Goal: Task Accomplishment & Management: Manage account settings

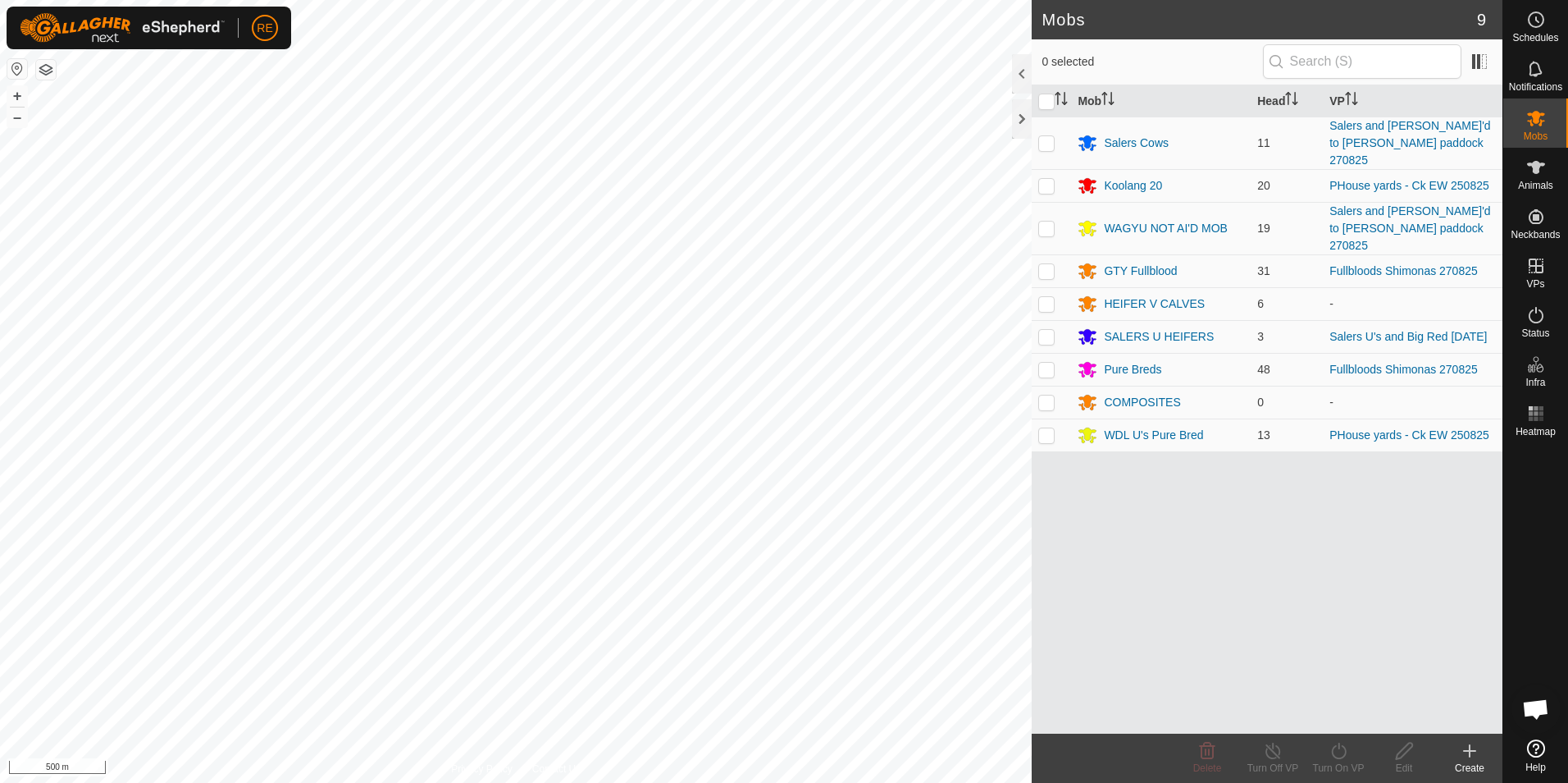
click at [17, 67] on button "button" at bounding box center [17, 69] width 19 height 19
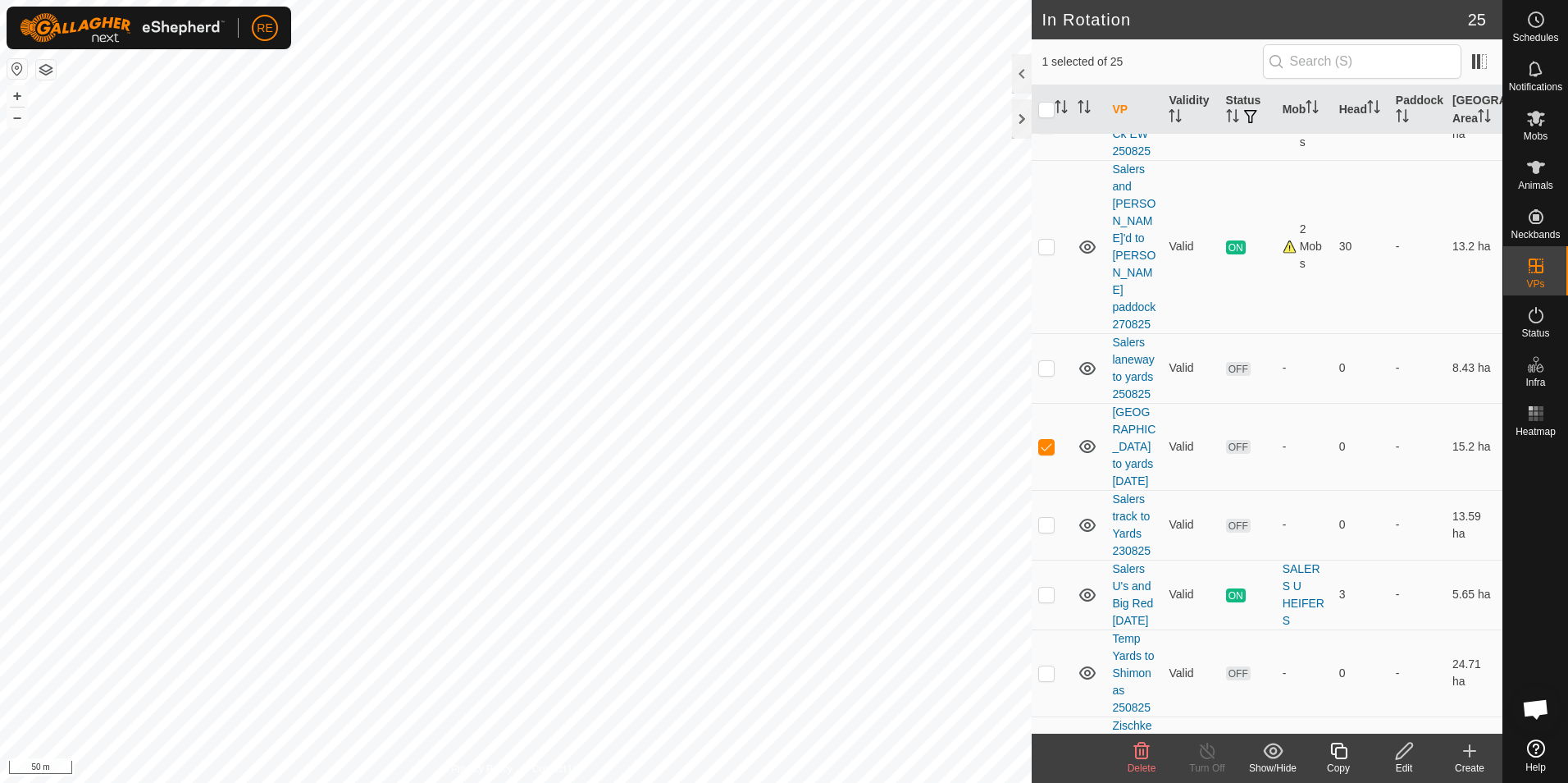
scroll to position [1477, 0]
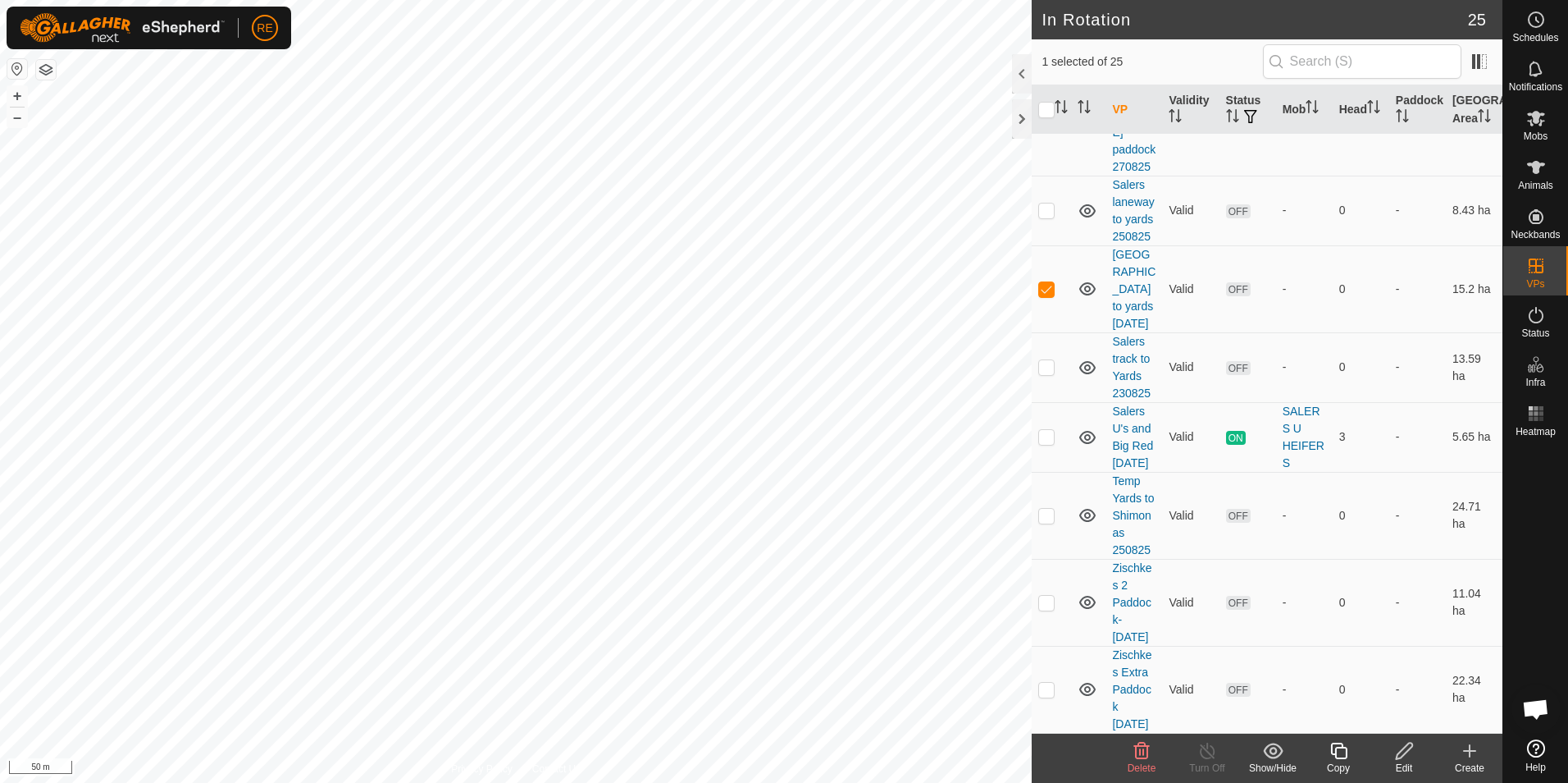
click at [1411, 757] on icon at bounding box center [1405, 751] width 20 height 19
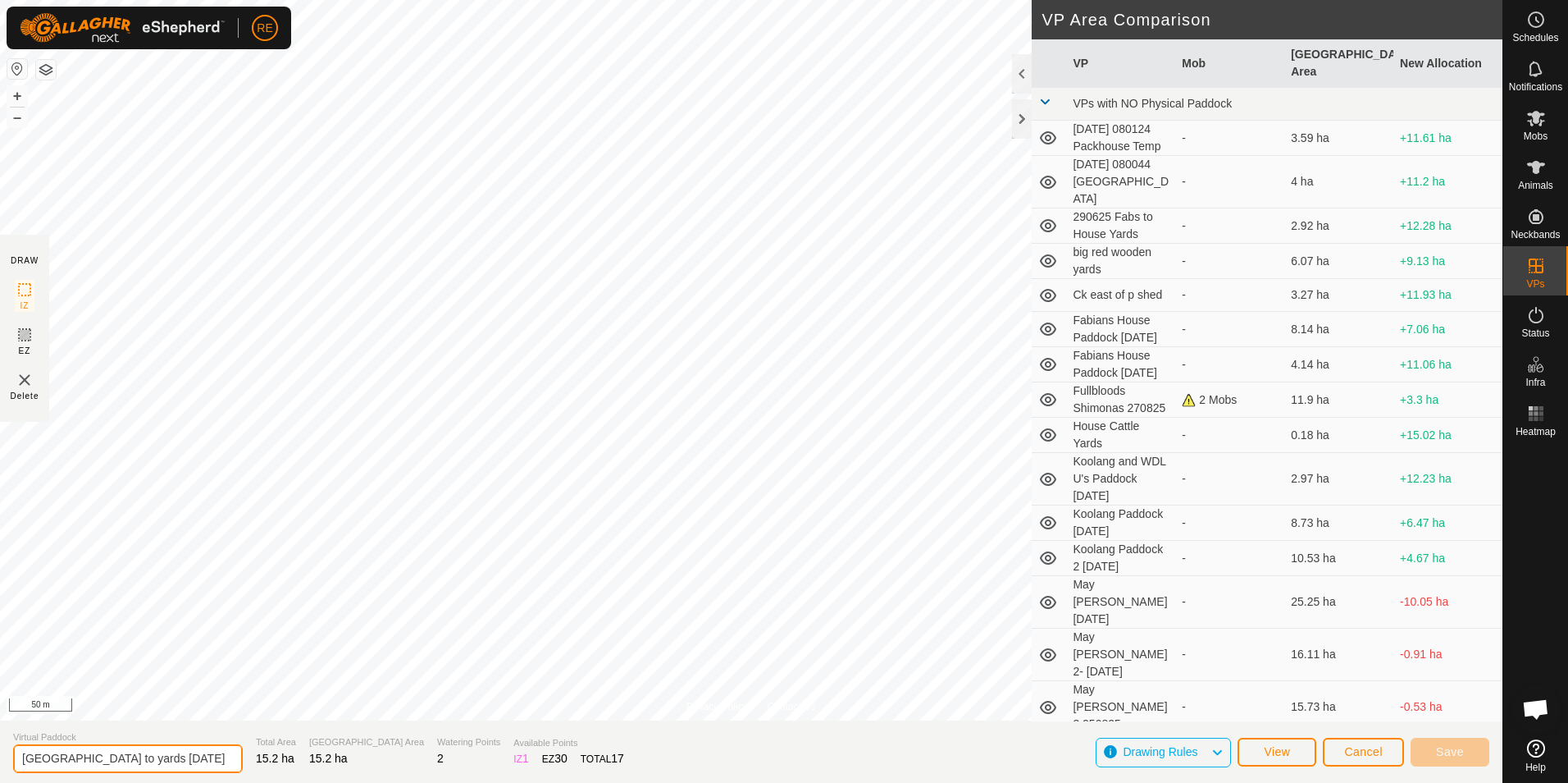
click at [147, 759] on input "[GEOGRAPHIC_DATA] to yards [DATE]" at bounding box center [128, 759] width 229 height 29
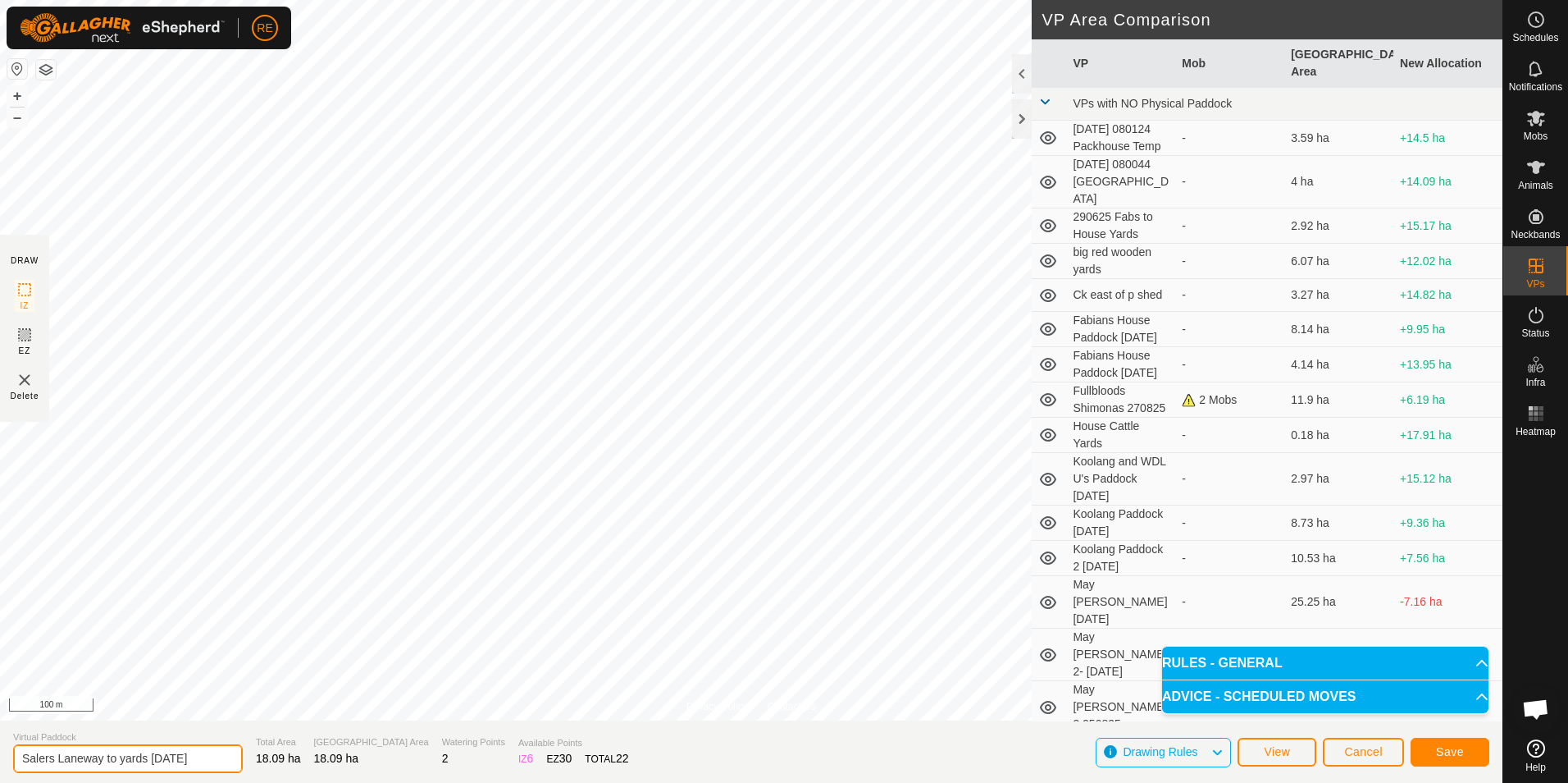
click at [55, 759] on input "Salers Laneway to yards [DATE]" at bounding box center [128, 759] width 229 height 29
type input "Salers Non AI to Barley [DATE]"
click at [1428, 750] on button "Save" at bounding box center [1449, 753] width 79 height 29
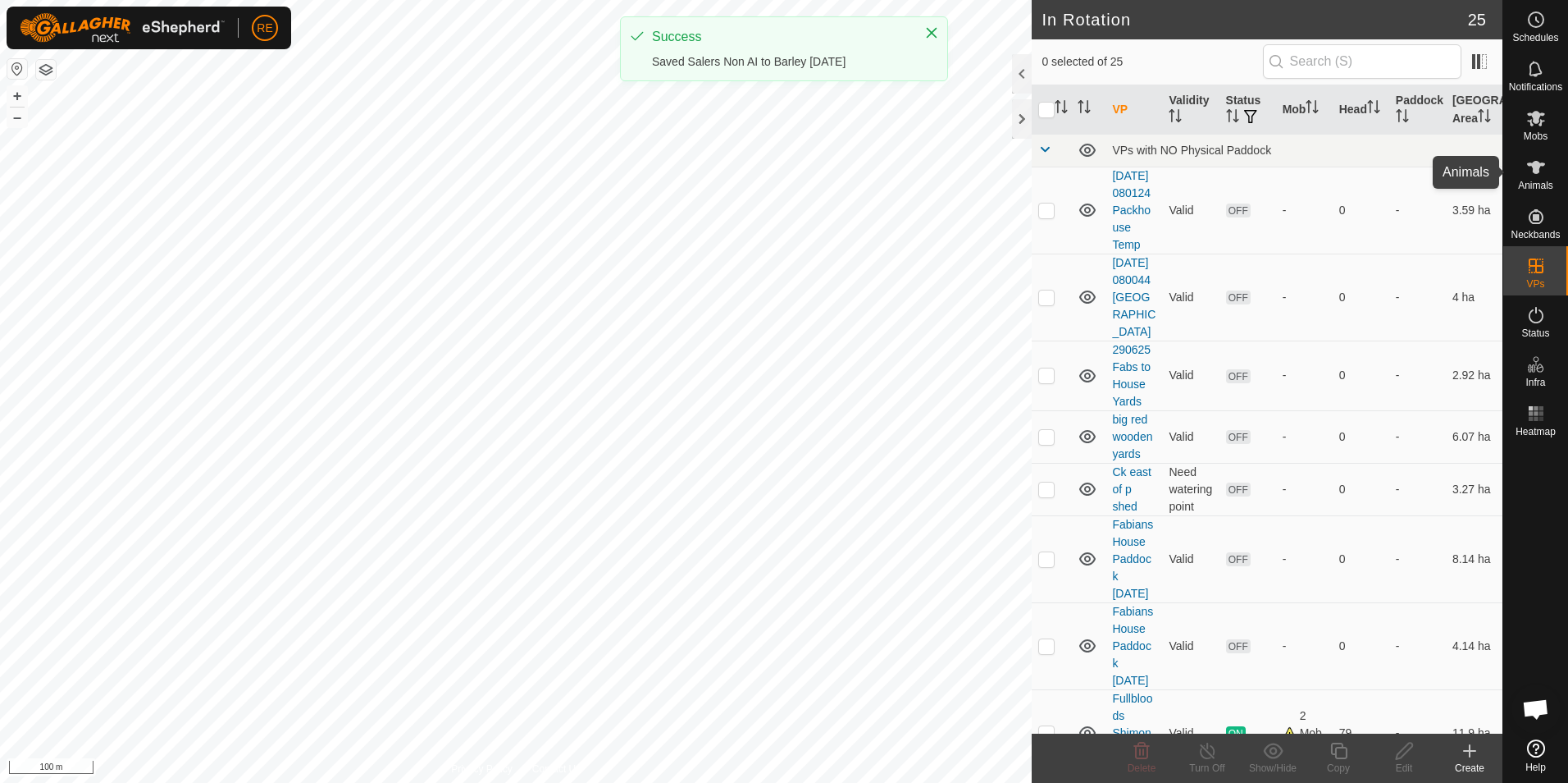
click at [1537, 162] on icon at bounding box center [1536, 167] width 18 height 14
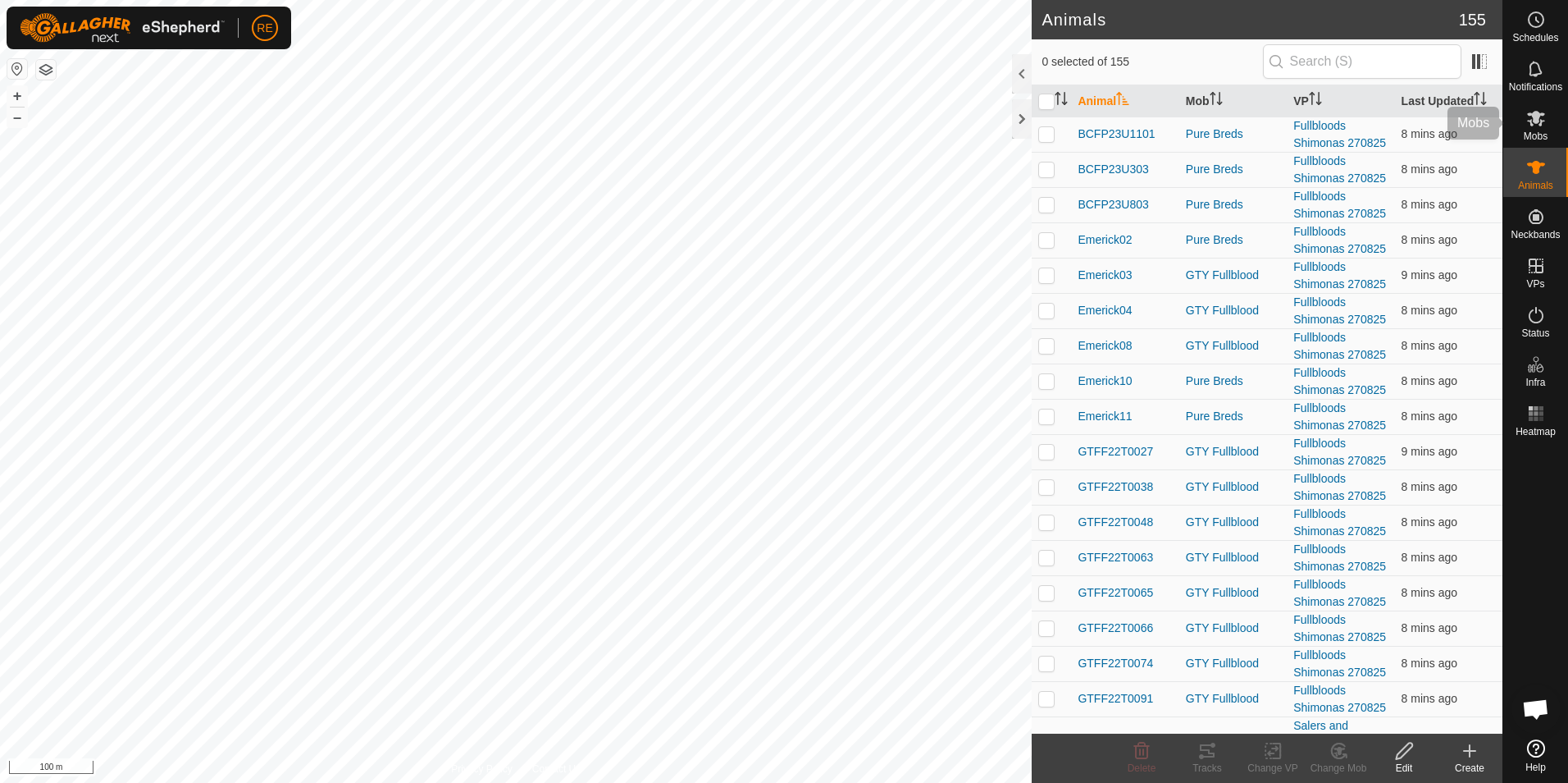
click at [1531, 126] on icon at bounding box center [1536, 118] width 19 height 19
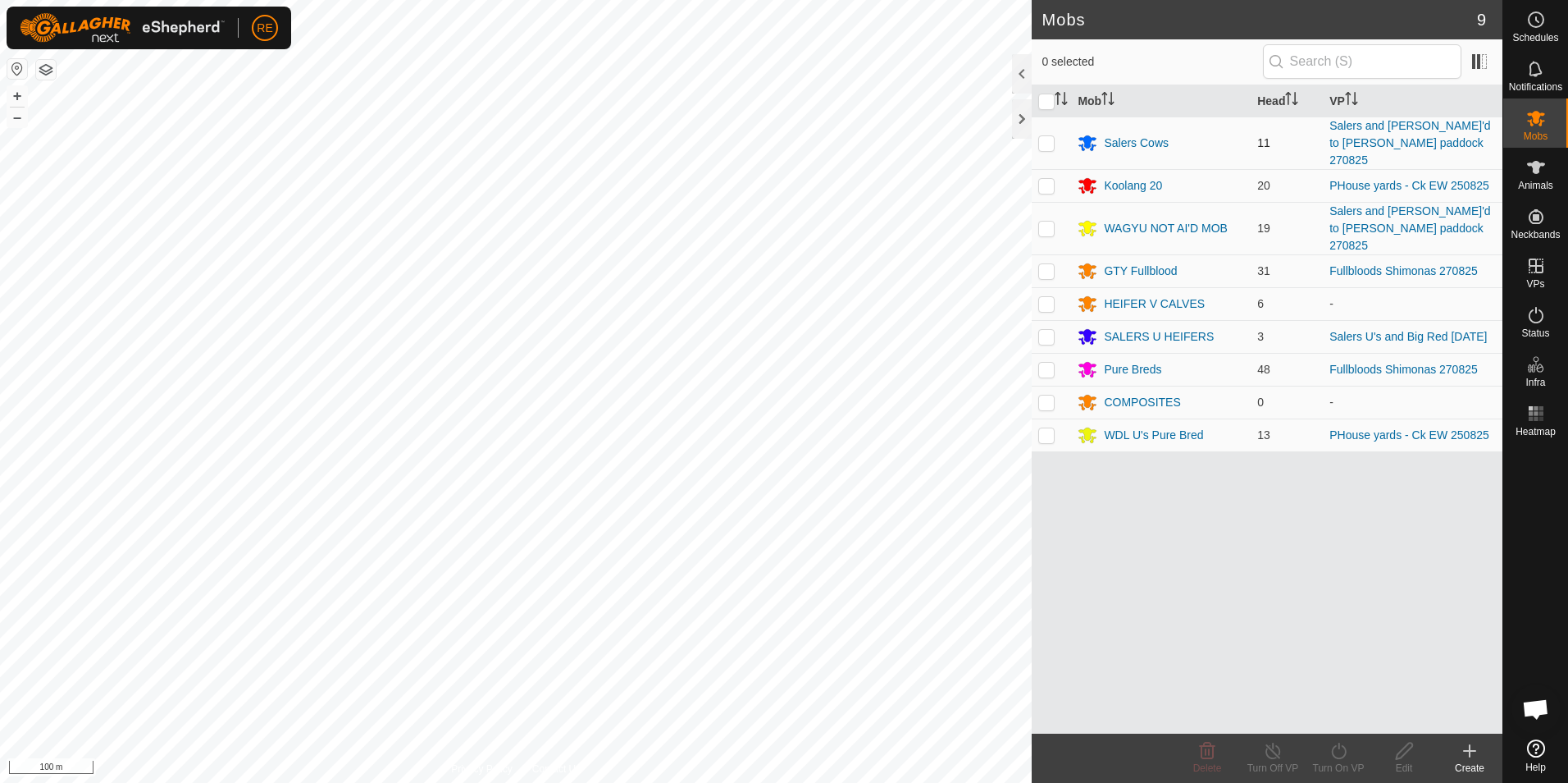
click at [1045, 136] on p-checkbox at bounding box center [1046, 143] width 17 height 14
checkbox input "true"
click at [1048, 222] on p-checkbox at bounding box center [1046, 229] width 17 height 14
checkbox input "true"
click at [1535, 170] on icon at bounding box center [1536, 167] width 18 height 14
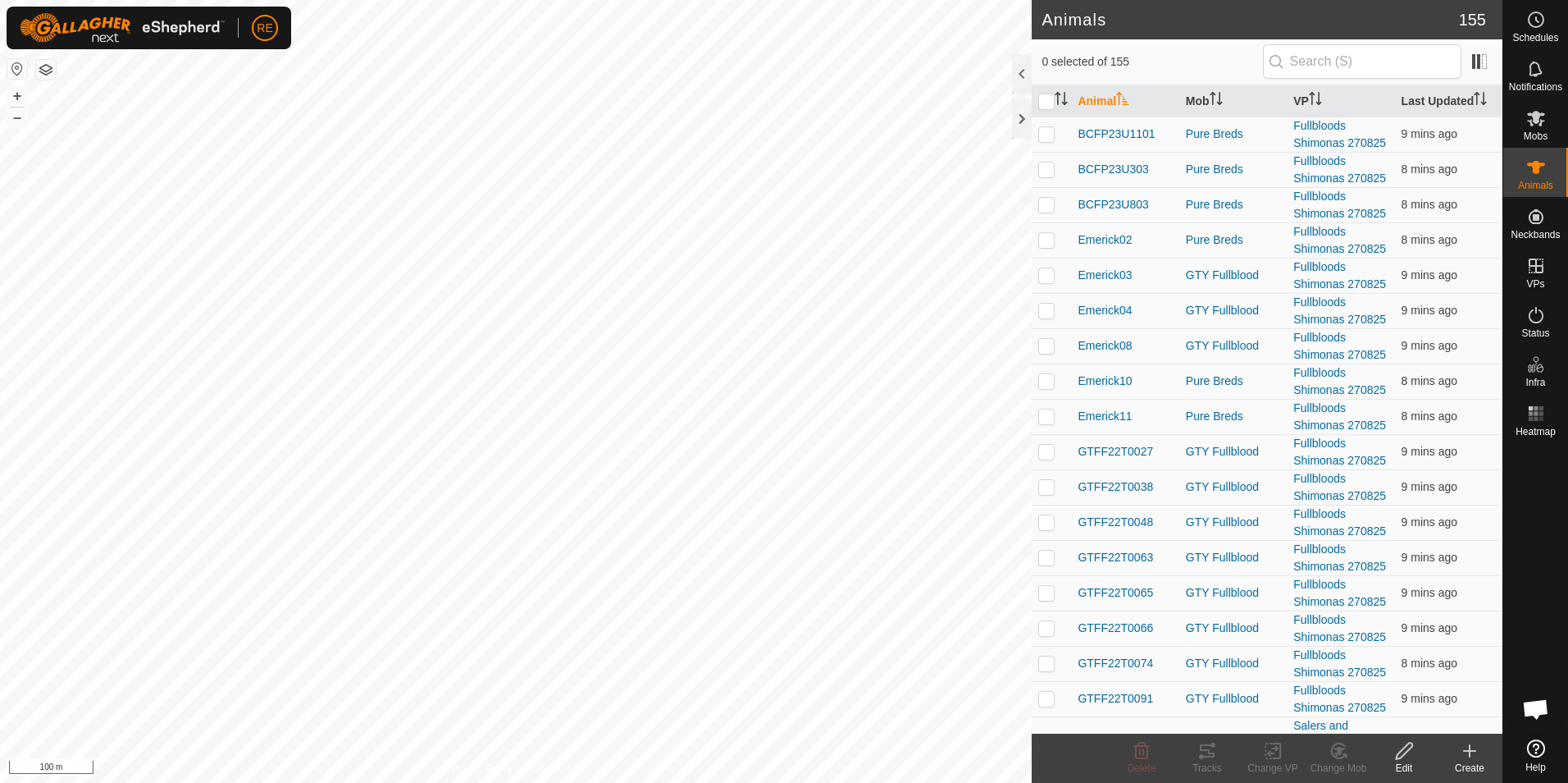
click at [1471, 762] on div "Create" at bounding box center [1470, 767] width 66 height 15
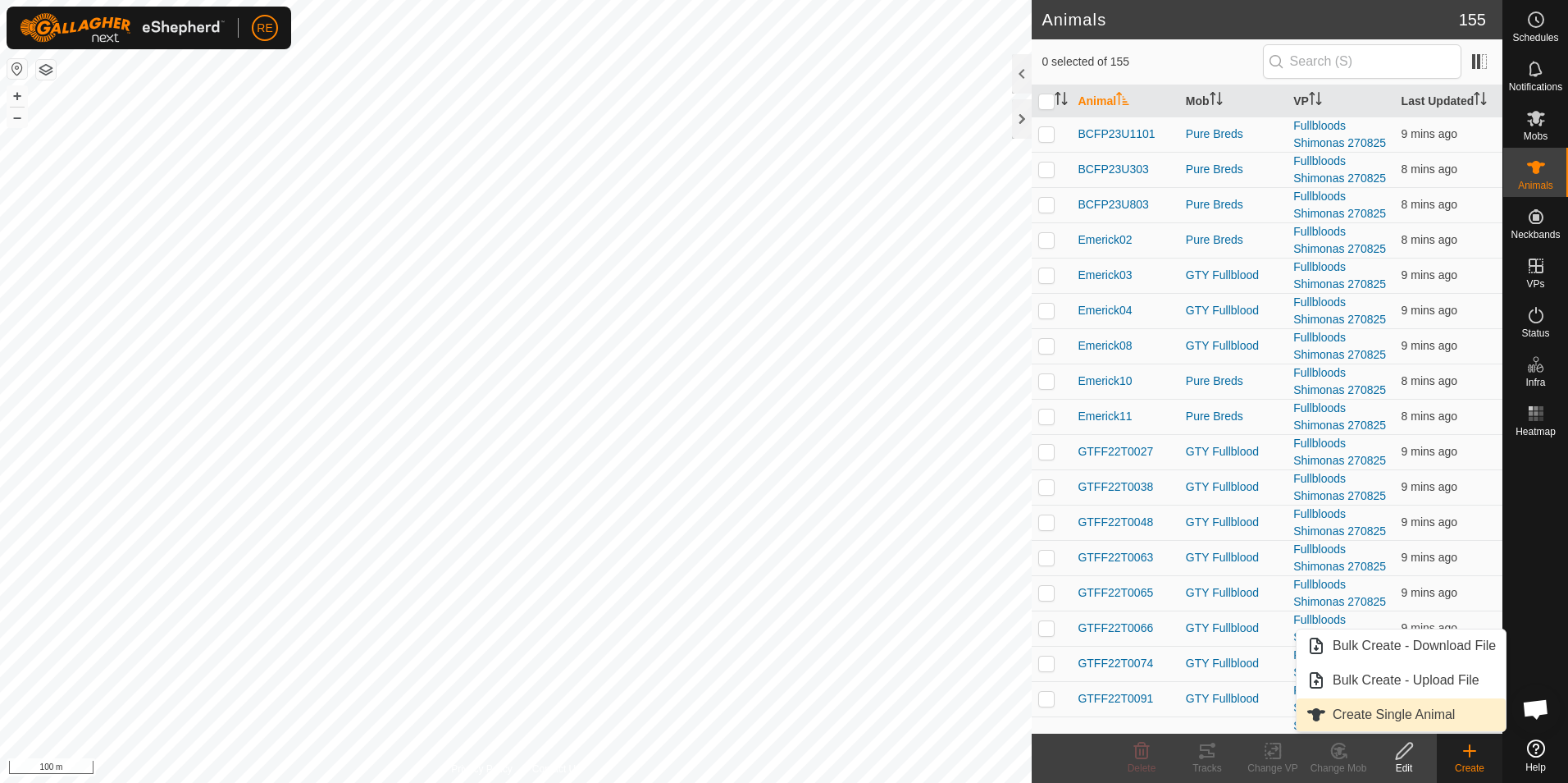
click at [1411, 720] on link "Create Single Animal" at bounding box center [1401, 715] width 209 height 33
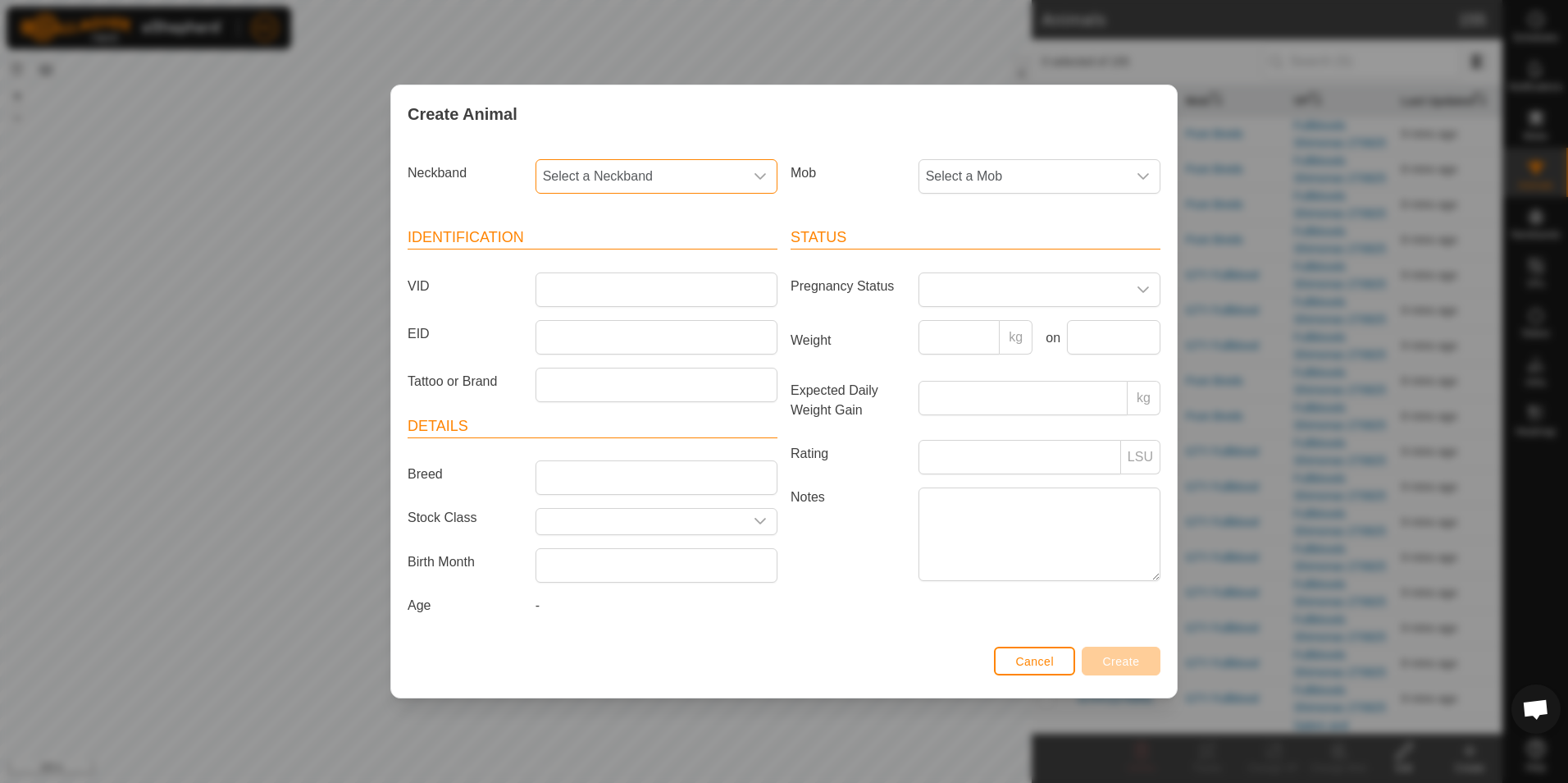
click at [714, 185] on span "Select a Neckband" at bounding box center [640, 177] width 207 height 33
type input "334"
click at [575, 267] on li "3340576196" at bounding box center [657, 261] width 240 height 33
click at [1005, 183] on span "Select a Mob" at bounding box center [1023, 177] width 207 height 33
click at [1022, 291] on li "Salers Cows" at bounding box center [1040, 296] width 240 height 33
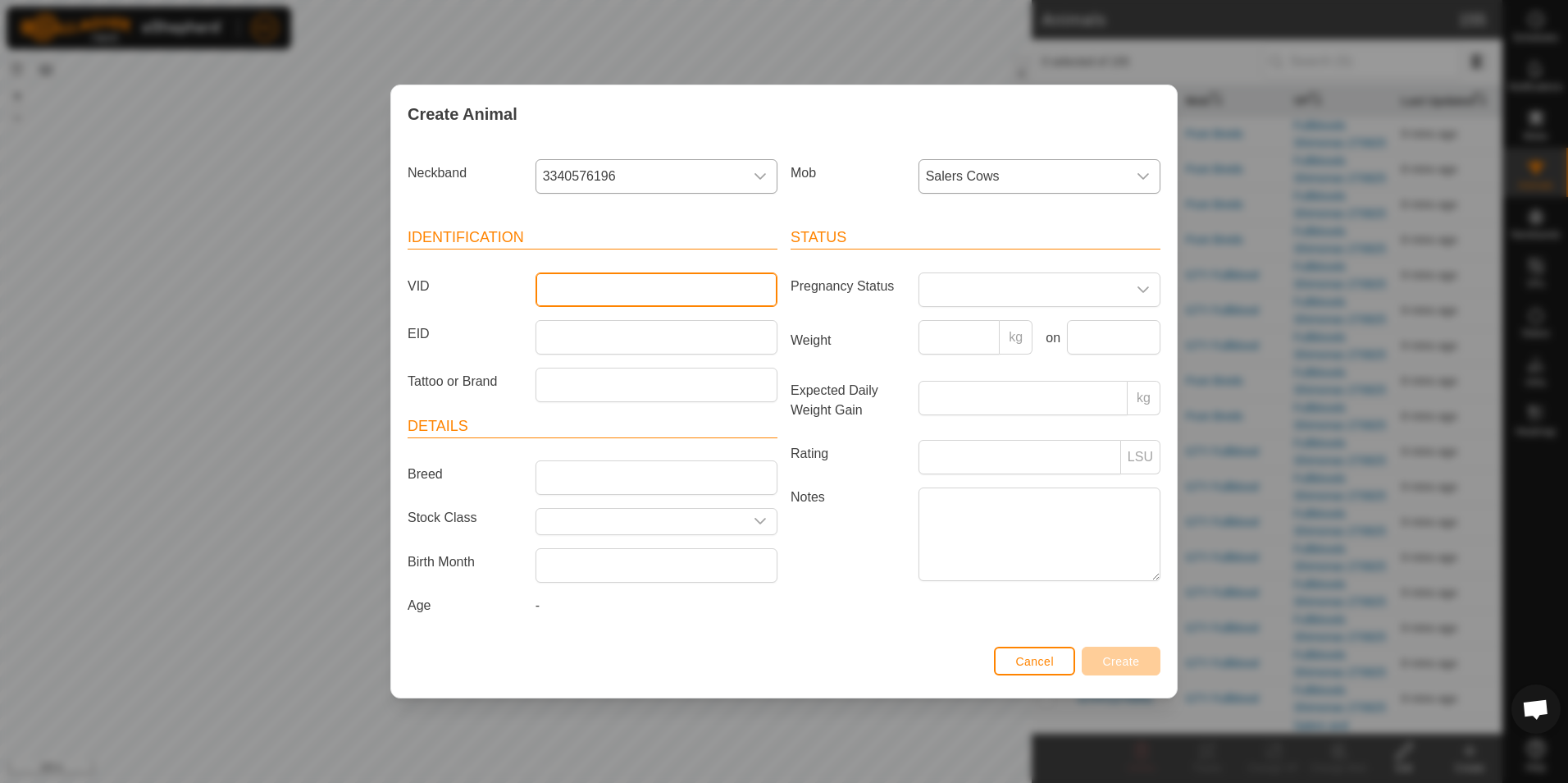
click at [606, 294] on input "VID" at bounding box center [656, 289] width 242 height 34
type input "982123756917630"
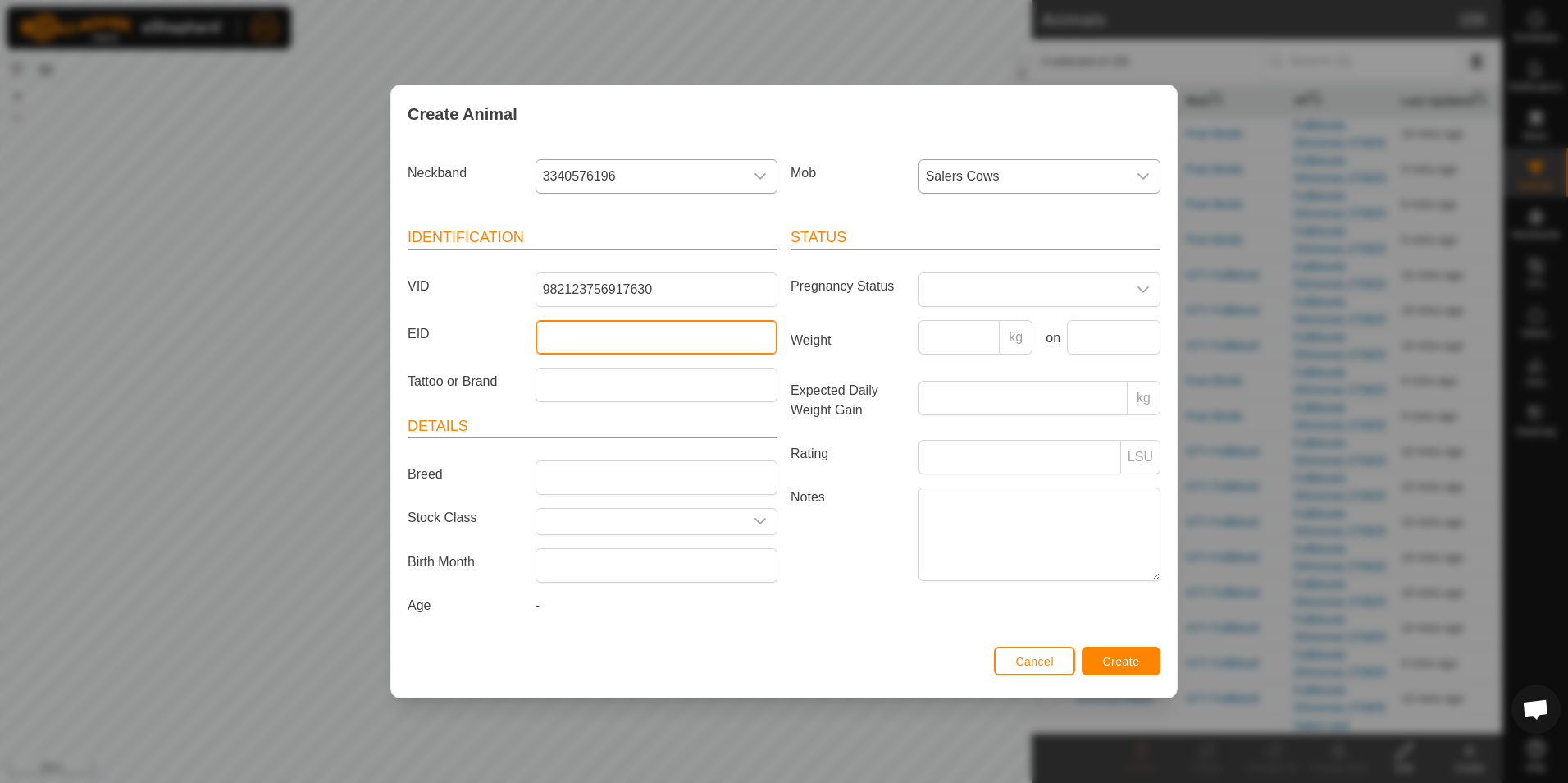
click at [620, 342] on input "EID" at bounding box center [656, 337] width 242 height 34
drag, startPoint x: 663, startPoint y: 291, endPoint x: 500, endPoint y: 285, distance: 163.1
click at [500, 285] on div "VID 982123756917630" at bounding box center [593, 289] width 383 height 34
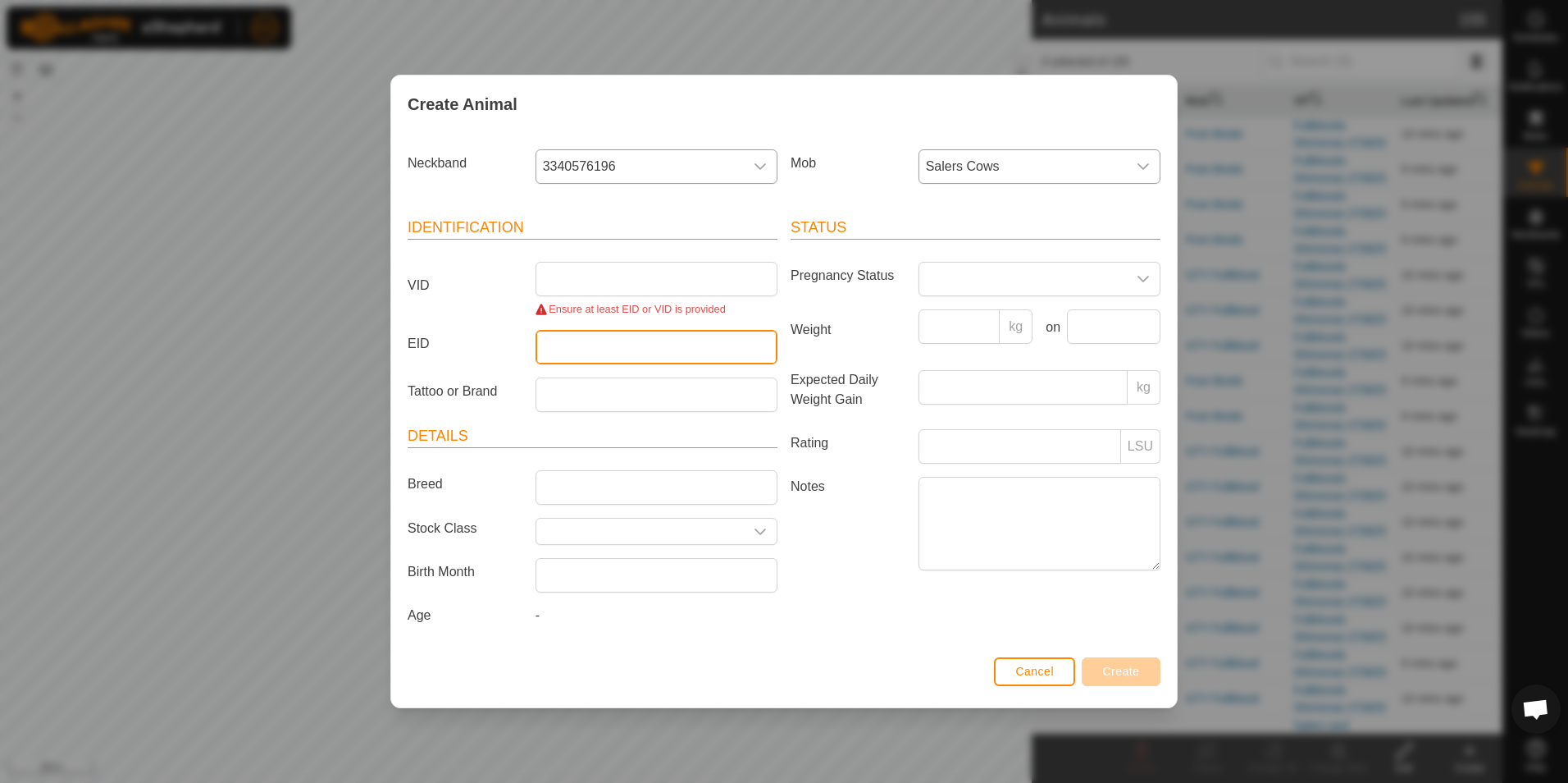
click at [556, 349] on input "EID" at bounding box center [656, 346] width 242 height 34
paste input "982123756917630"
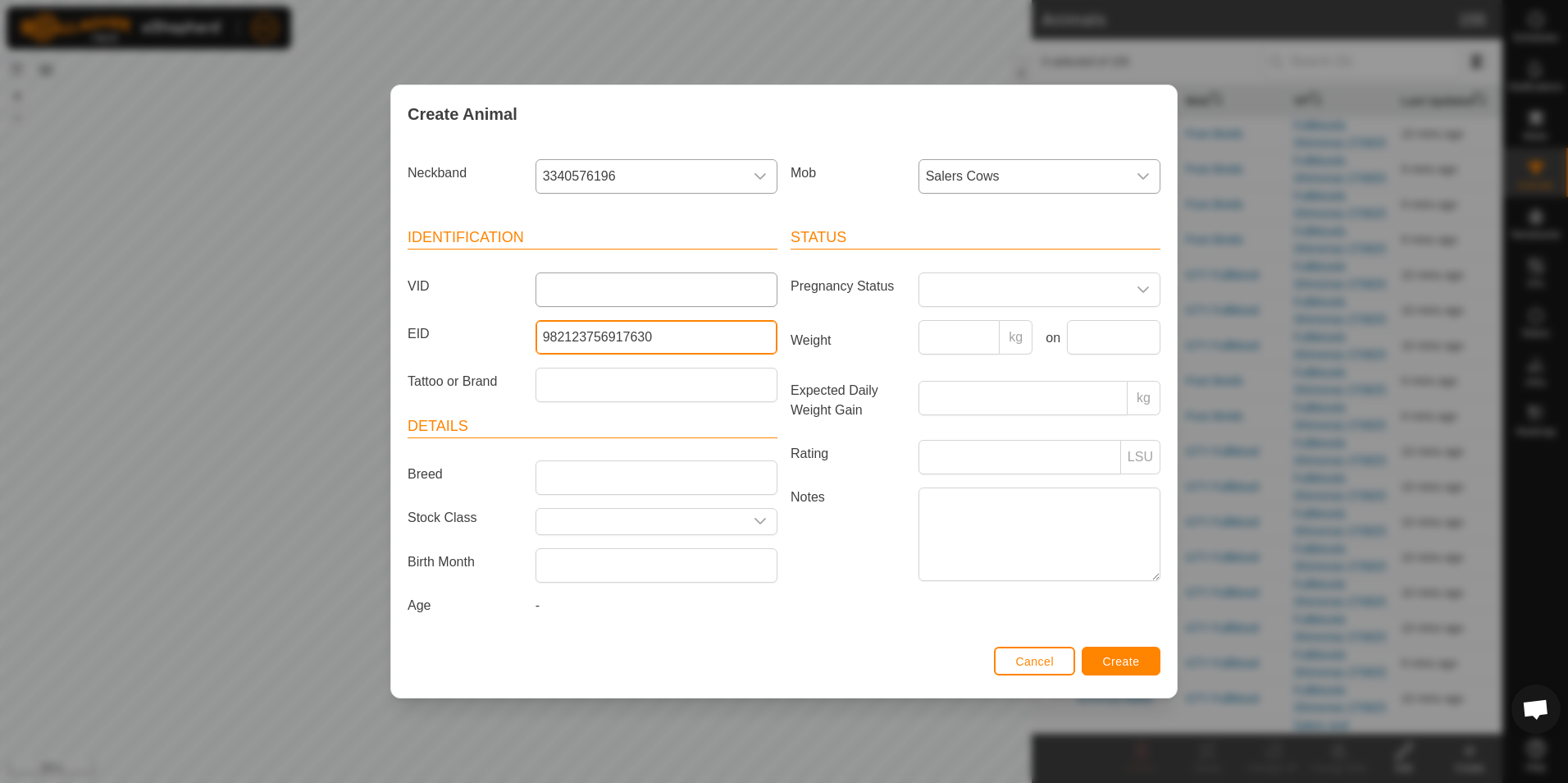
type input "982123756917630"
click at [561, 283] on input "VID" at bounding box center [656, 289] width 242 height 34
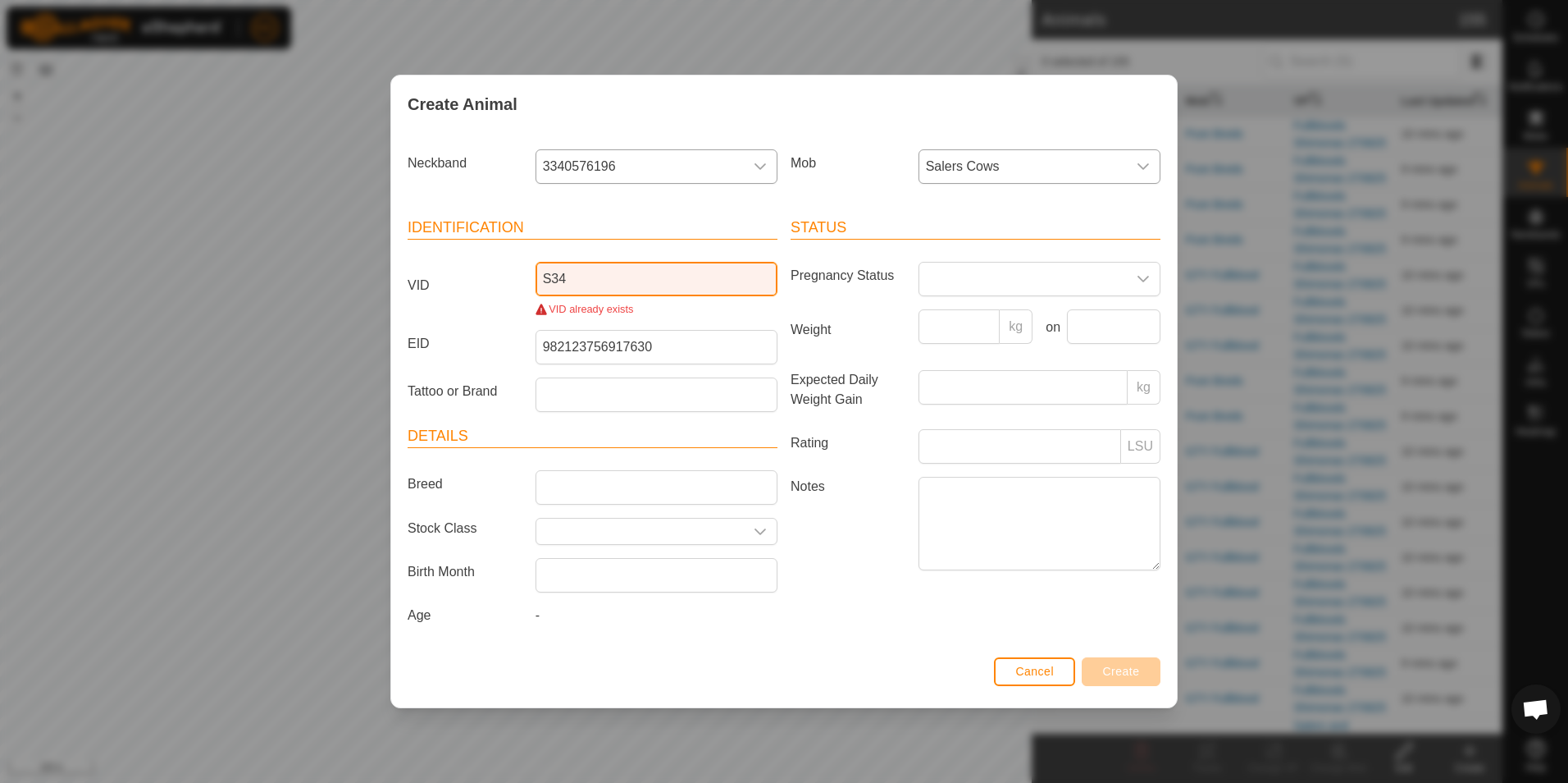
type input "S34"
click at [502, 346] on label "EID" at bounding box center [466, 343] width 128 height 28
click at [536, 346] on input "982123756917630" at bounding box center [656, 346] width 242 height 34
click at [1037, 665] on span "Cancel" at bounding box center [1035, 672] width 39 height 14
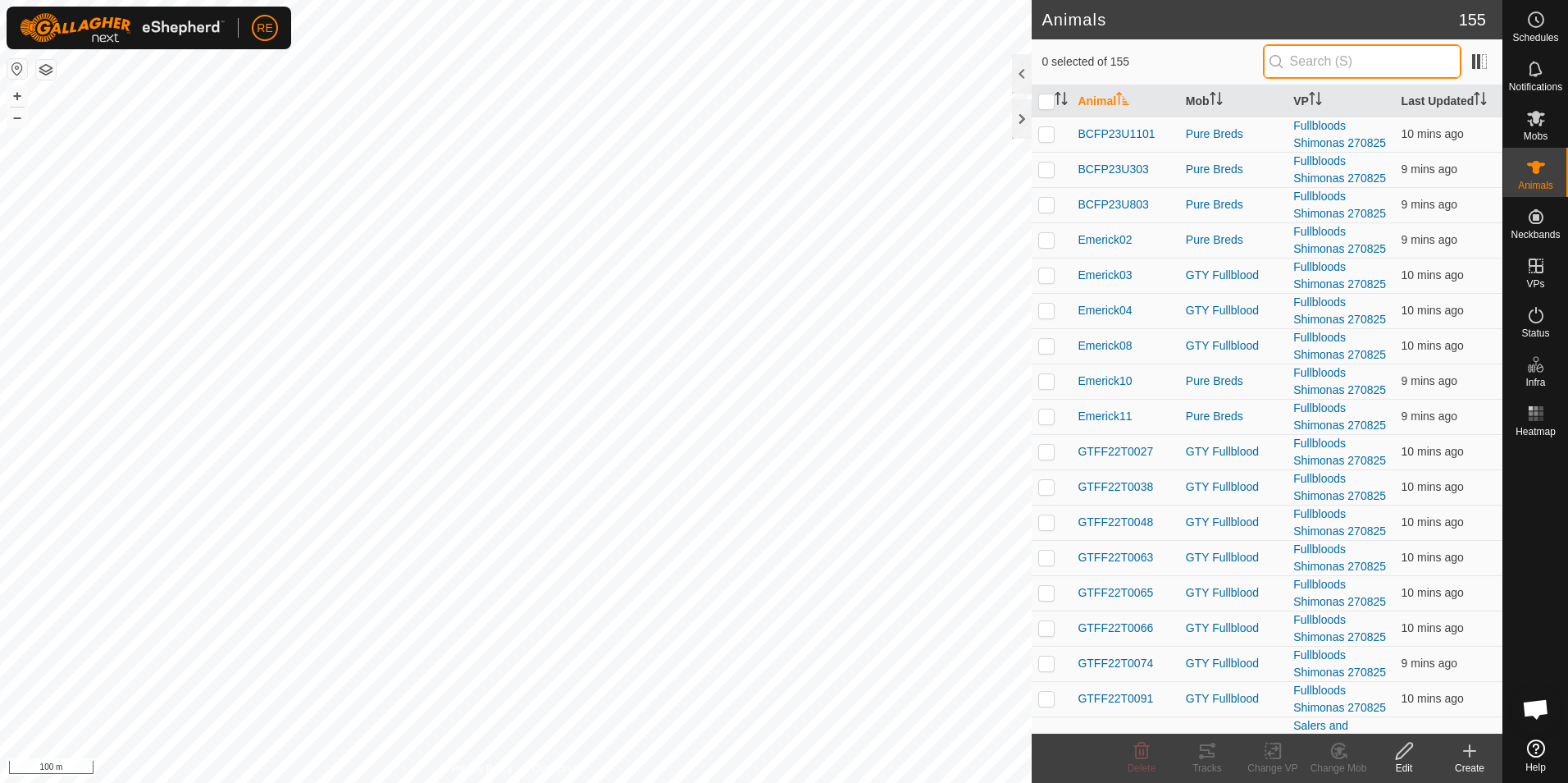
click at [1342, 64] on input "text" at bounding box center [1363, 61] width 198 height 34
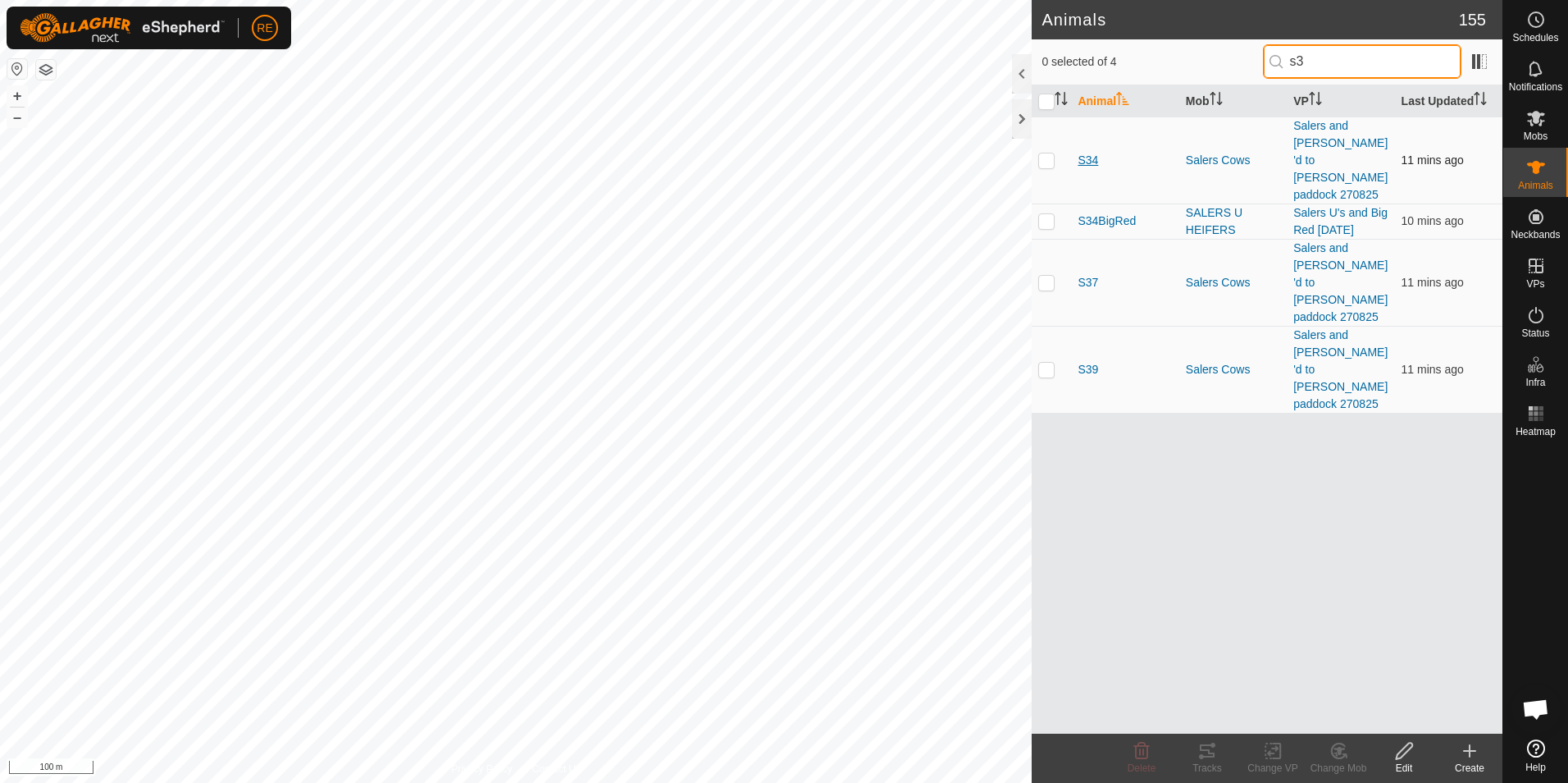
type input "s3"
click at [1087, 152] on span "S34" at bounding box center [1088, 160] width 20 height 18
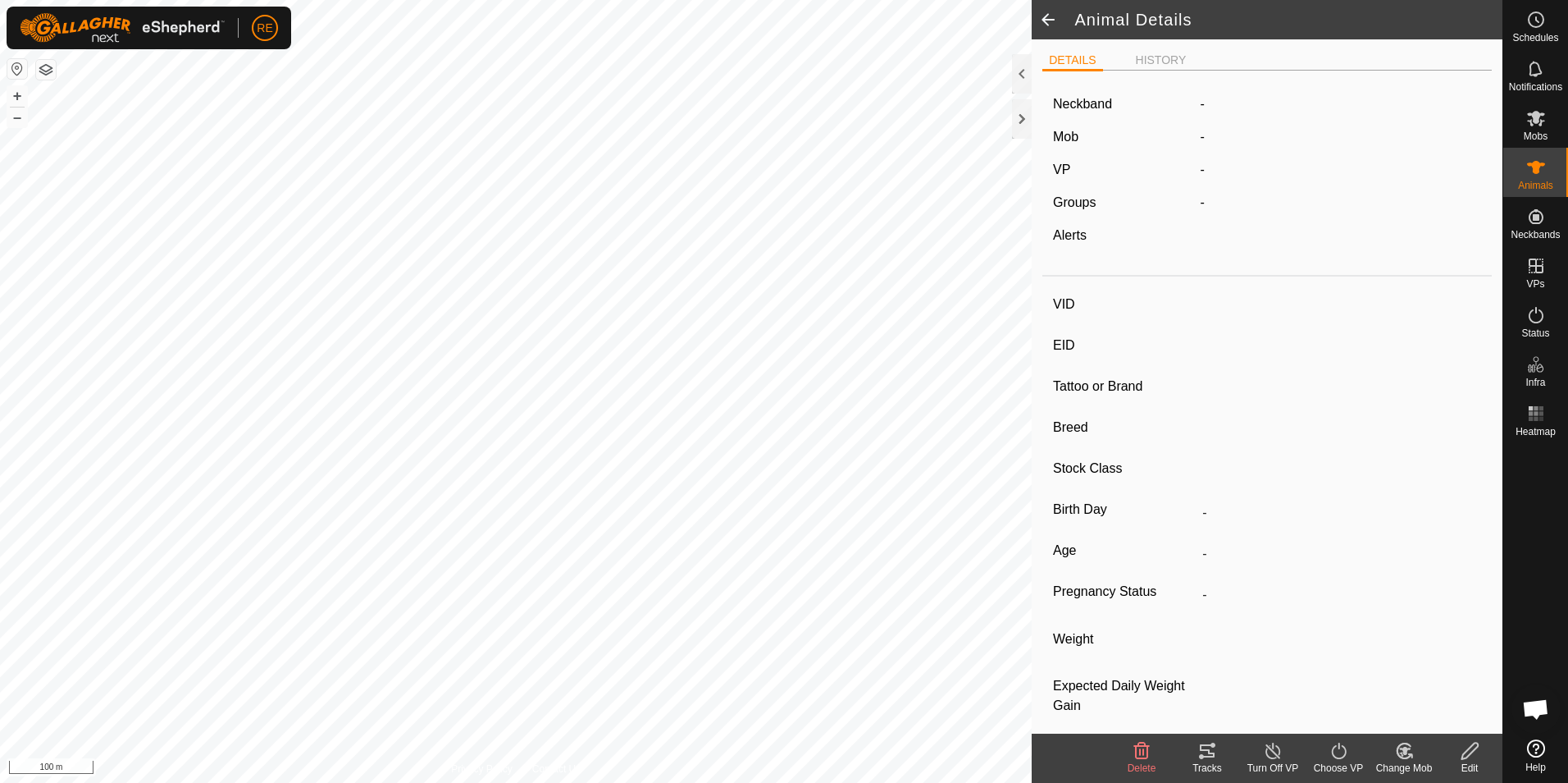
type input "S34"
type input "-"
type input "Salers"
type input "-"
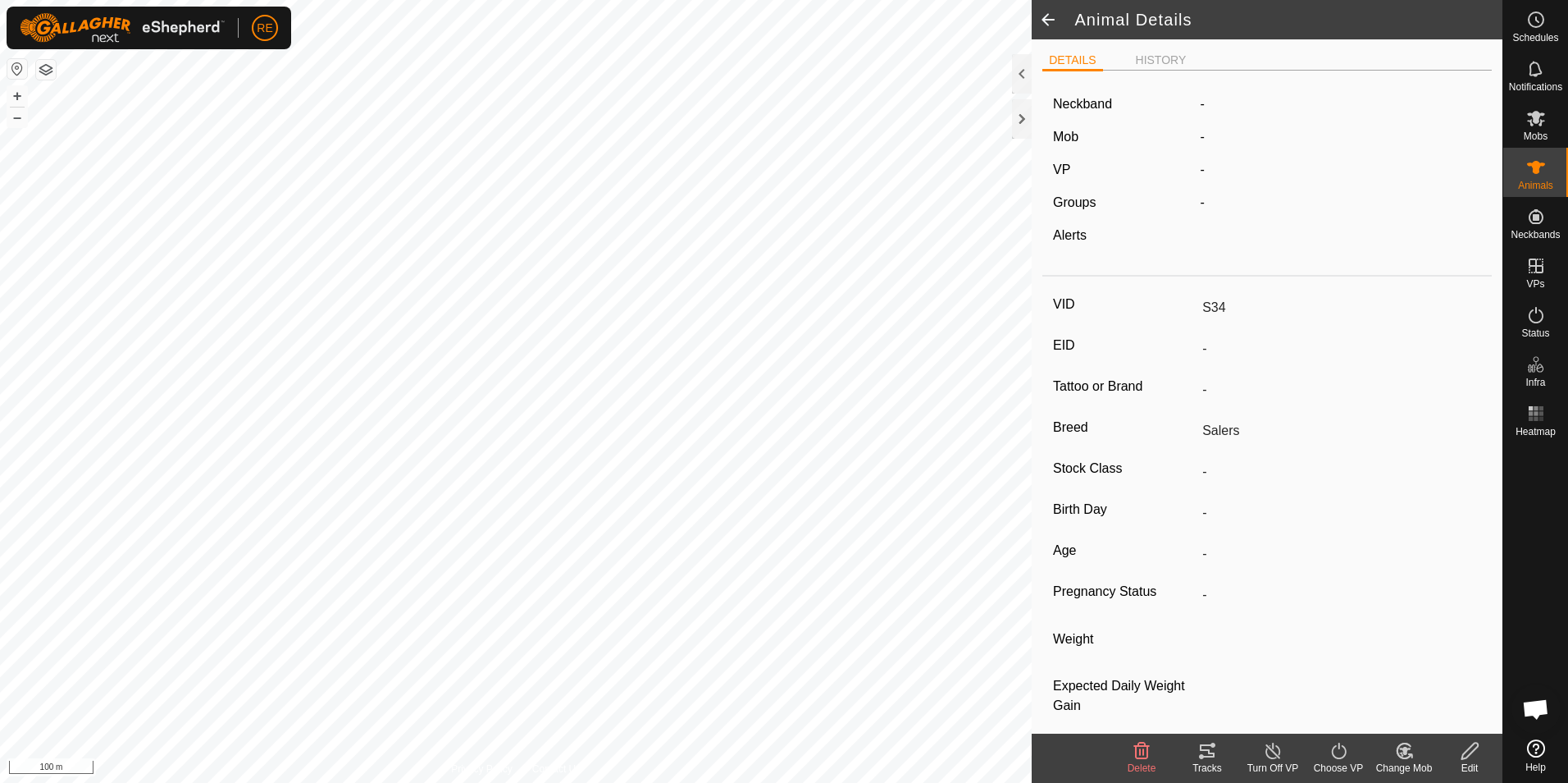
type input "Pregnant"
type input "0 kg"
type input "-"
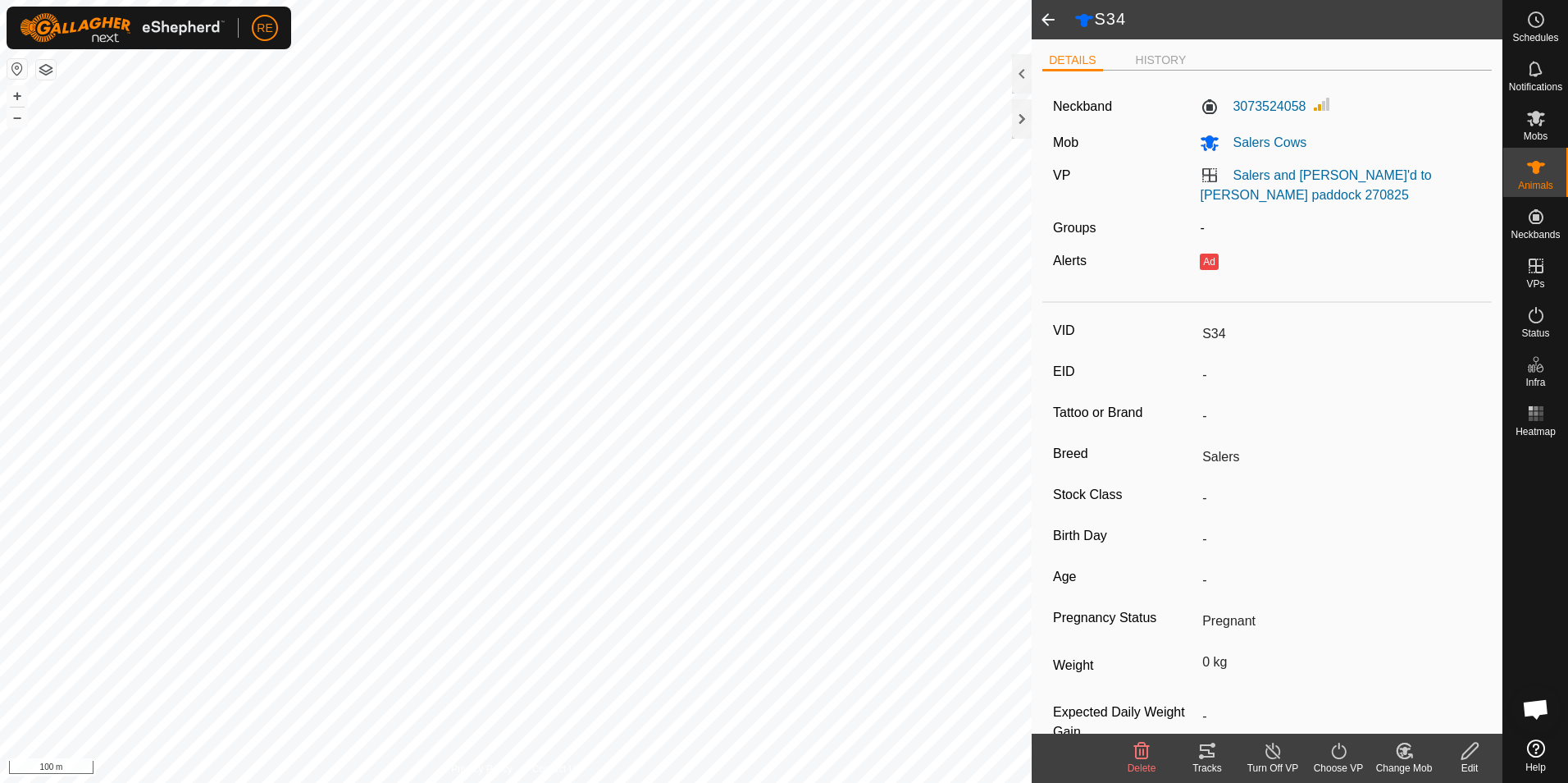
click at [1469, 752] on icon at bounding box center [1470, 751] width 20 height 19
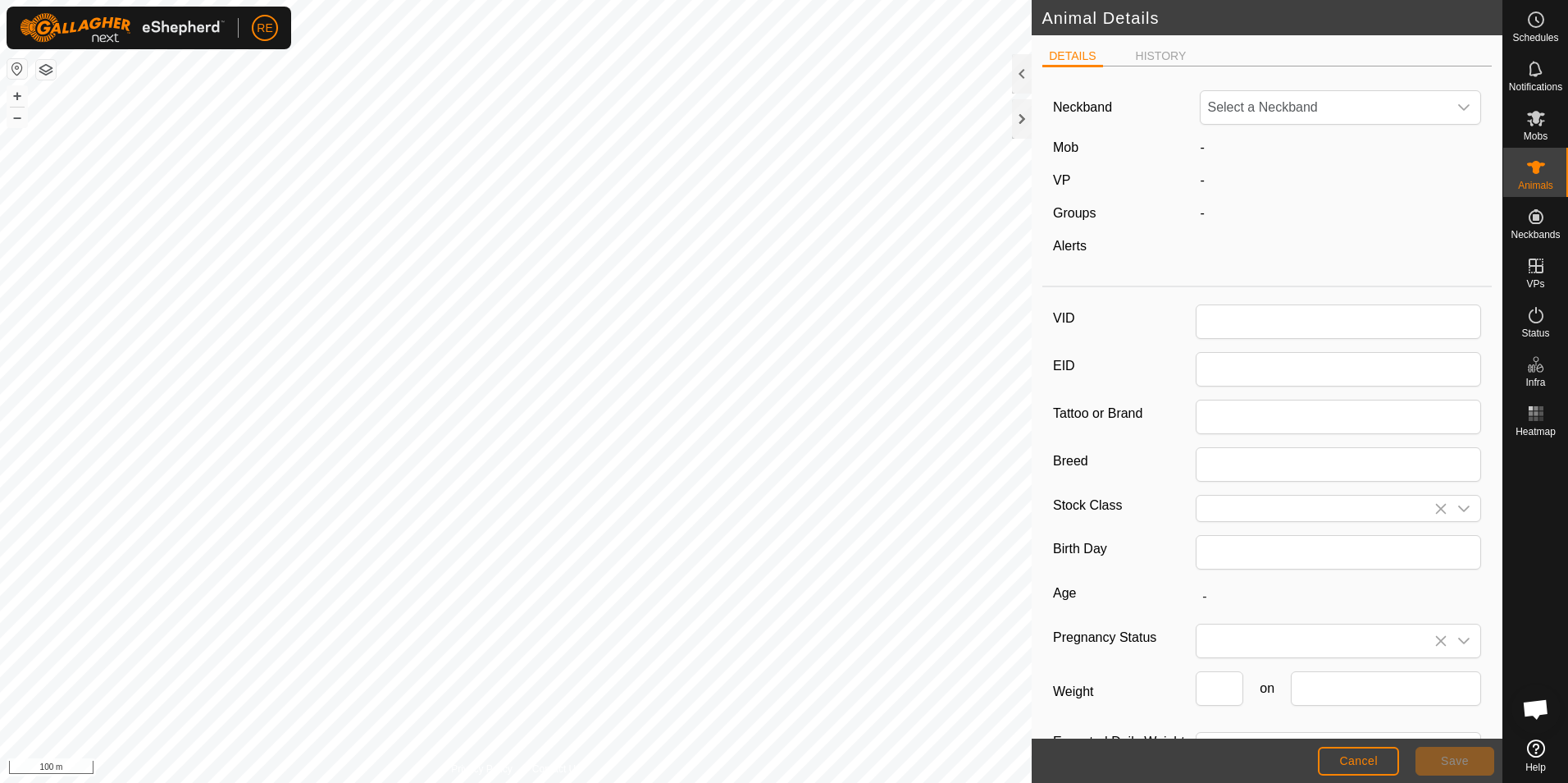
type input "S34"
type input "Salers"
type input "0"
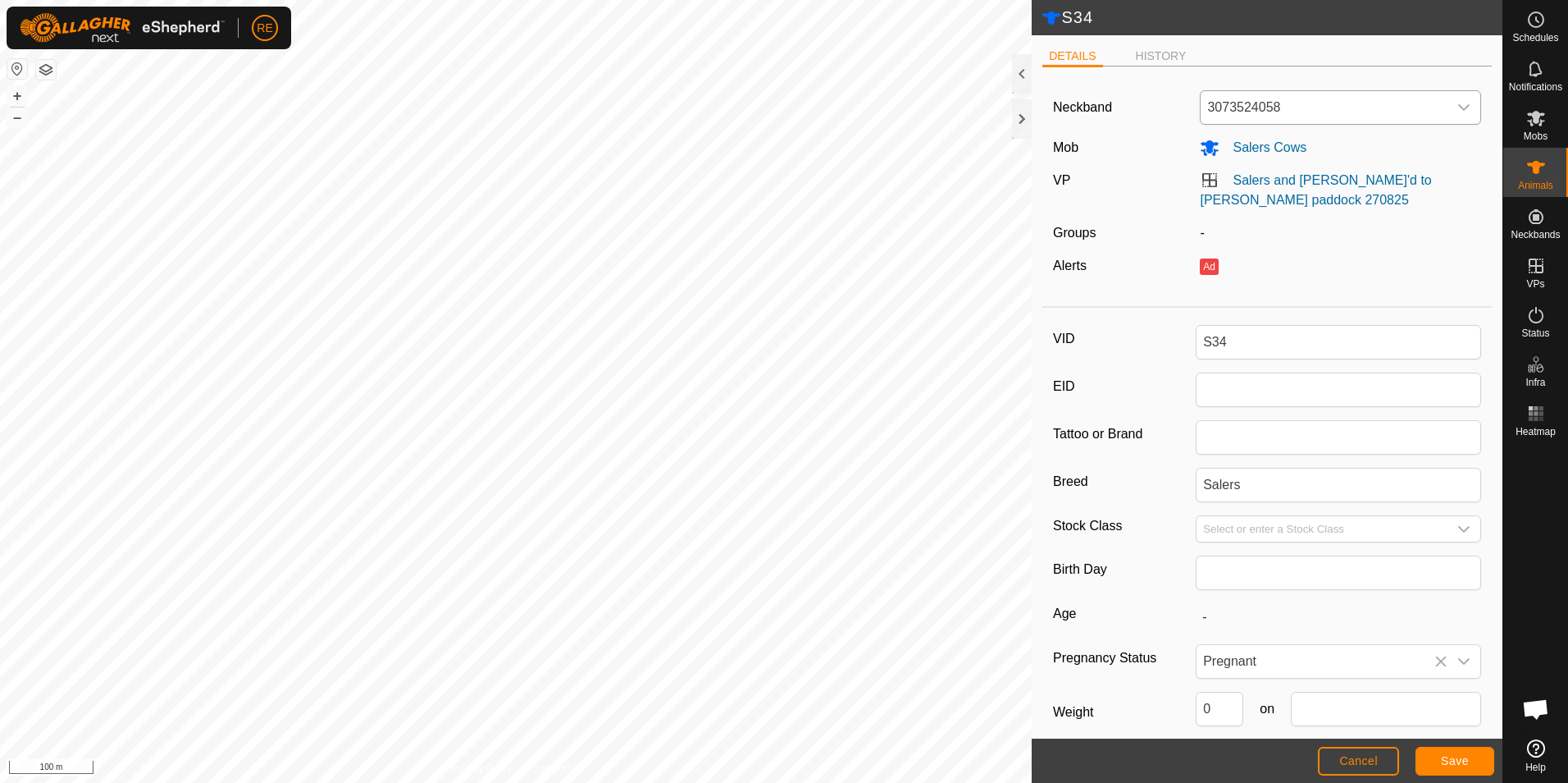
click at [1284, 103] on span "3073524058" at bounding box center [1324, 108] width 247 height 33
type input "334"
click at [1272, 200] on li "3340576196" at bounding box center [1337, 193] width 271 height 33
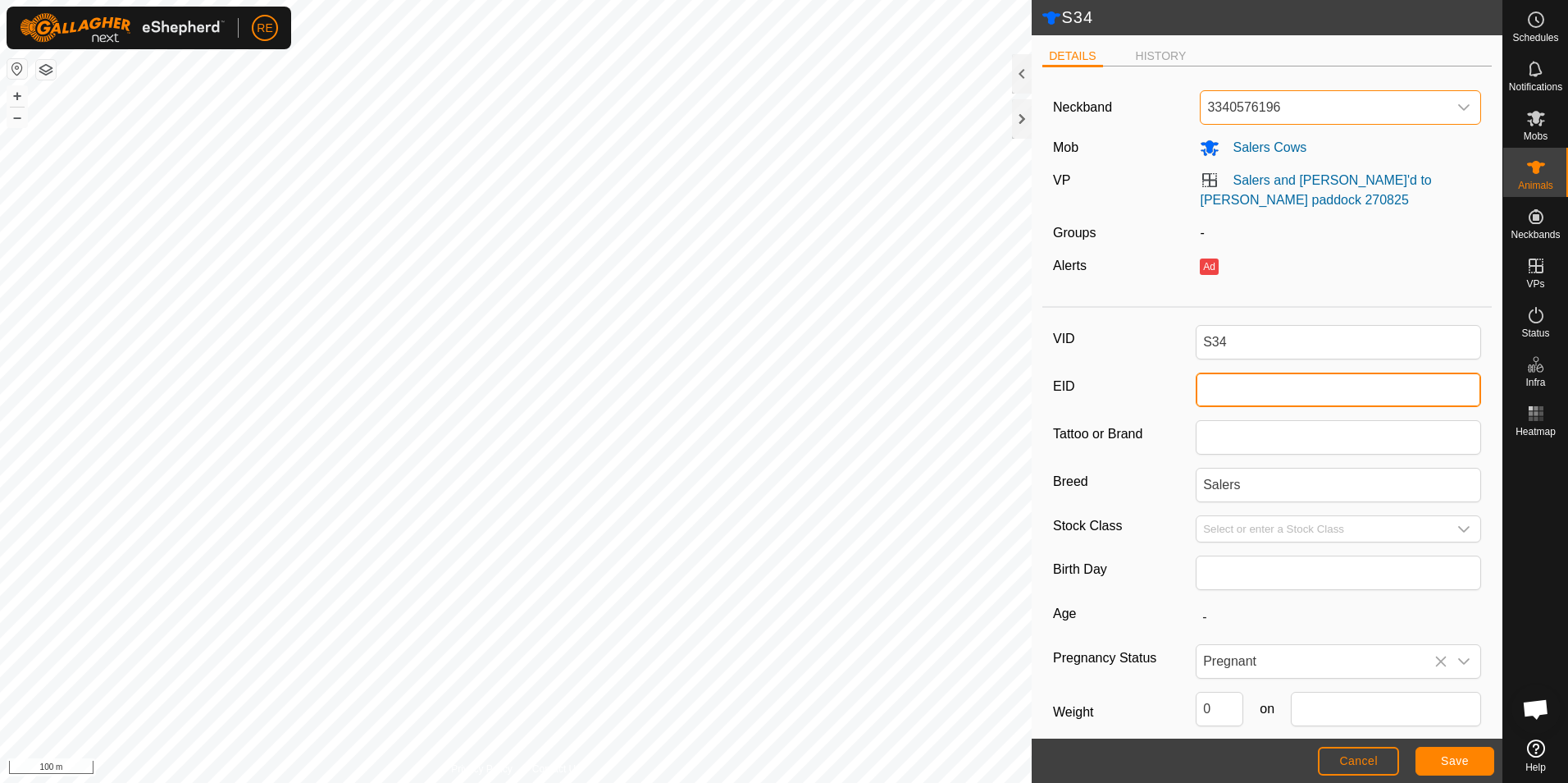
click at [1241, 381] on input "EID" at bounding box center [1339, 389] width 286 height 34
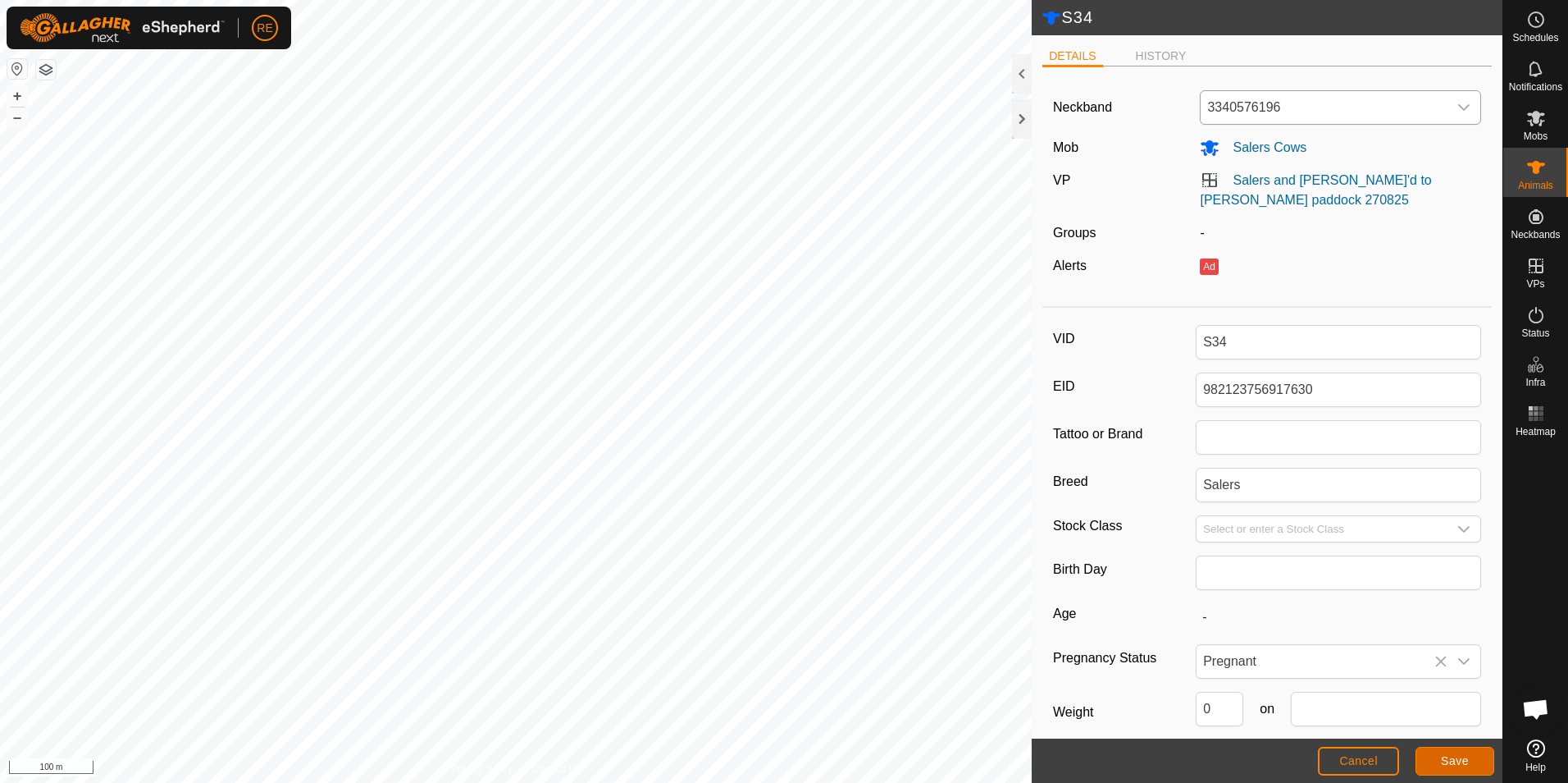
click at [1456, 759] on span "Save" at bounding box center [1455, 762] width 28 height 14
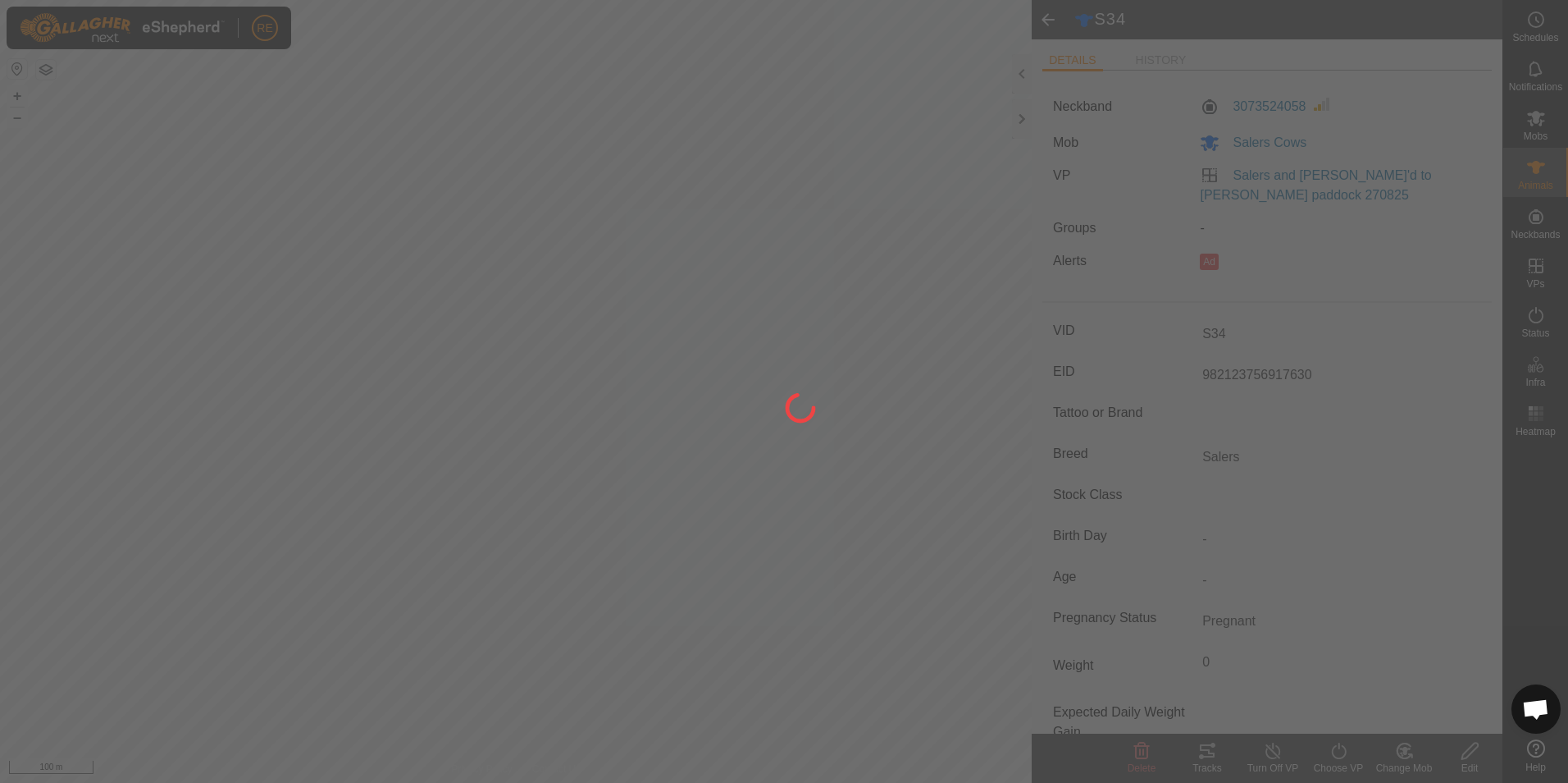
type input "982123756917630"
type input "-"
type input "0 kg"
type input "-"
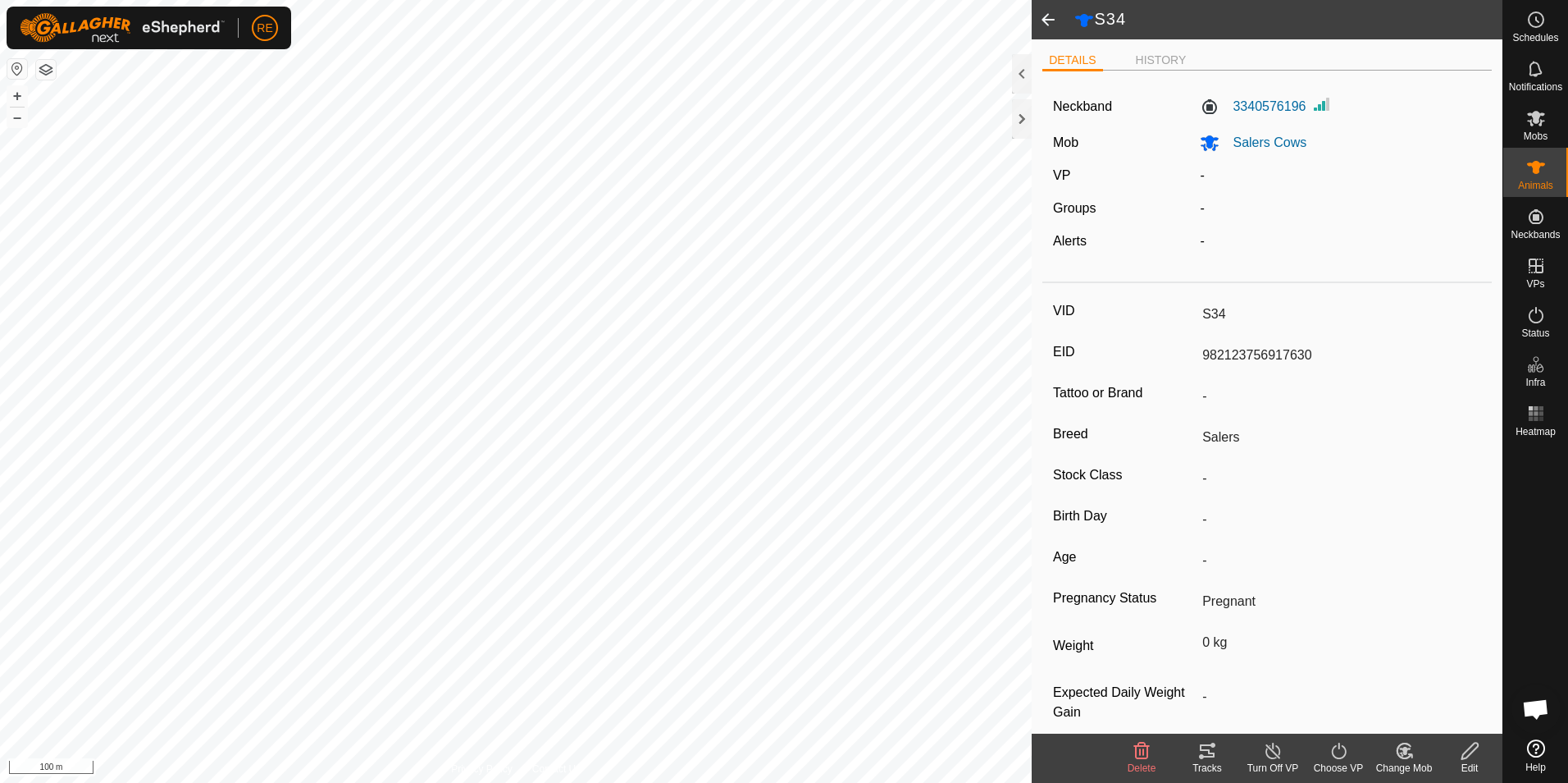
click at [1046, 20] on span at bounding box center [1049, 19] width 33 height 40
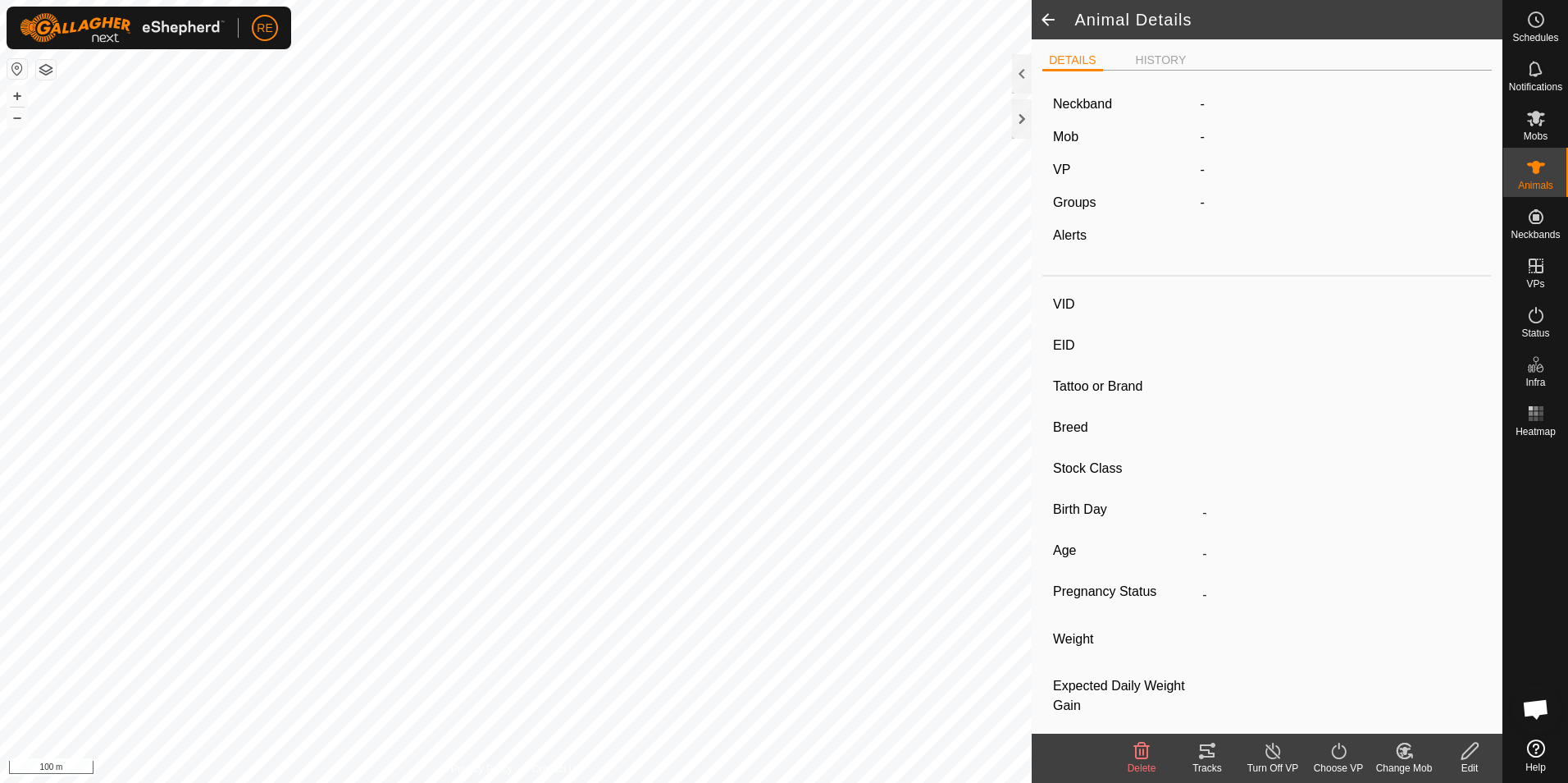
type input "S34"
type input "982123756917630"
type input "-"
type input "Salers"
type input "-"
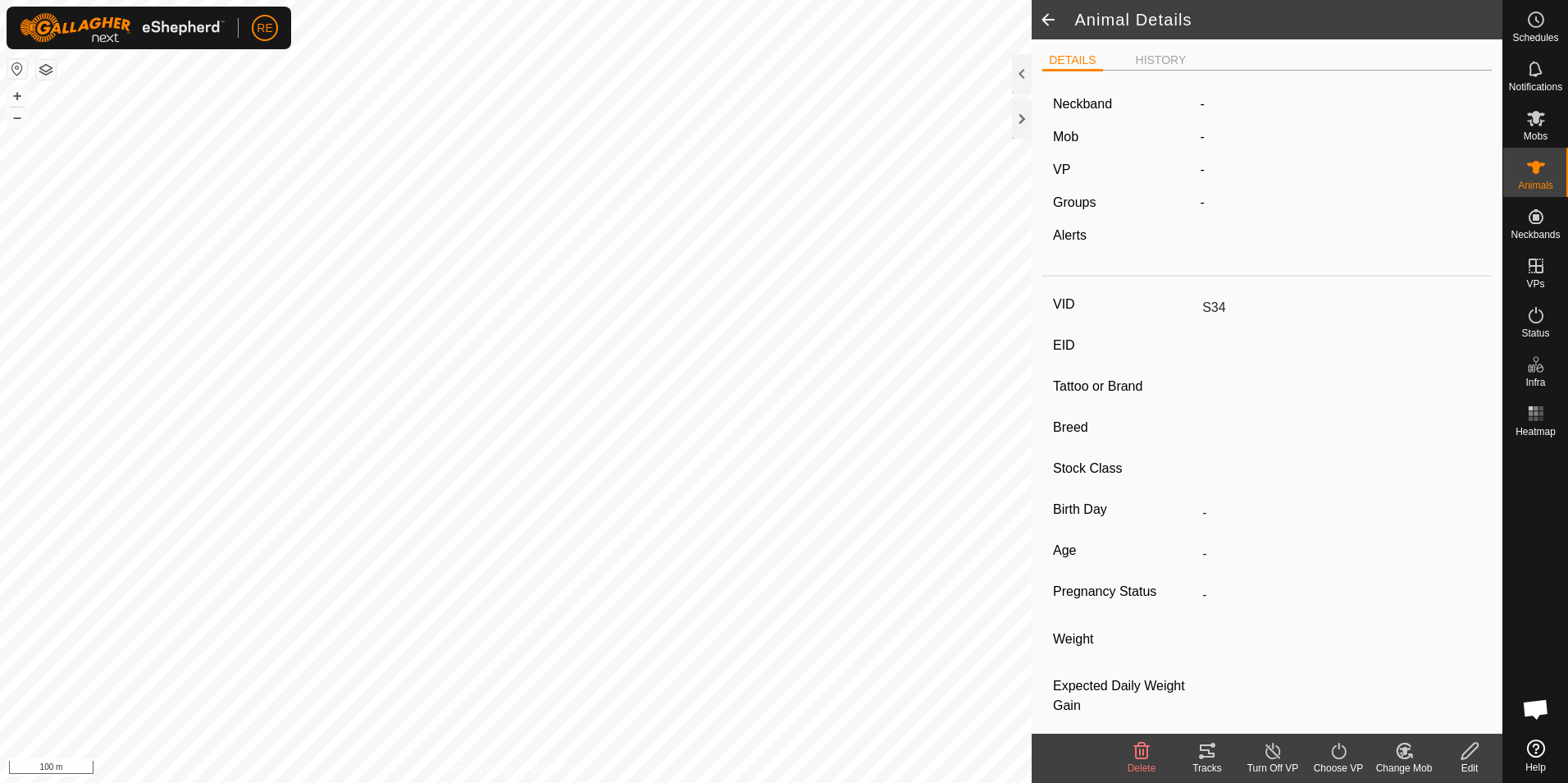
type input "Pregnant"
type input "0 kg"
type input "-"
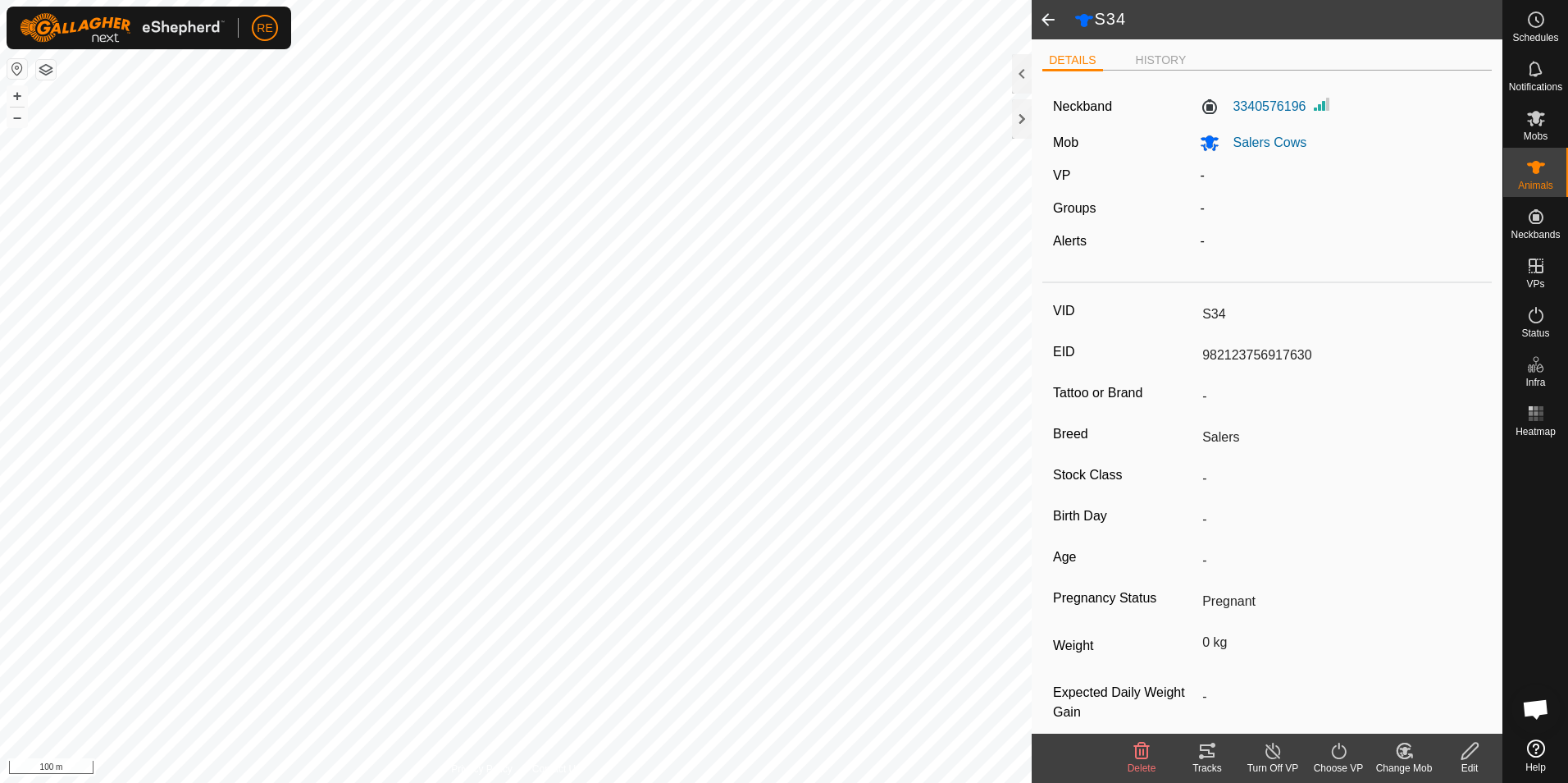
click at [1046, 20] on span at bounding box center [1049, 19] width 33 height 40
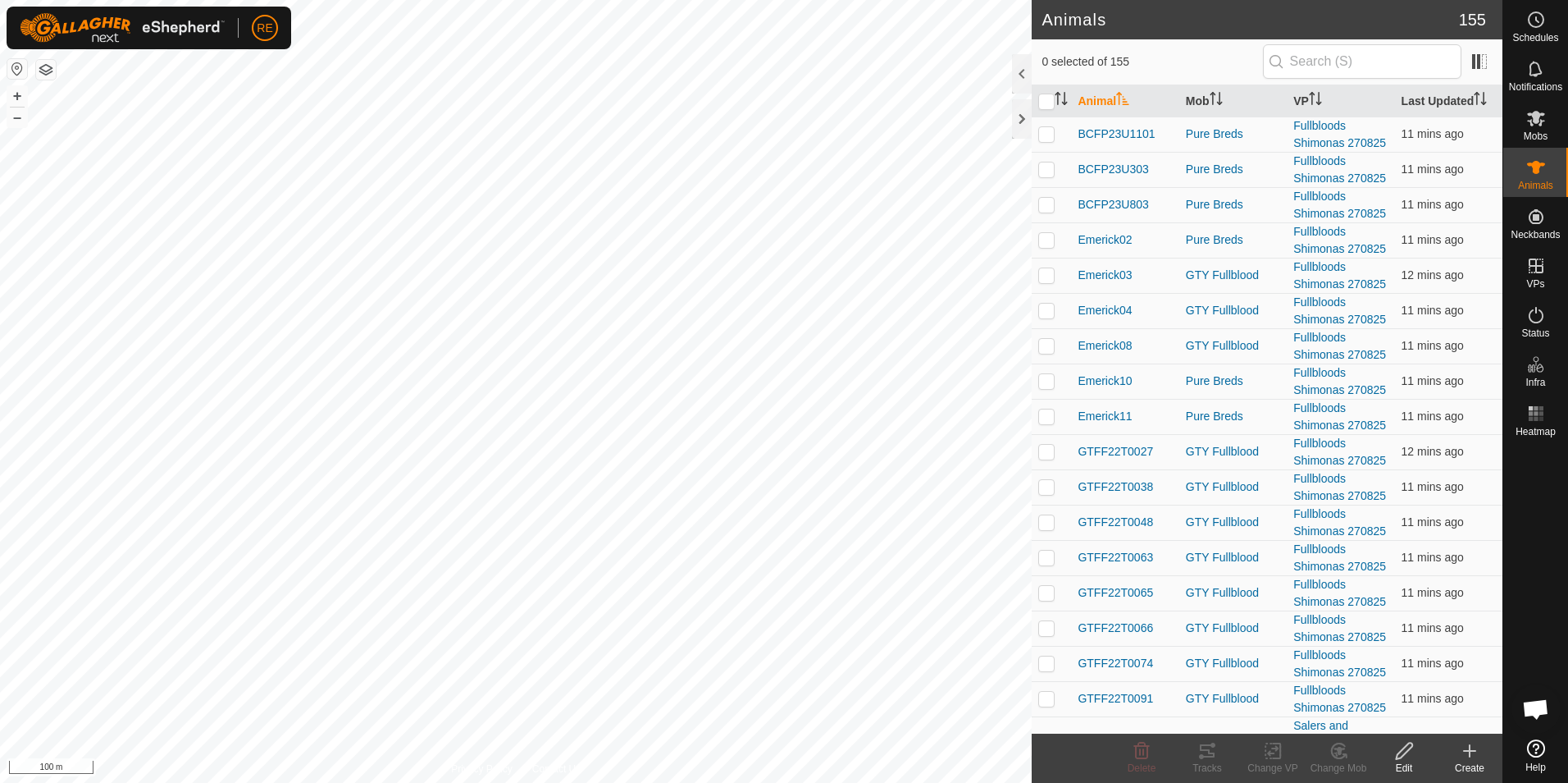
click at [1473, 758] on icon at bounding box center [1470, 751] width 19 height 19
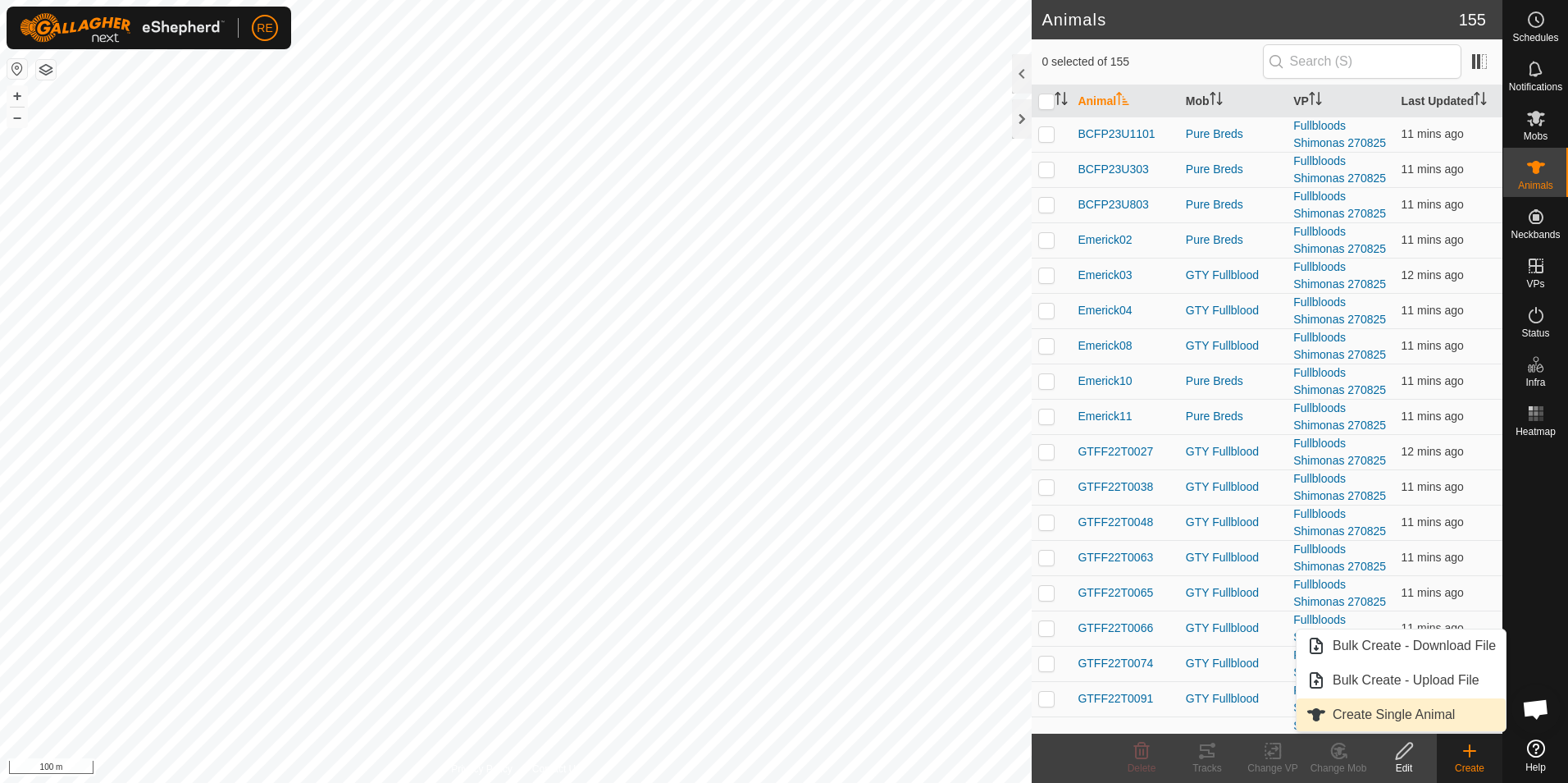
click at [1413, 711] on link "Create Single Animal" at bounding box center [1401, 715] width 209 height 33
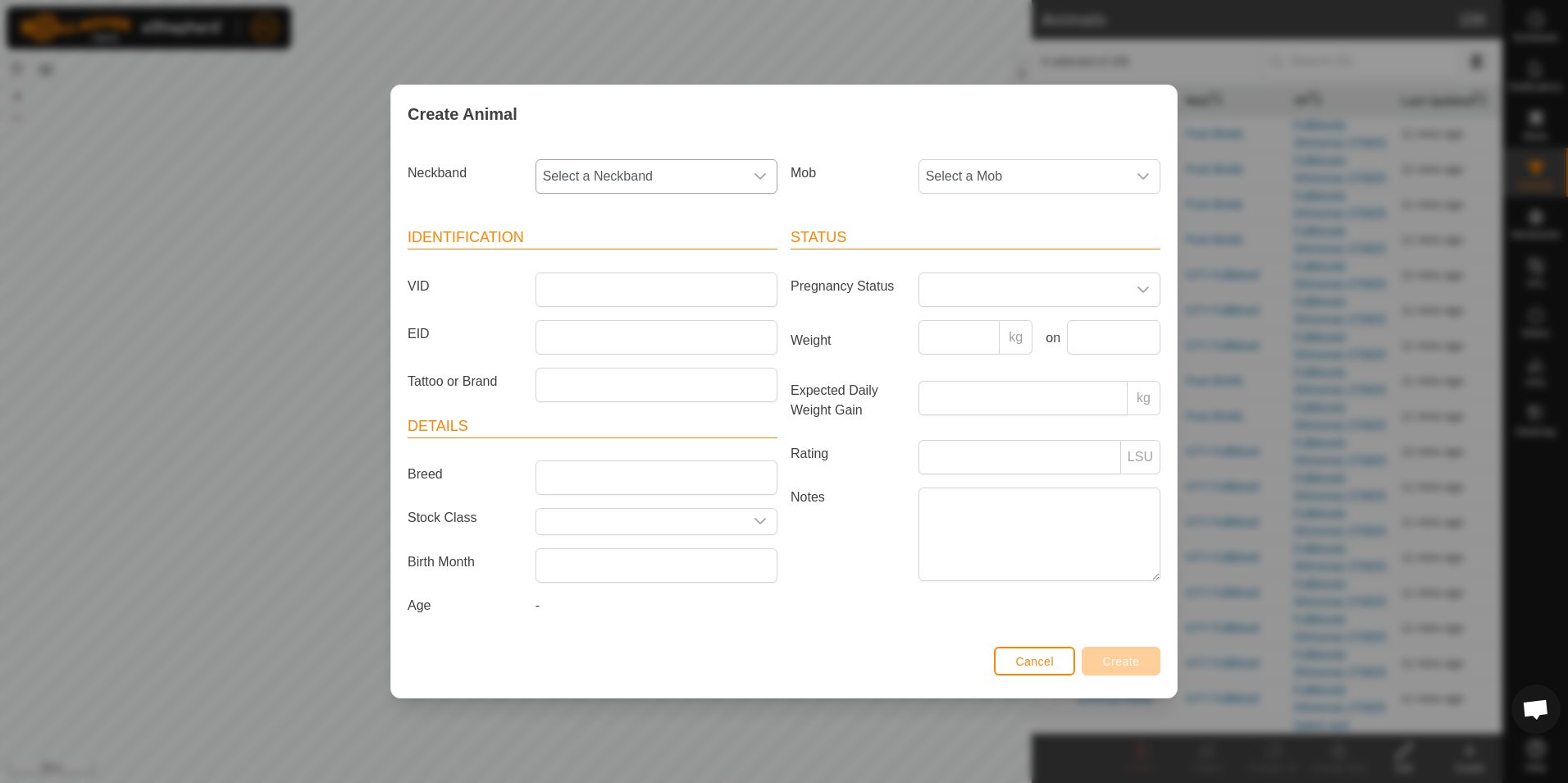
click at [675, 176] on span "Select a Neckband" at bounding box center [640, 177] width 207 height 33
type input "109"
click at [652, 267] on li "1093032572" at bounding box center [657, 261] width 240 height 33
click at [975, 177] on span "Select a Mob" at bounding box center [1023, 177] width 207 height 33
click at [1025, 371] on li "WAGYU NOT AI'D MOB" at bounding box center [1040, 365] width 240 height 33
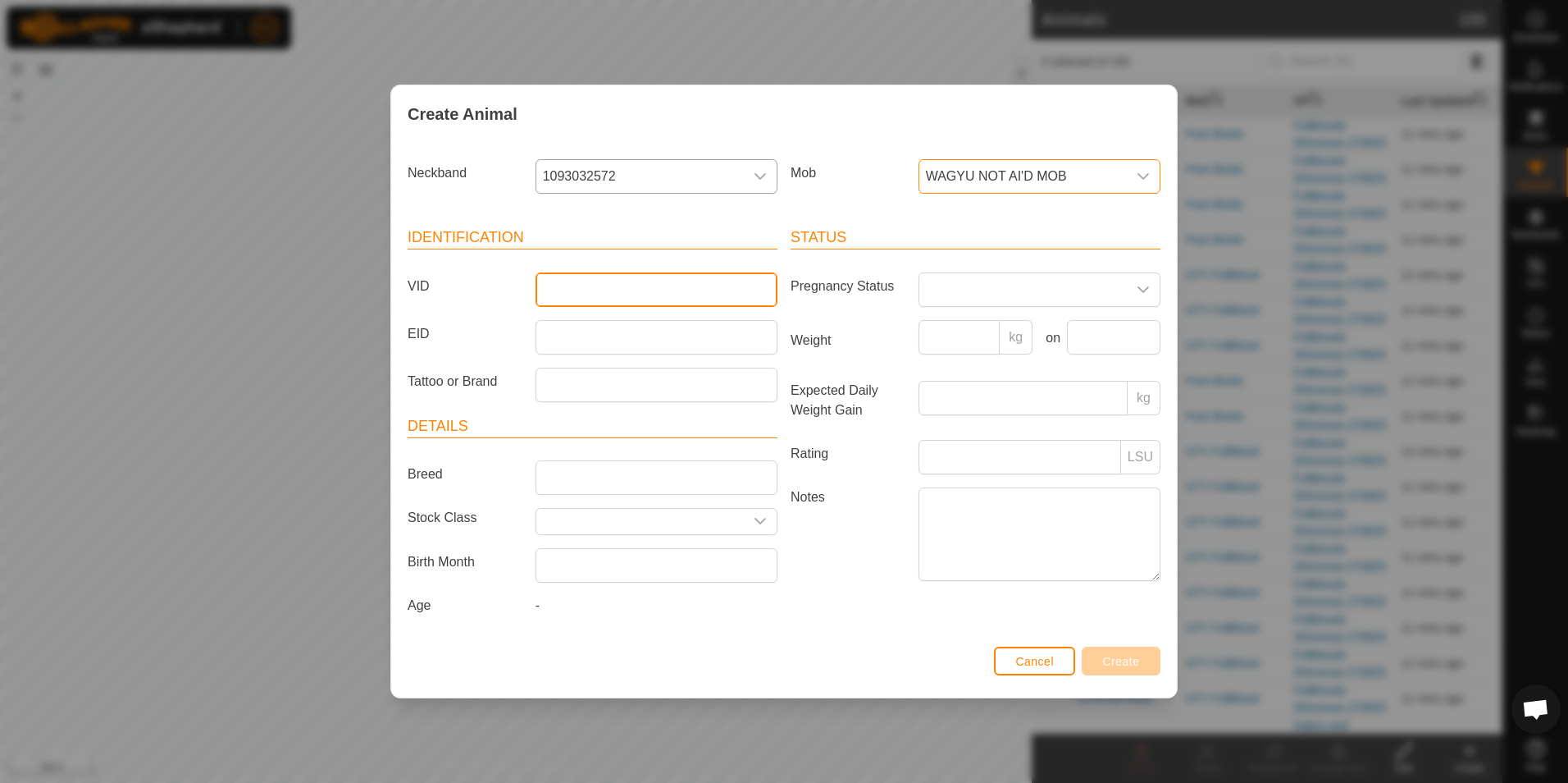
click at [565, 292] on input "VID" at bounding box center [656, 289] width 242 height 34
type input "EmerickW01"
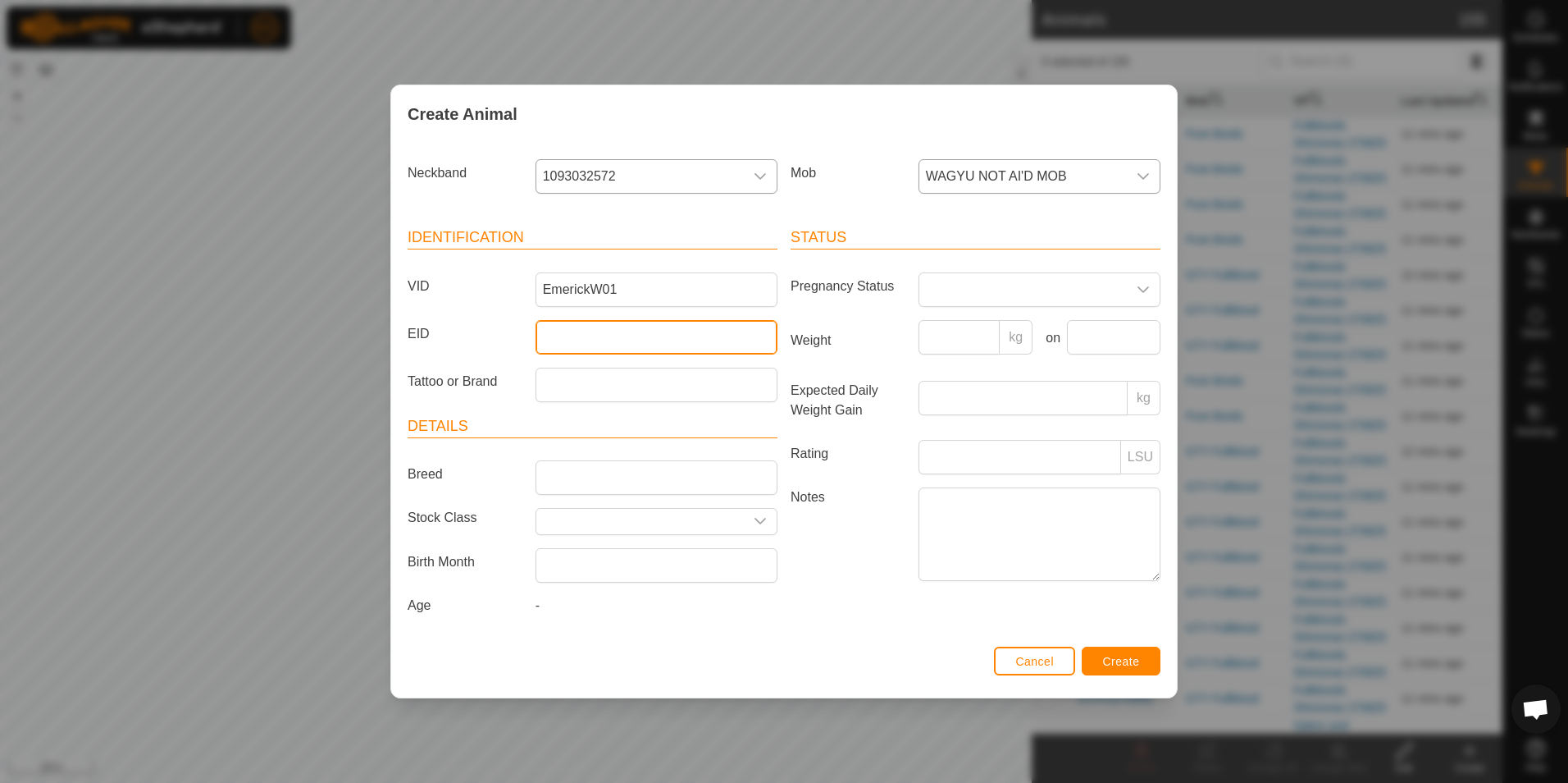
click at [575, 341] on input "EID" at bounding box center [656, 337] width 242 height 34
type input "982123826378900"
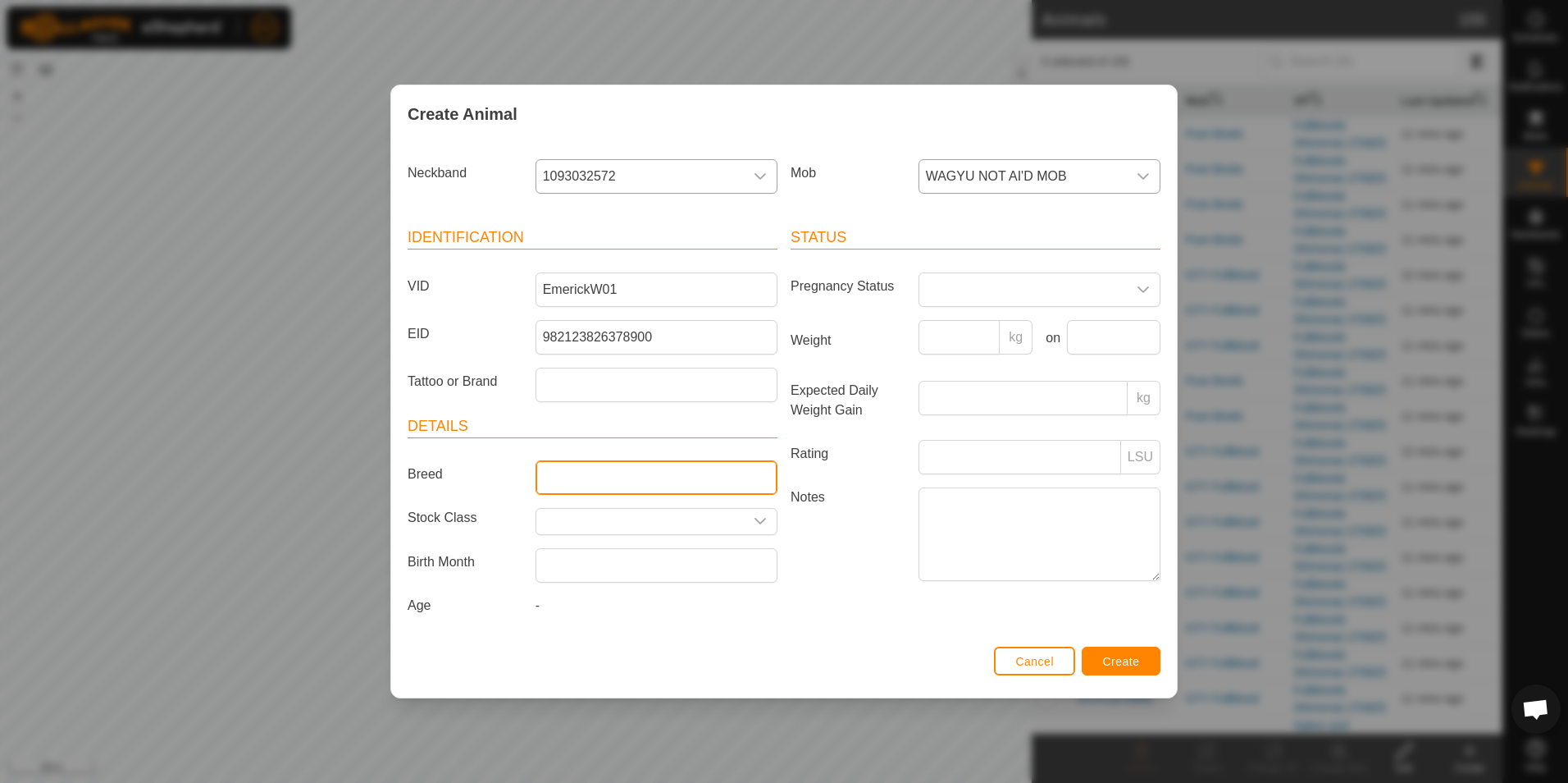
click at [596, 481] on input "Breed" at bounding box center [656, 477] width 242 height 34
type input "Wagyu"
click at [602, 520] on input "text" at bounding box center [640, 521] width 207 height 25
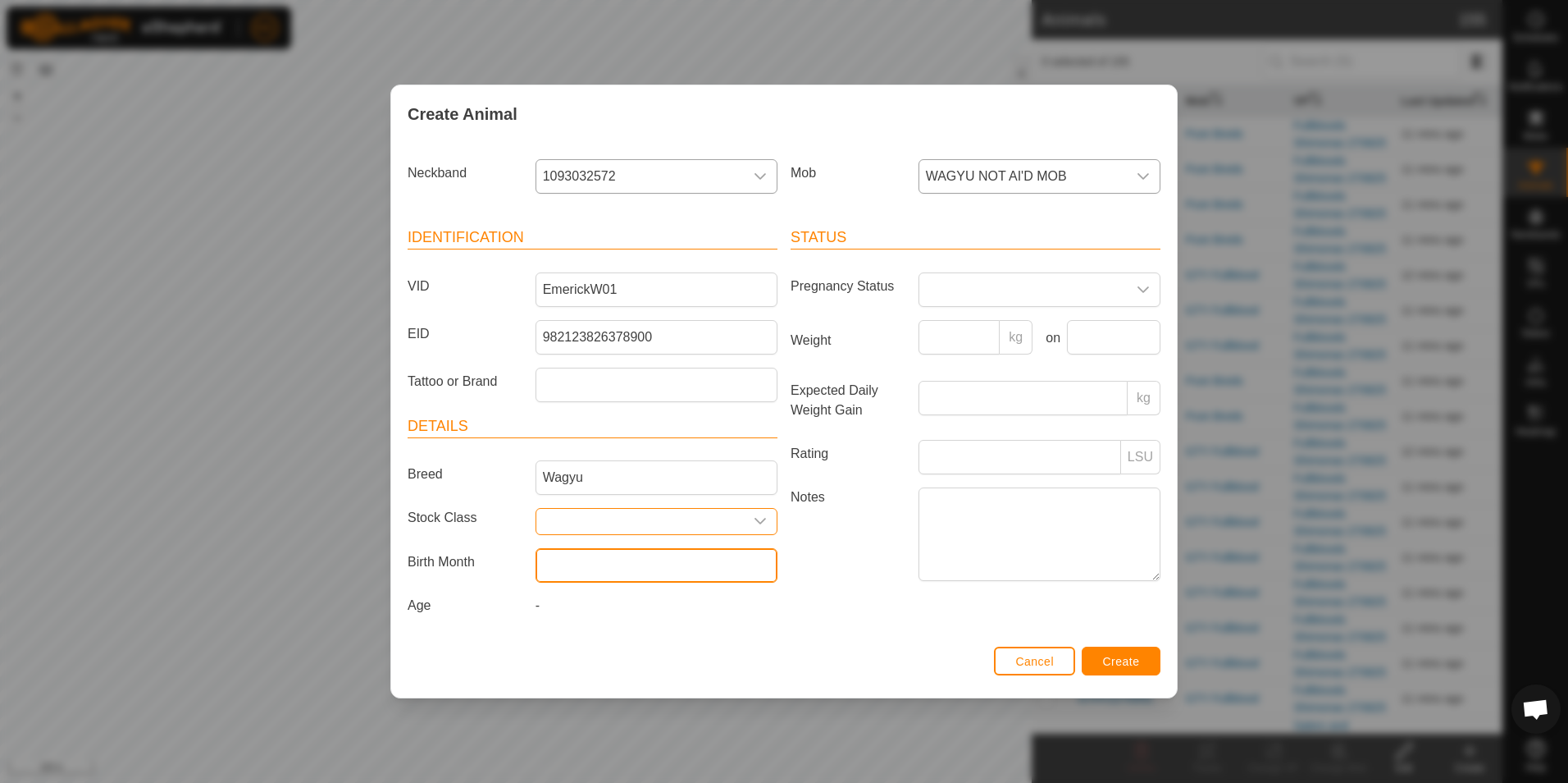
click at [591, 570] on input "text" at bounding box center [656, 565] width 242 height 34
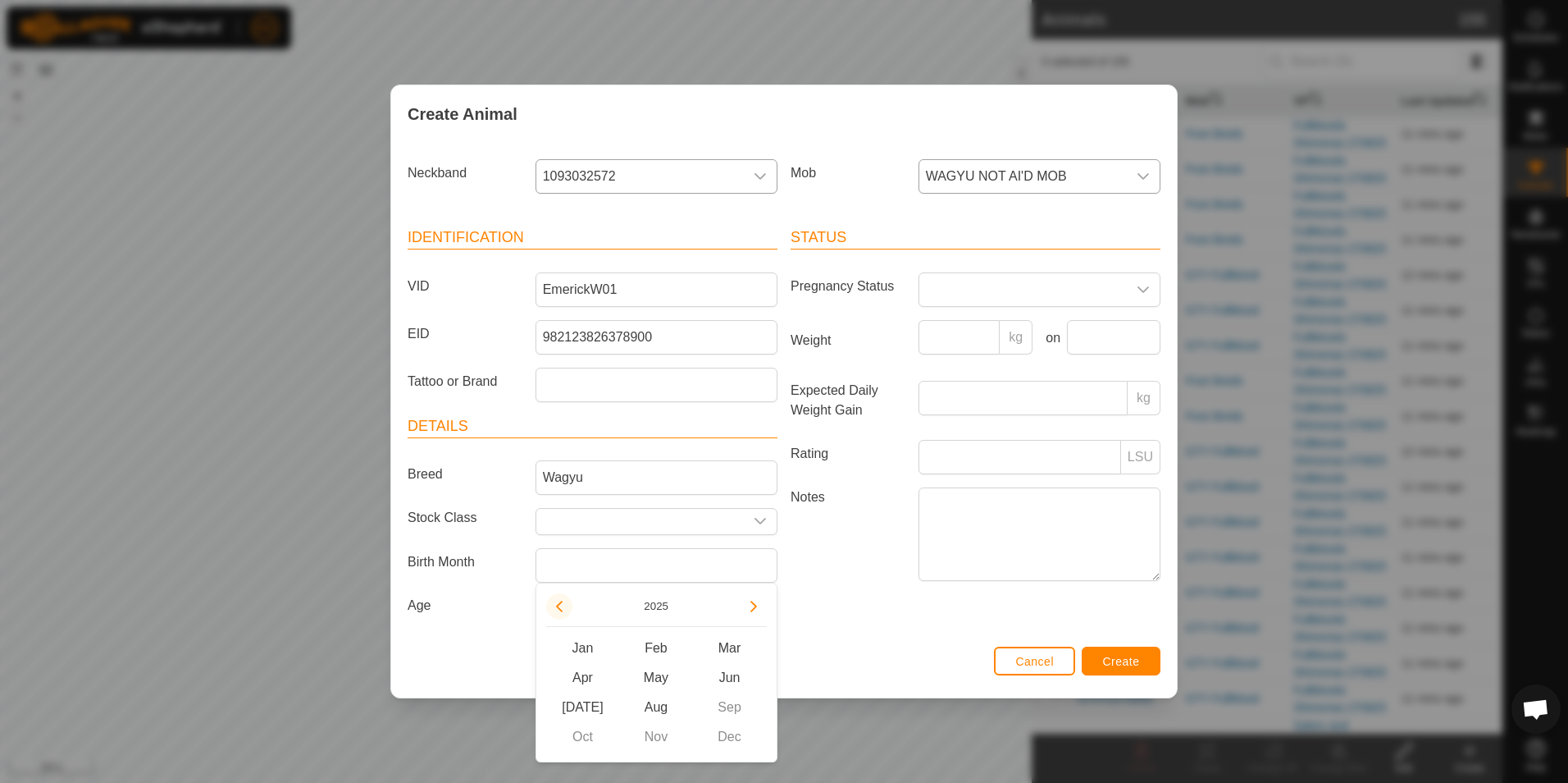
click at [547, 600] on p-button "Choose Date" at bounding box center [559, 606] width 26 height 26
click at [731, 654] on span "Mar" at bounding box center [730, 648] width 74 height 29
type input "[DATE]"
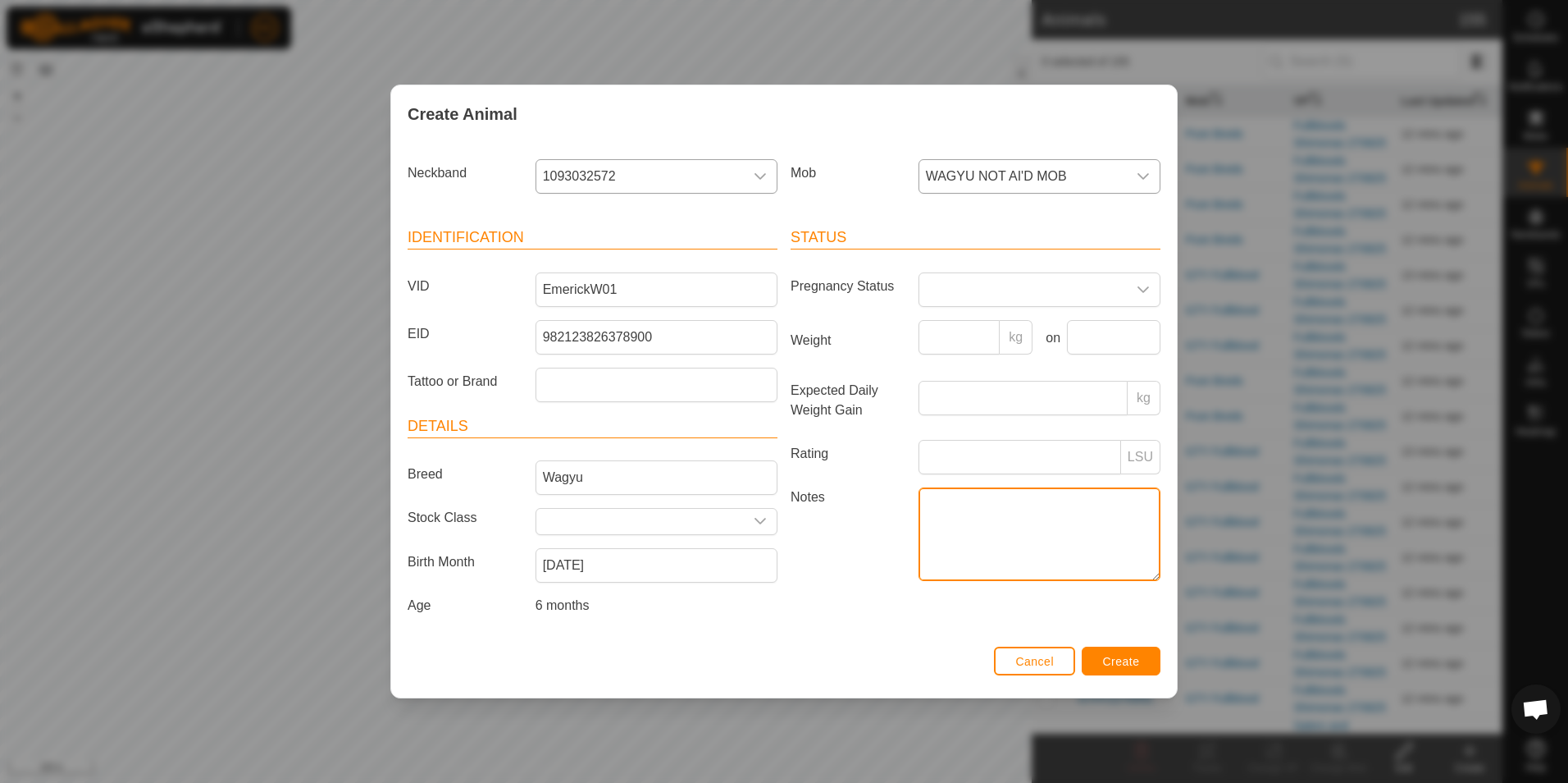
click at [1039, 524] on textarea "Notes" at bounding box center [1039, 534] width 242 height 93
type textarea "[PERSON_NAME]"
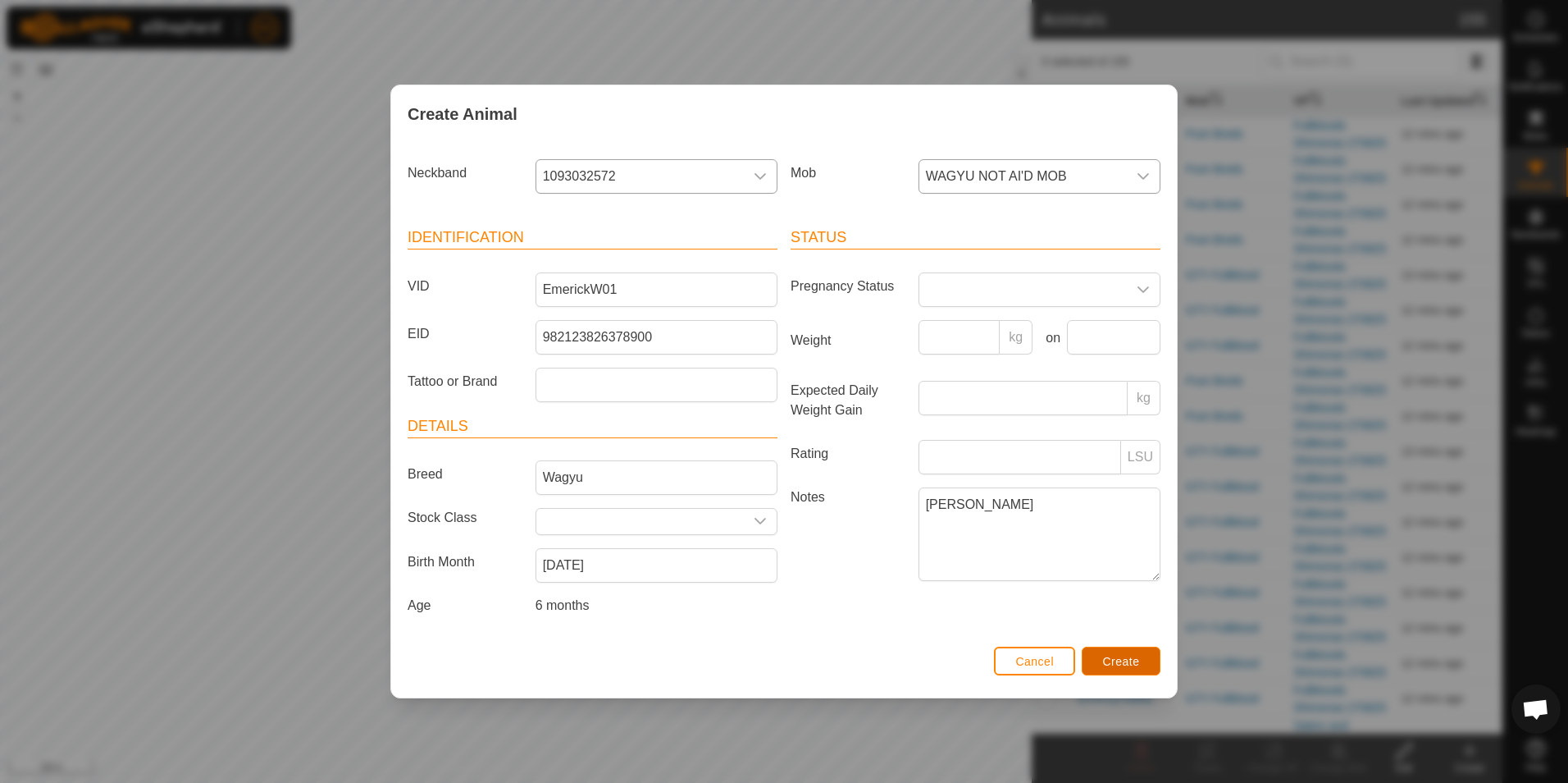
click at [1131, 662] on span "Create" at bounding box center [1122, 661] width 37 height 14
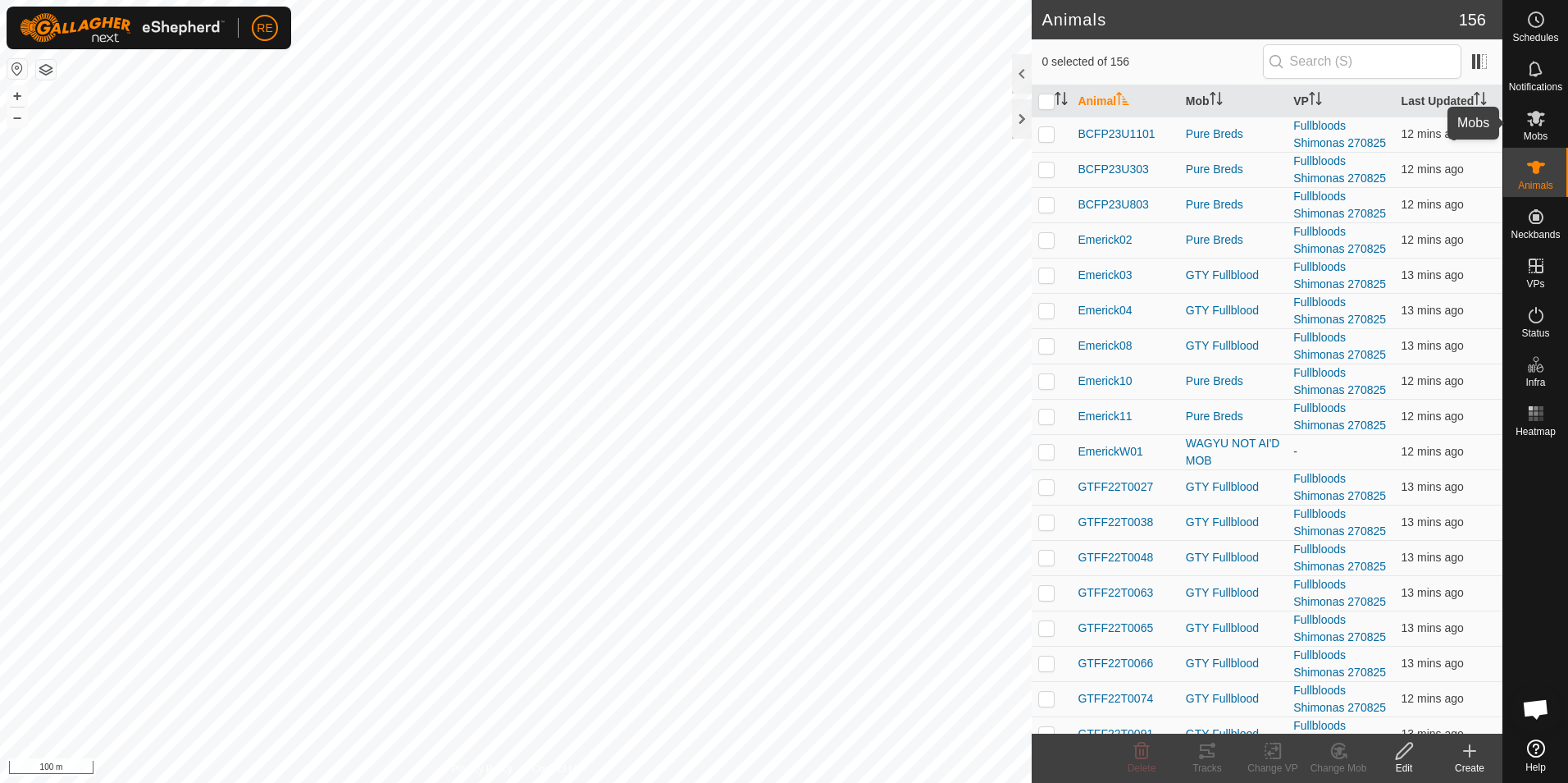
click at [1534, 119] on icon at bounding box center [1536, 119] width 18 height 16
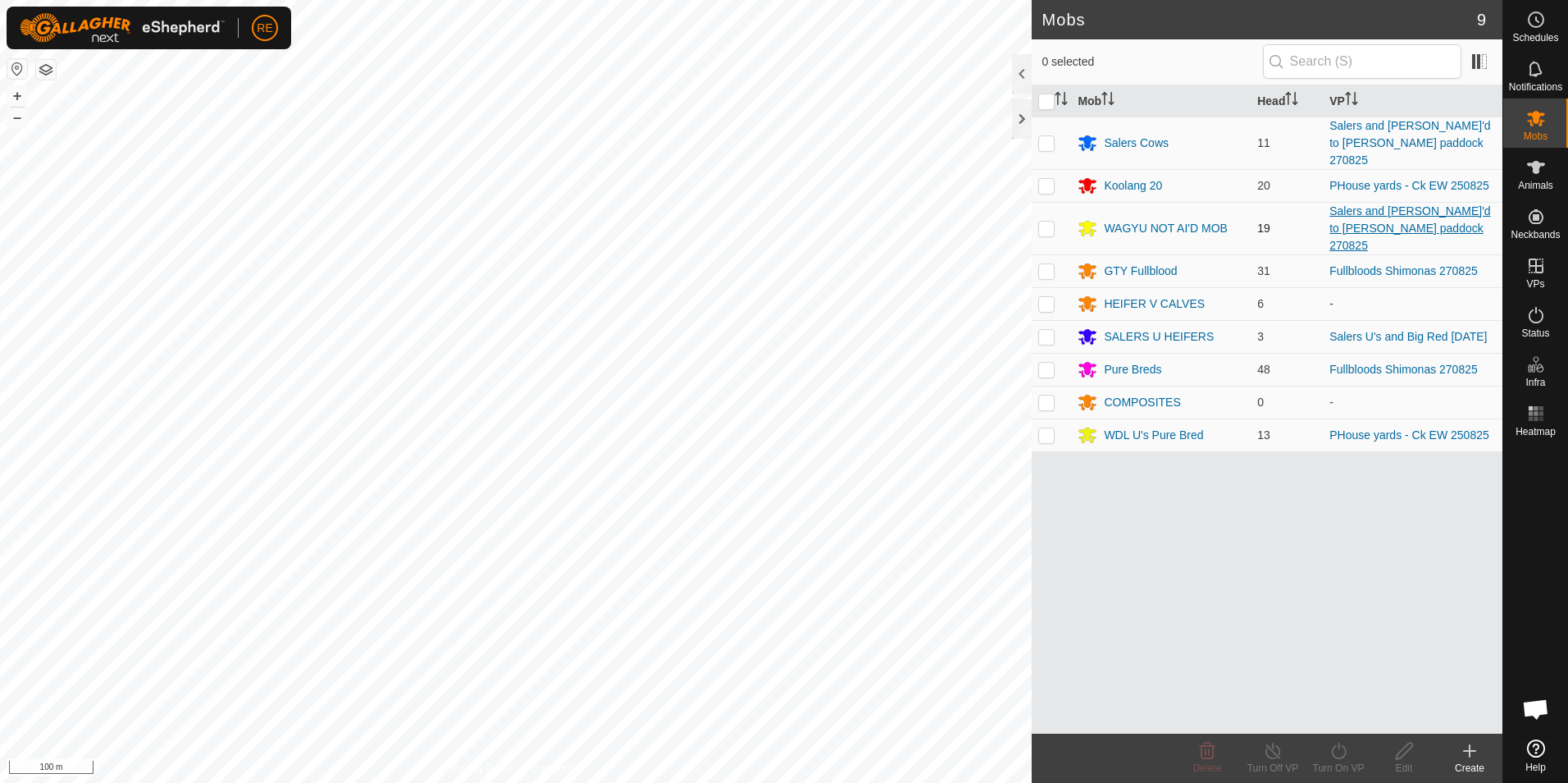
click at [1397, 205] on link "Salers and [PERSON_NAME]'d to [PERSON_NAME] paddock 270825" at bounding box center [1410, 228] width 160 height 48
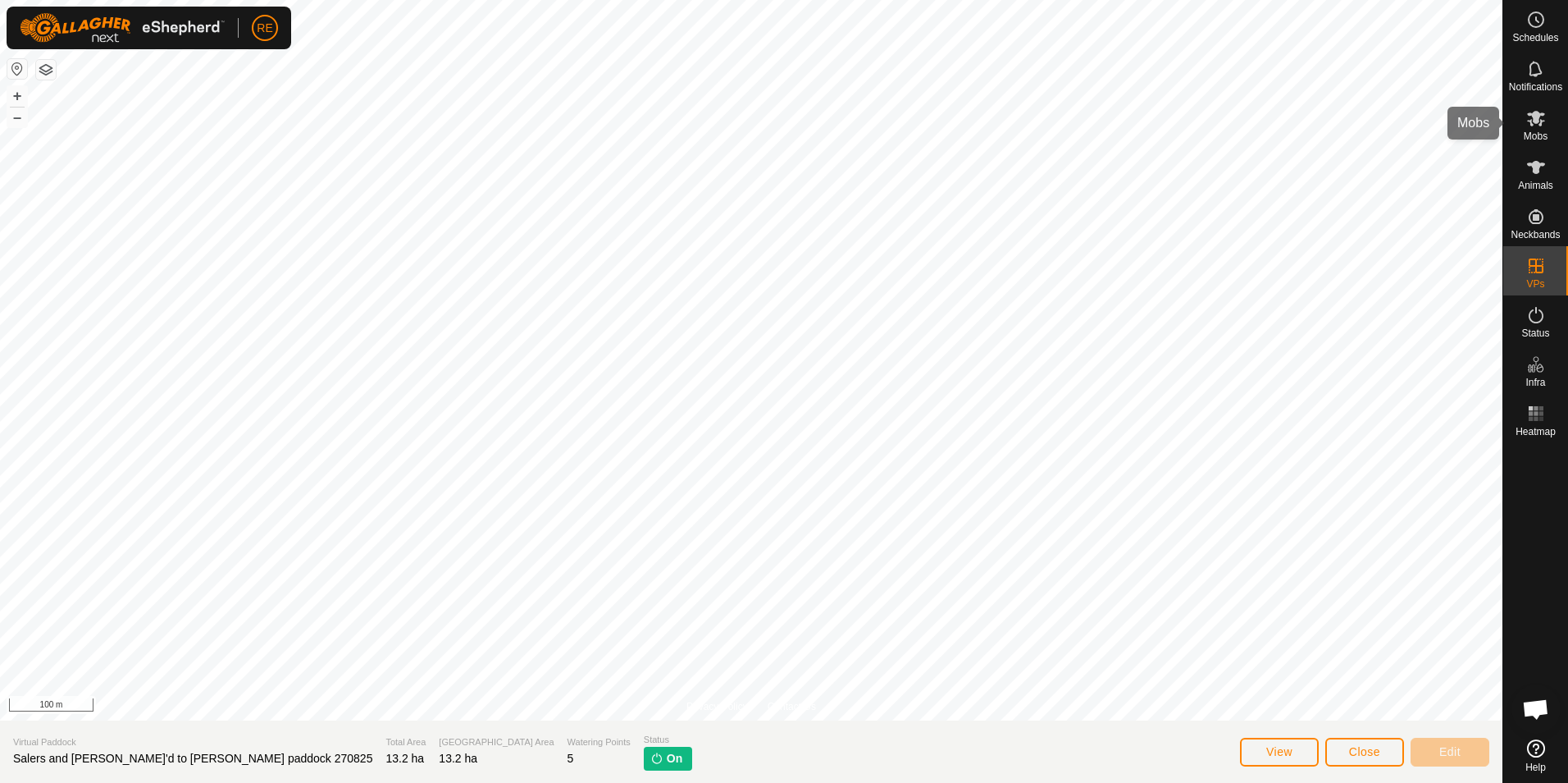
click at [1538, 127] on icon at bounding box center [1536, 118] width 19 height 19
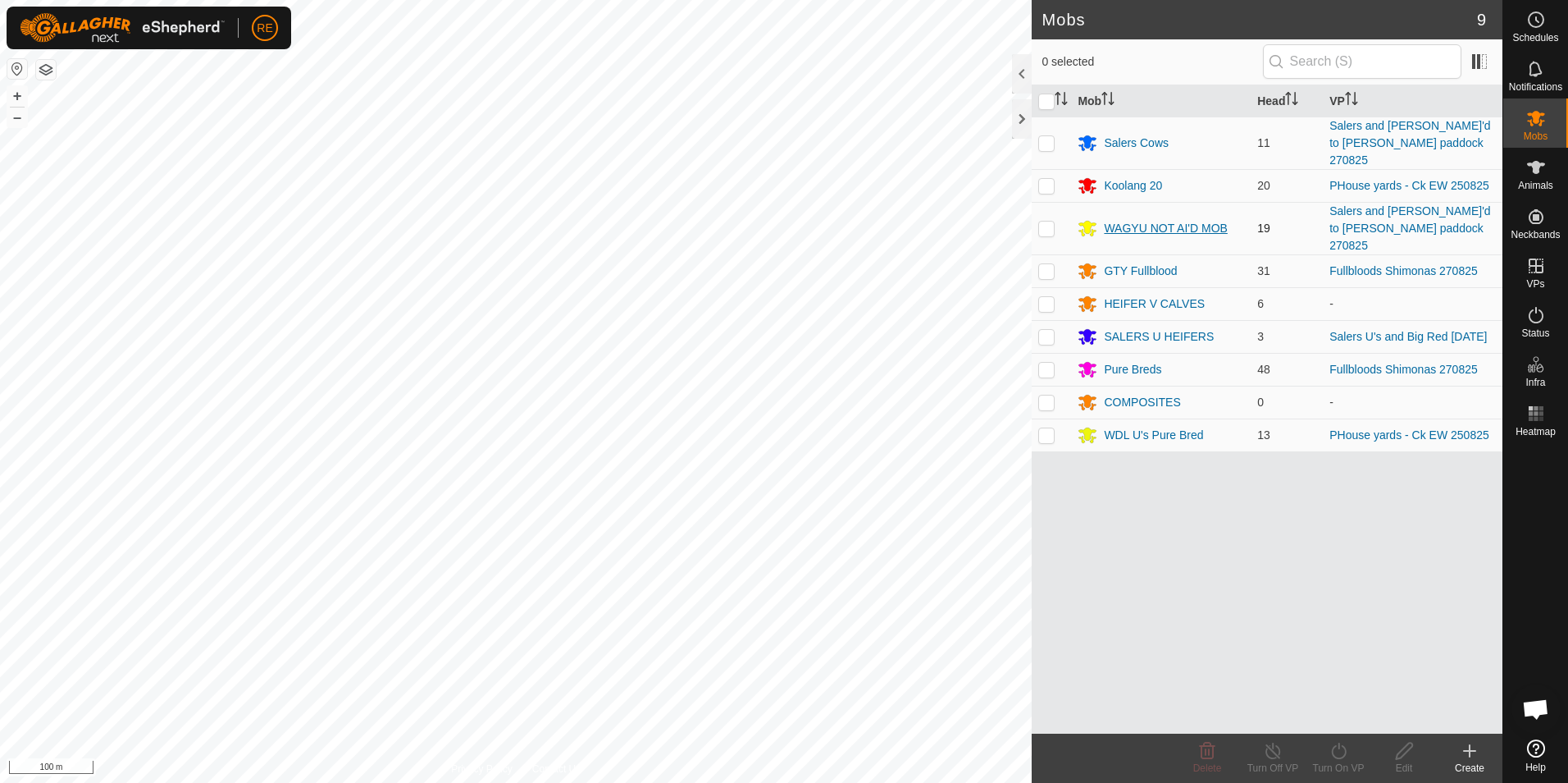
click at [1145, 220] on div "WAGYU NOT AI'D MOB" at bounding box center [1166, 229] width 123 height 18
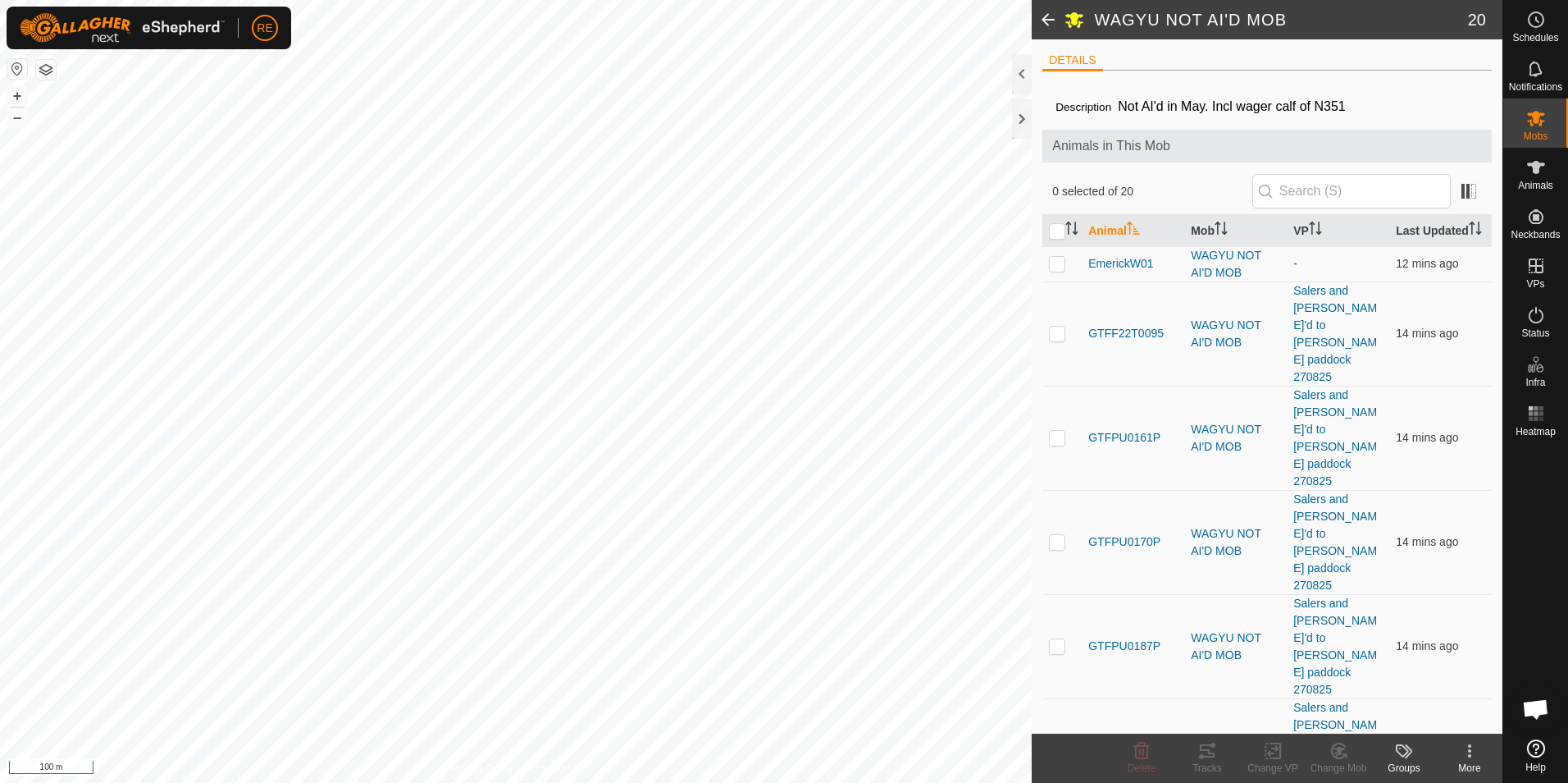
click at [1053, 14] on span at bounding box center [1049, 19] width 33 height 40
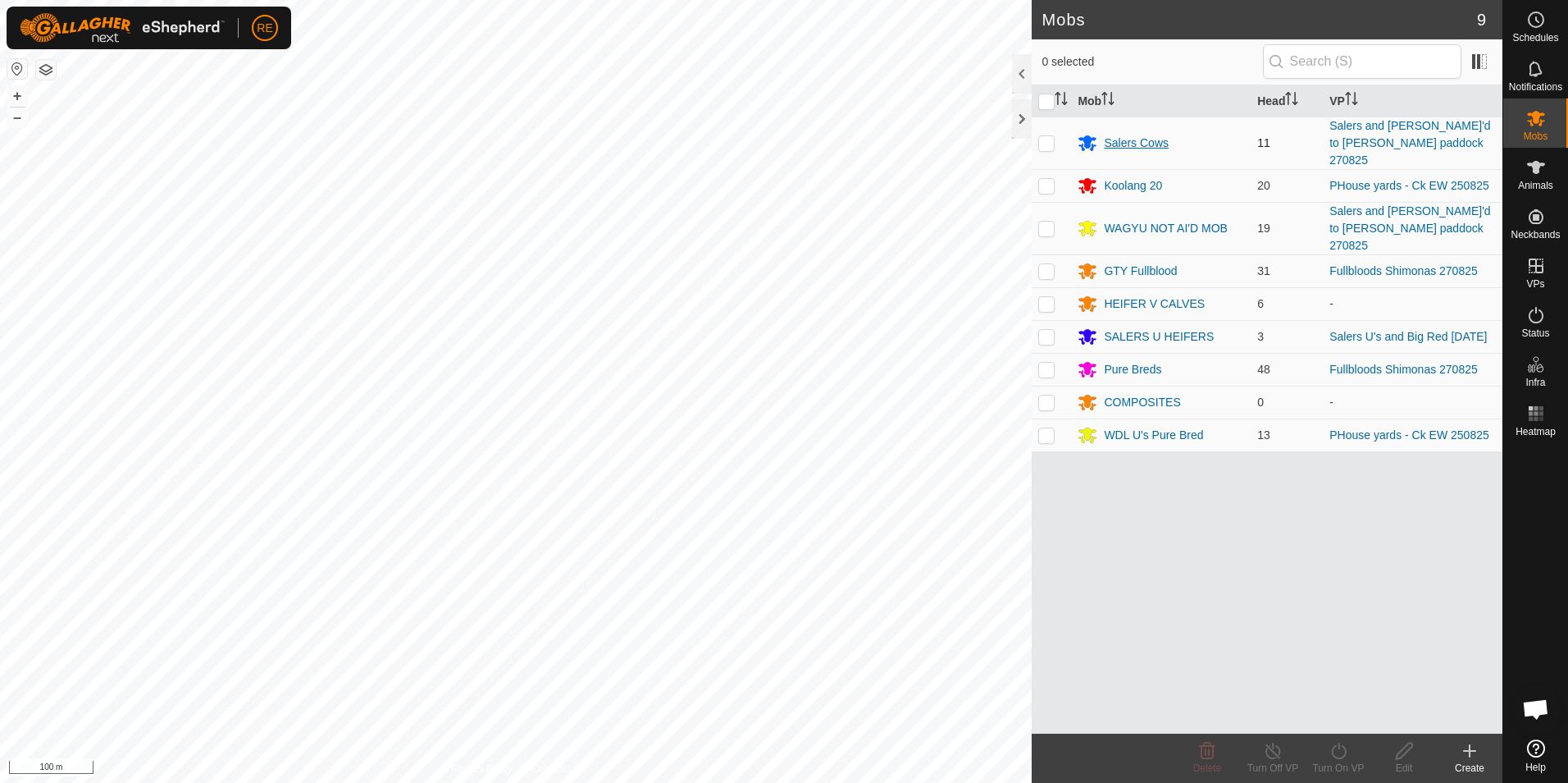
click at [1140, 134] on div "Salers Cows" at bounding box center [1136, 143] width 65 height 18
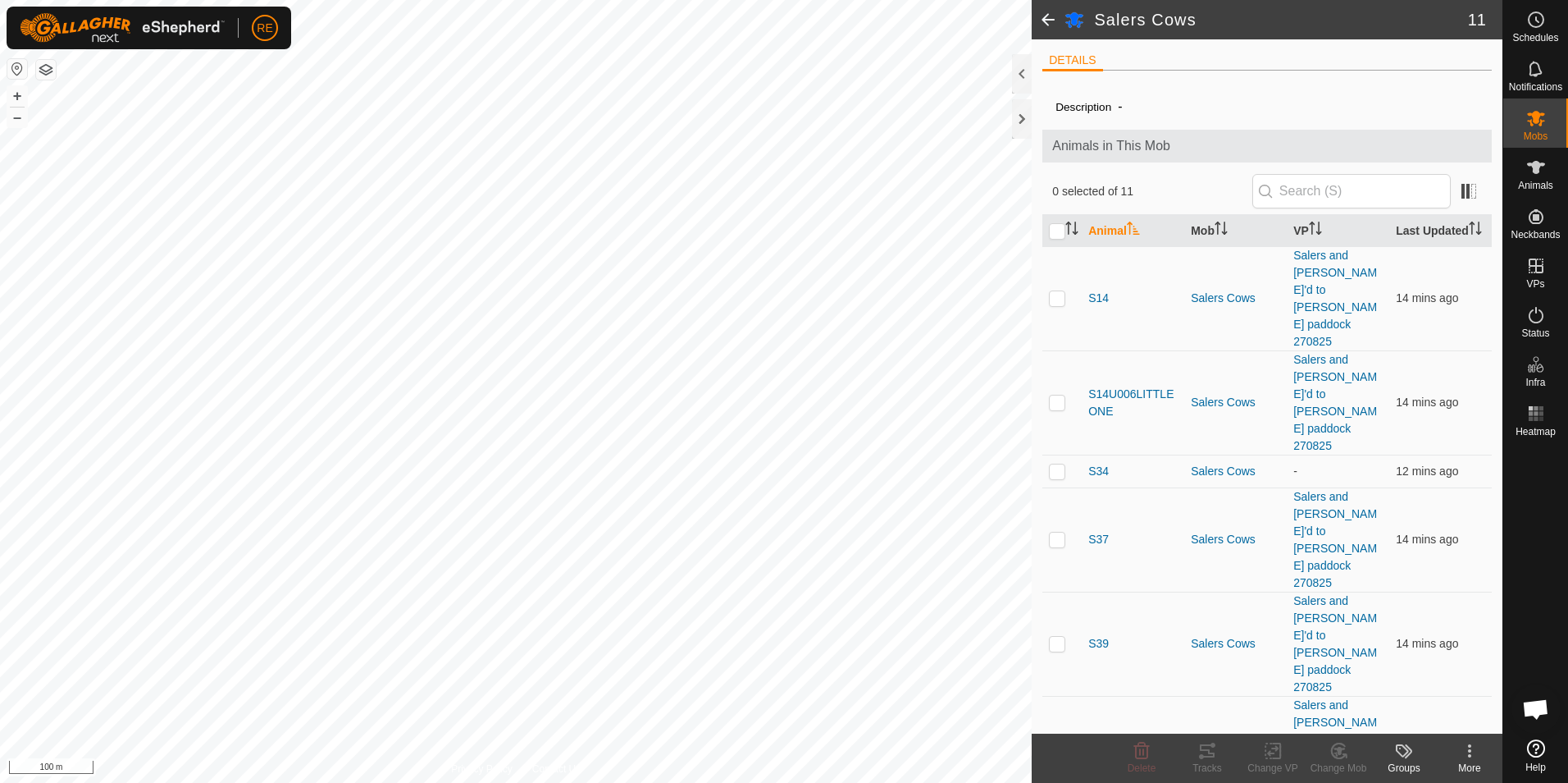
click at [1043, 16] on span at bounding box center [1049, 19] width 33 height 40
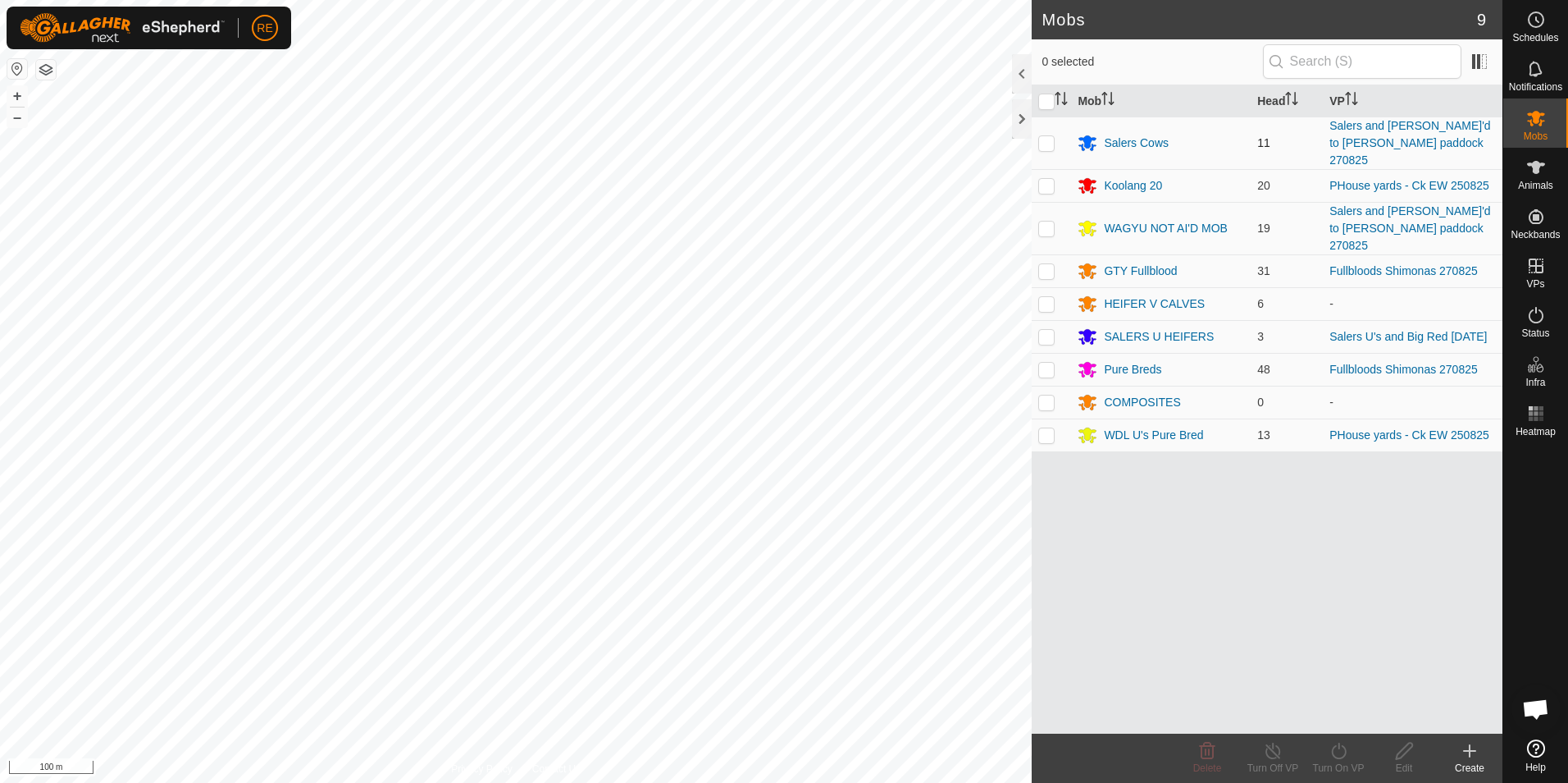
click at [1054, 136] on p-checkbox at bounding box center [1046, 143] width 17 height 14
checkbox input "true"
click at [1050, 222] on p-checkbox at bounding box center [1046, 229] width 17 height 14
checkbox input "true"
click at [1348, 766] on div "Turn On VP" at bounding box center [1339, 767] width 66 height 15
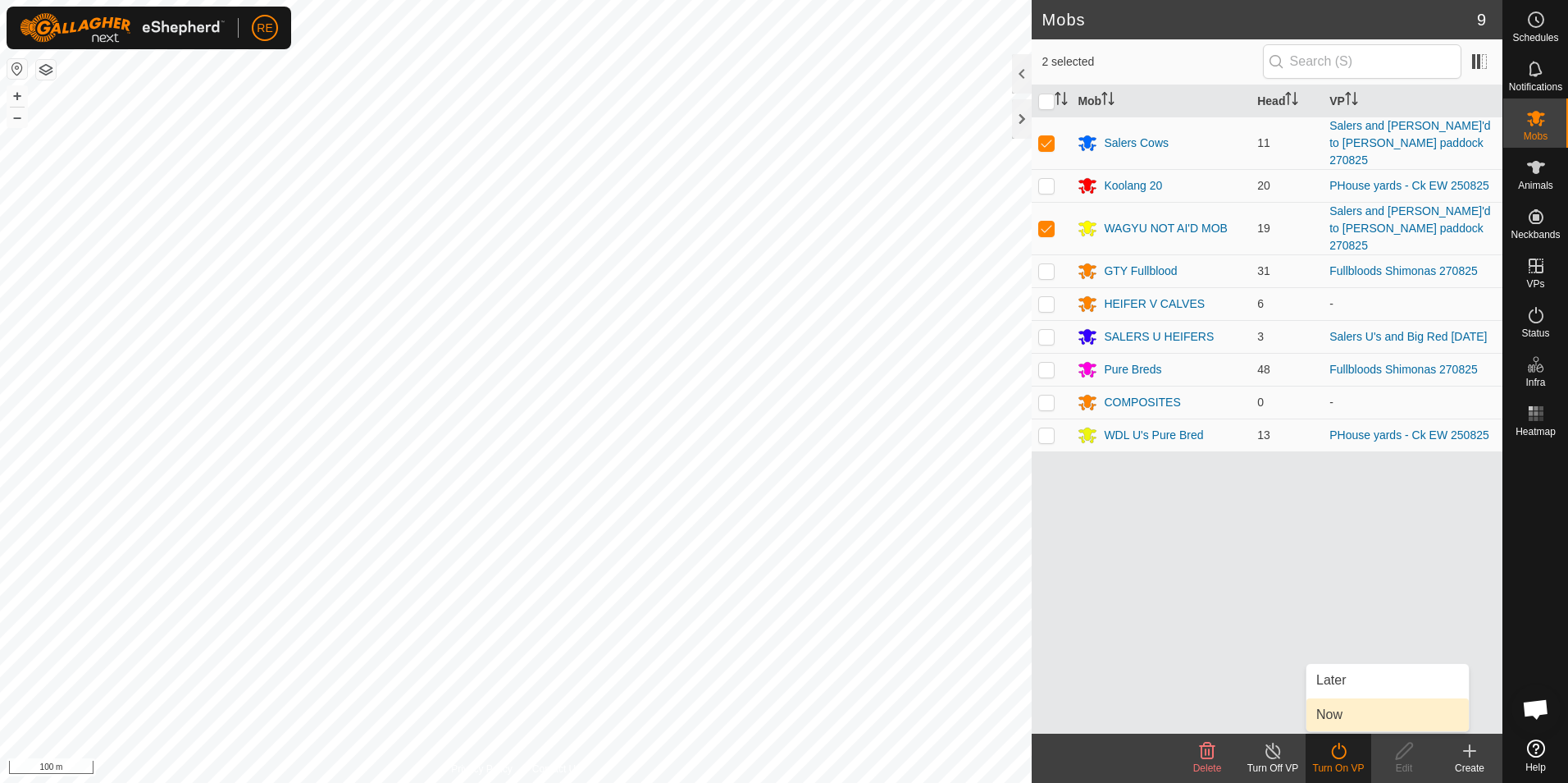
click at [1379, 717] on link "Now" at bounding box center [1387, 715] width 162 height 33
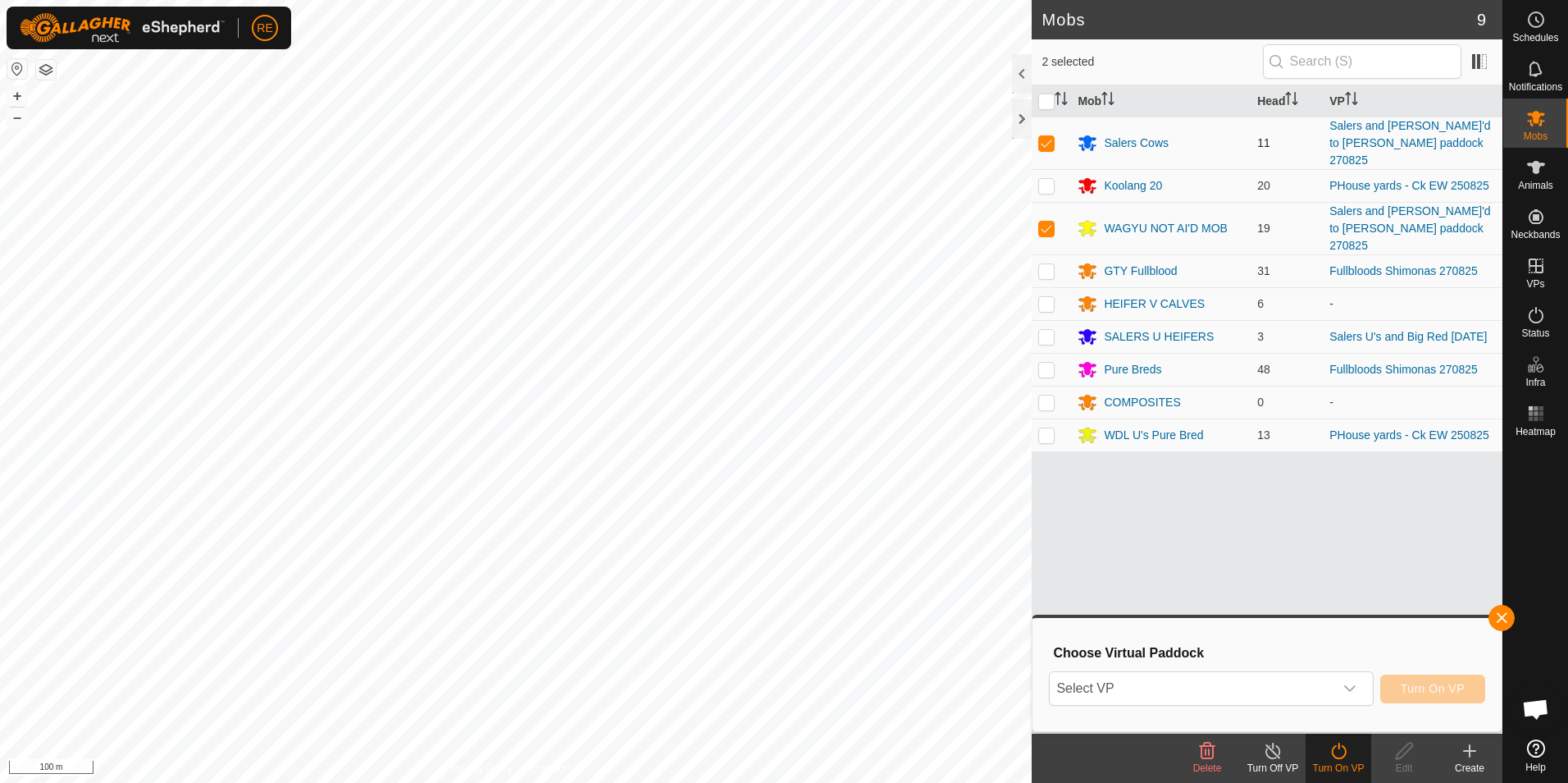
click at [1043, 136] on p-checkbox at bounding box center [1046, 143] width 17 height 14
checkbox input "false"
click at [1050, 222] on p-checkbox at bounding box center [1046, 229] width 17 height 14
checkbox input "false"
click at [1540, 174] on icon at bounding box center [1536, 167] width 19 height 19
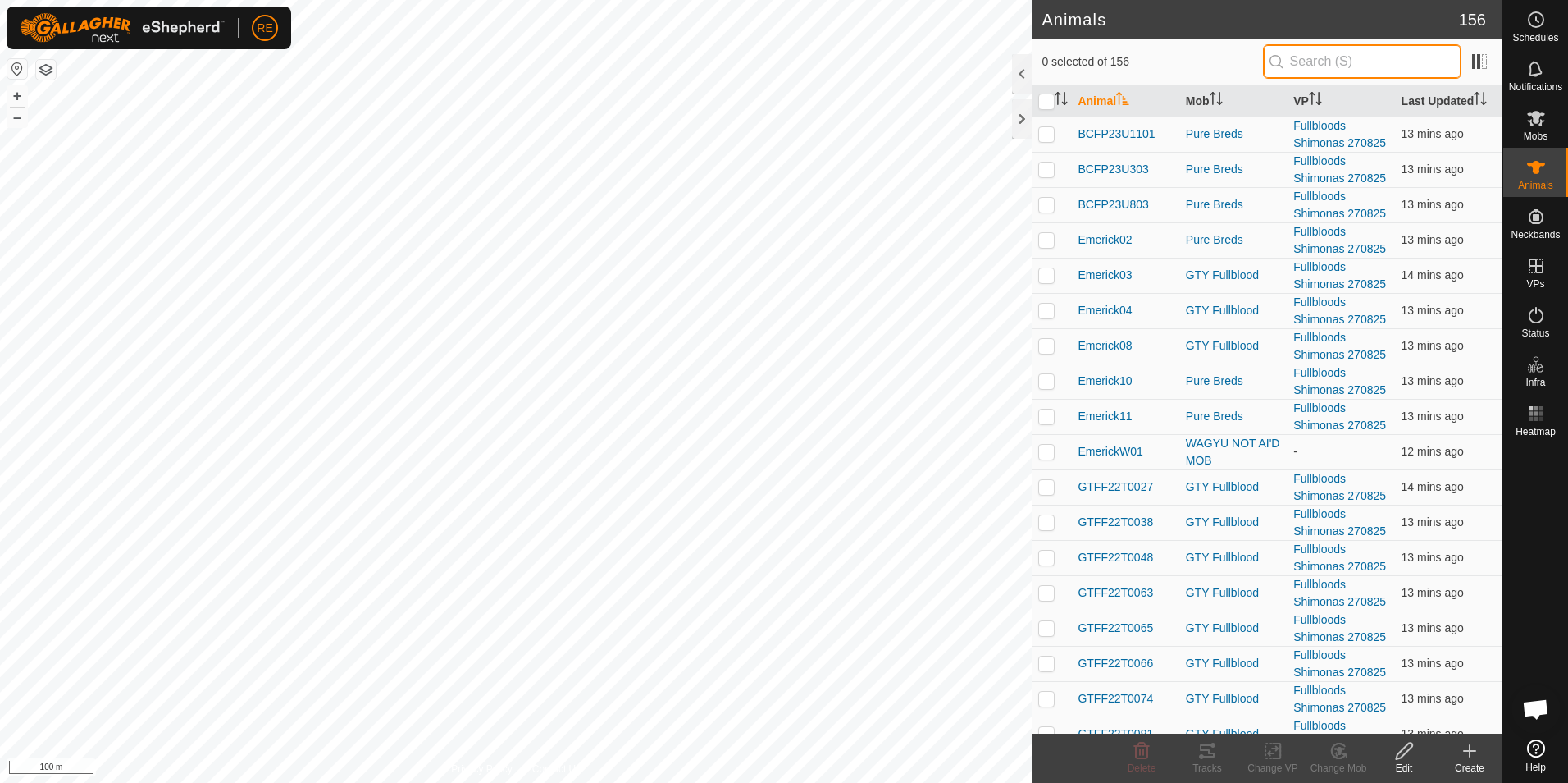
click at [1311, 69] on input "text" at bounding box center [1363, 61] width 198 height 34
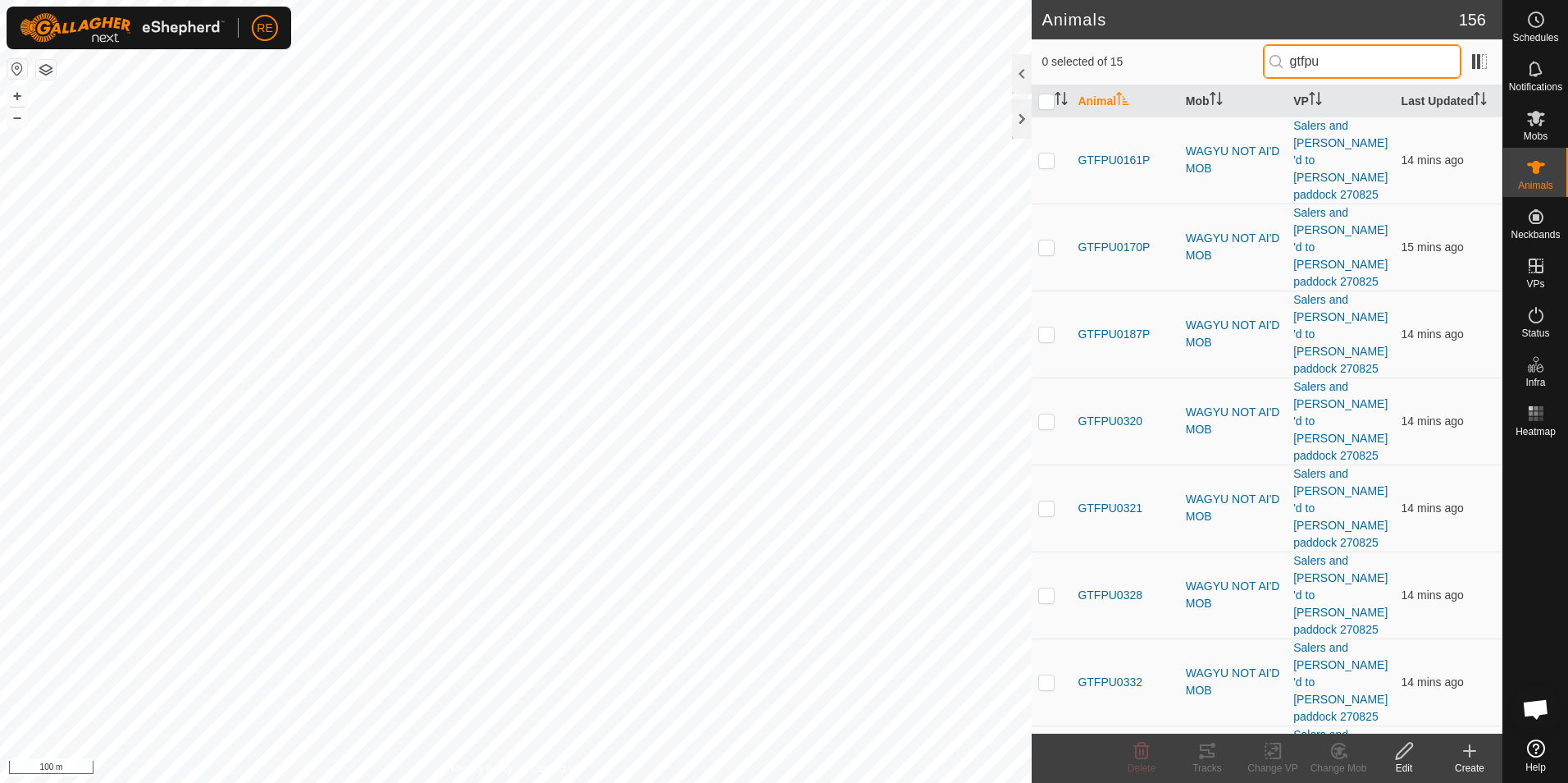
type input "gtfpu"
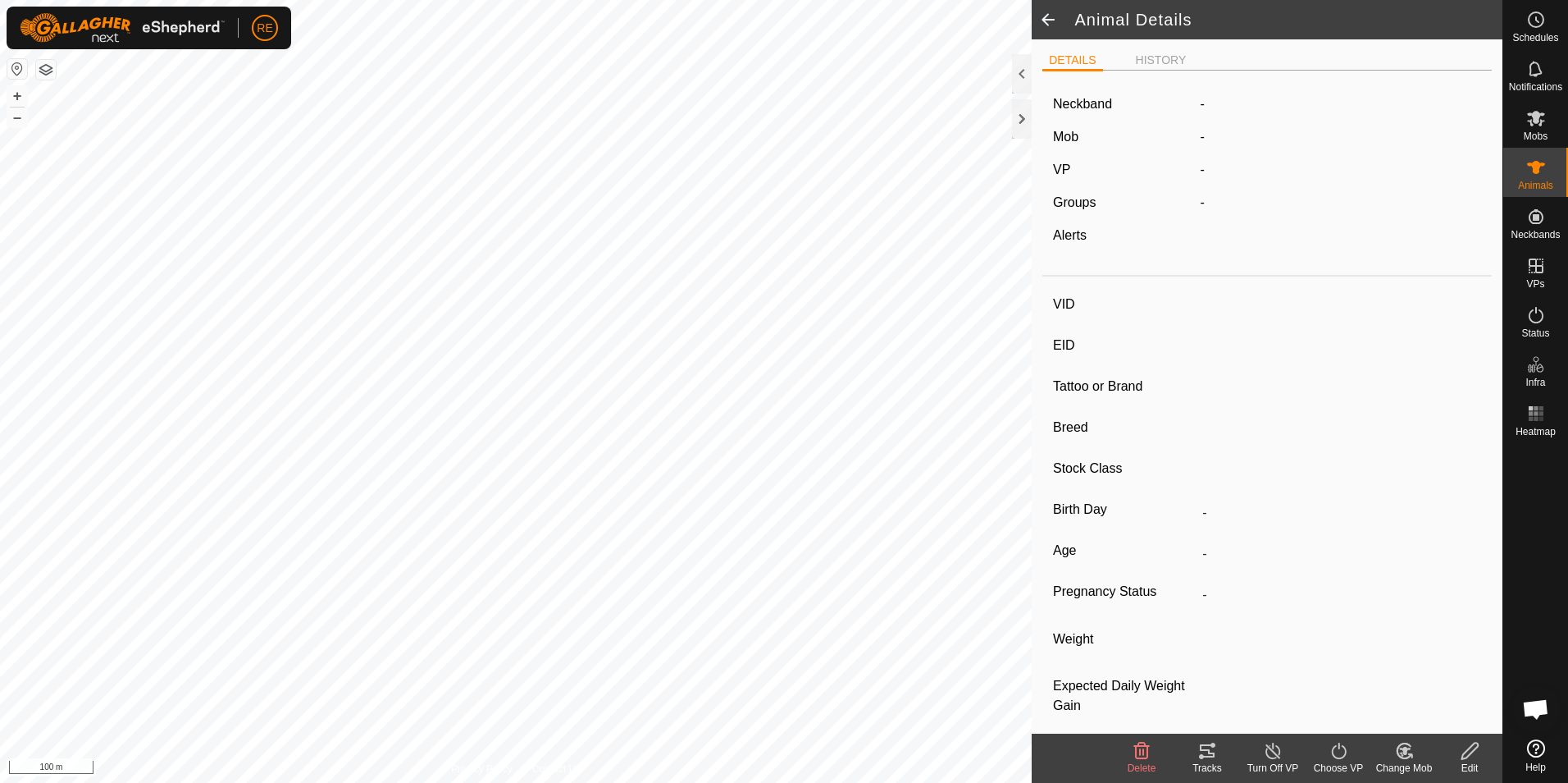
type input "GTFPU0341"
type input "982123816114606"
type input "-"
type input "Wagyu"
type input "PB"
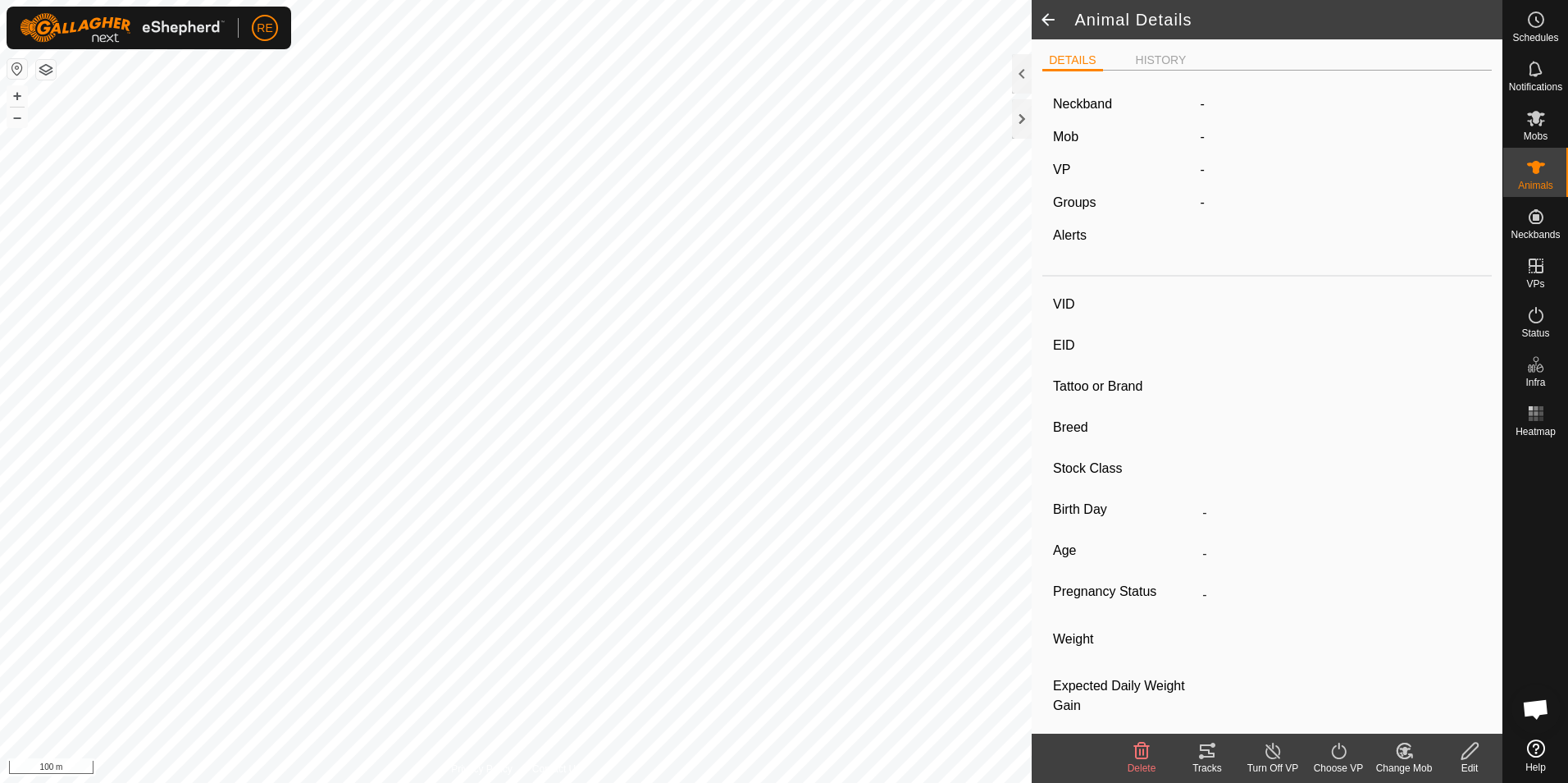
type input "Empty"
type input "0 kg"
type input "-"
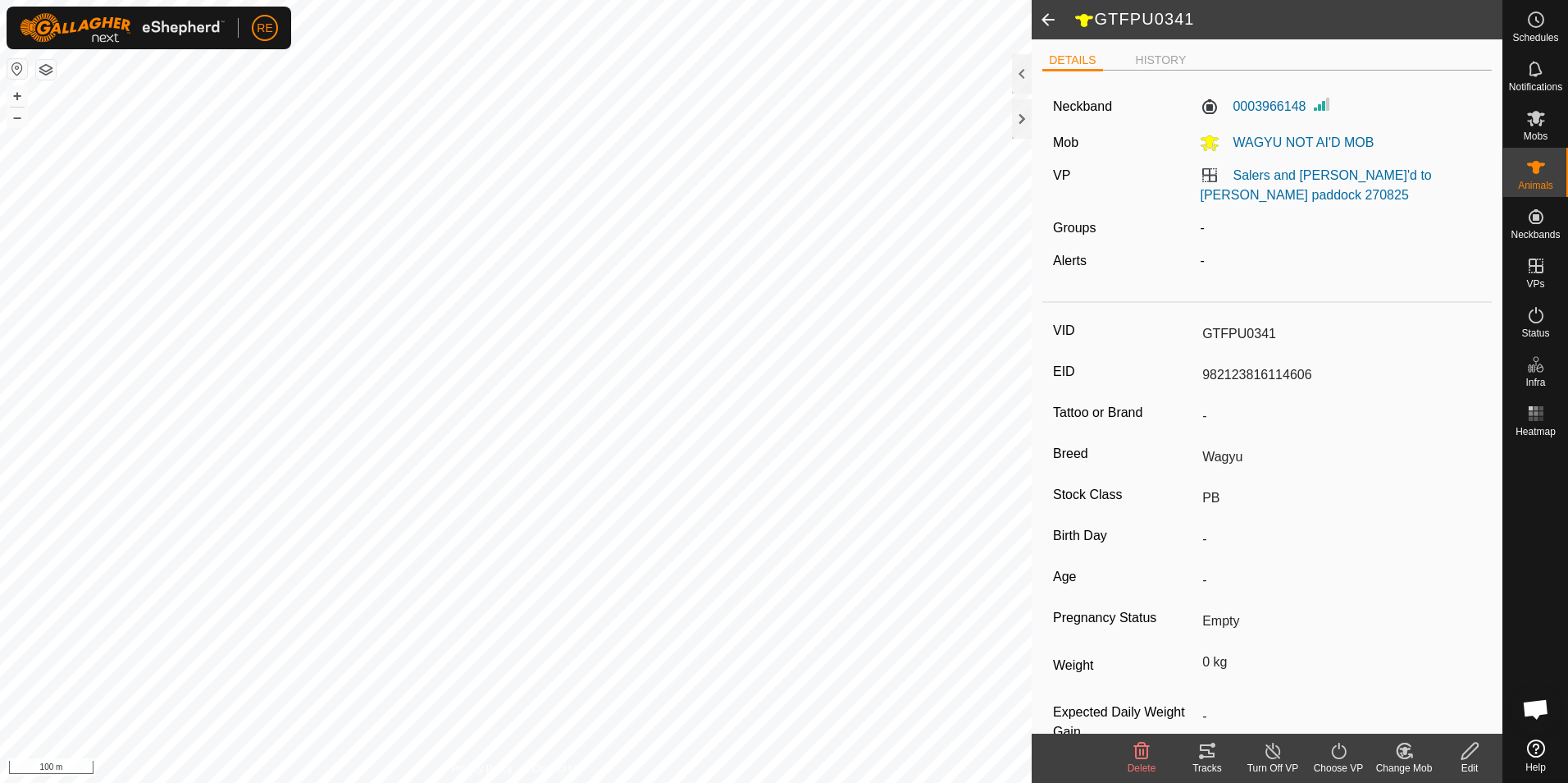
click at [1466, 756] on icon at bounding box center [1470, 751] width 20 height 19
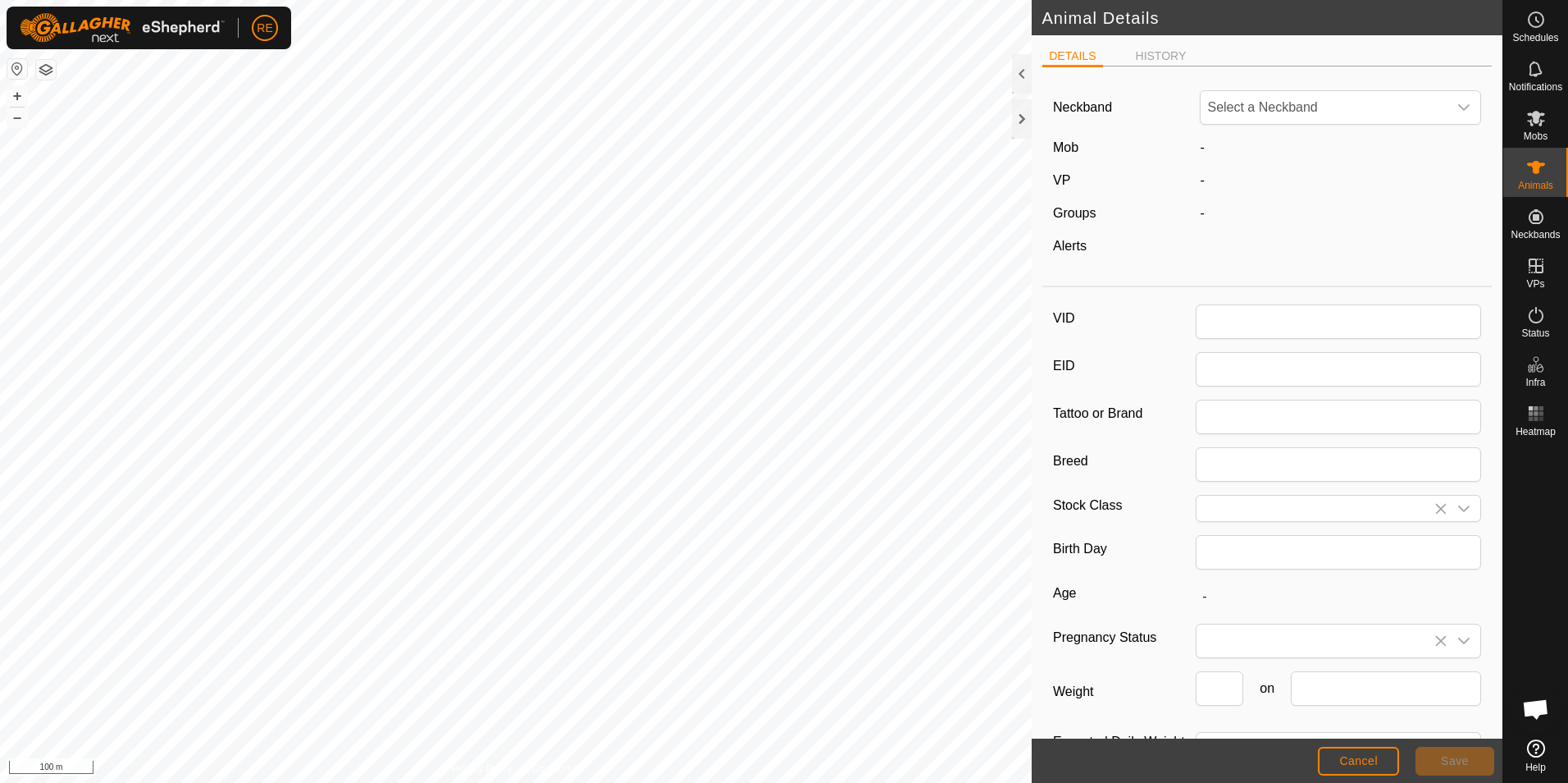
type input "GTFPU0341"
type input "982123816114606"
type input "Wagyu"
type input "PB"
type input "0"
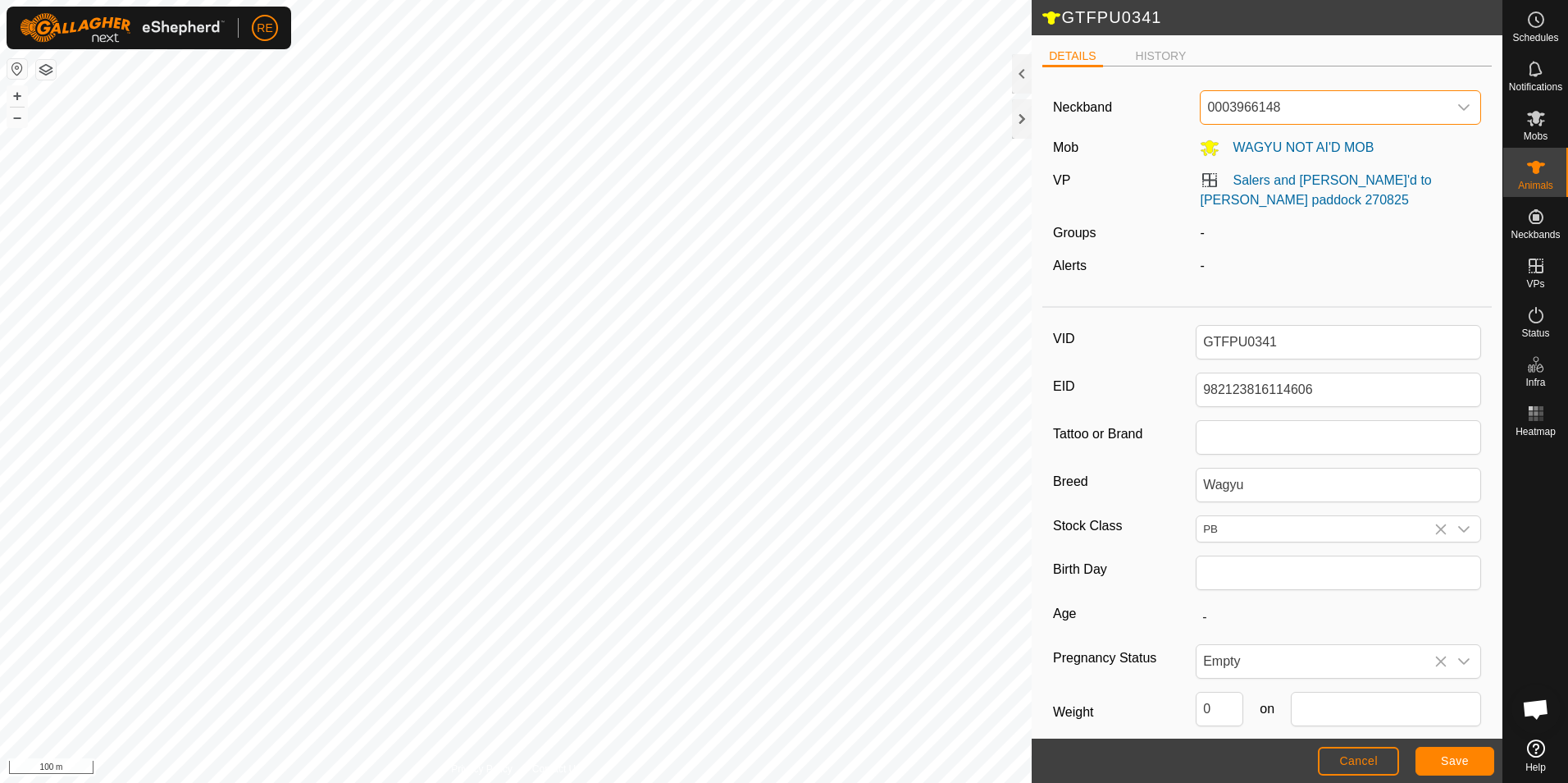
click at [1428, 108] on span "0003966148" at bounding box center [1324, 108] width 247 height 33
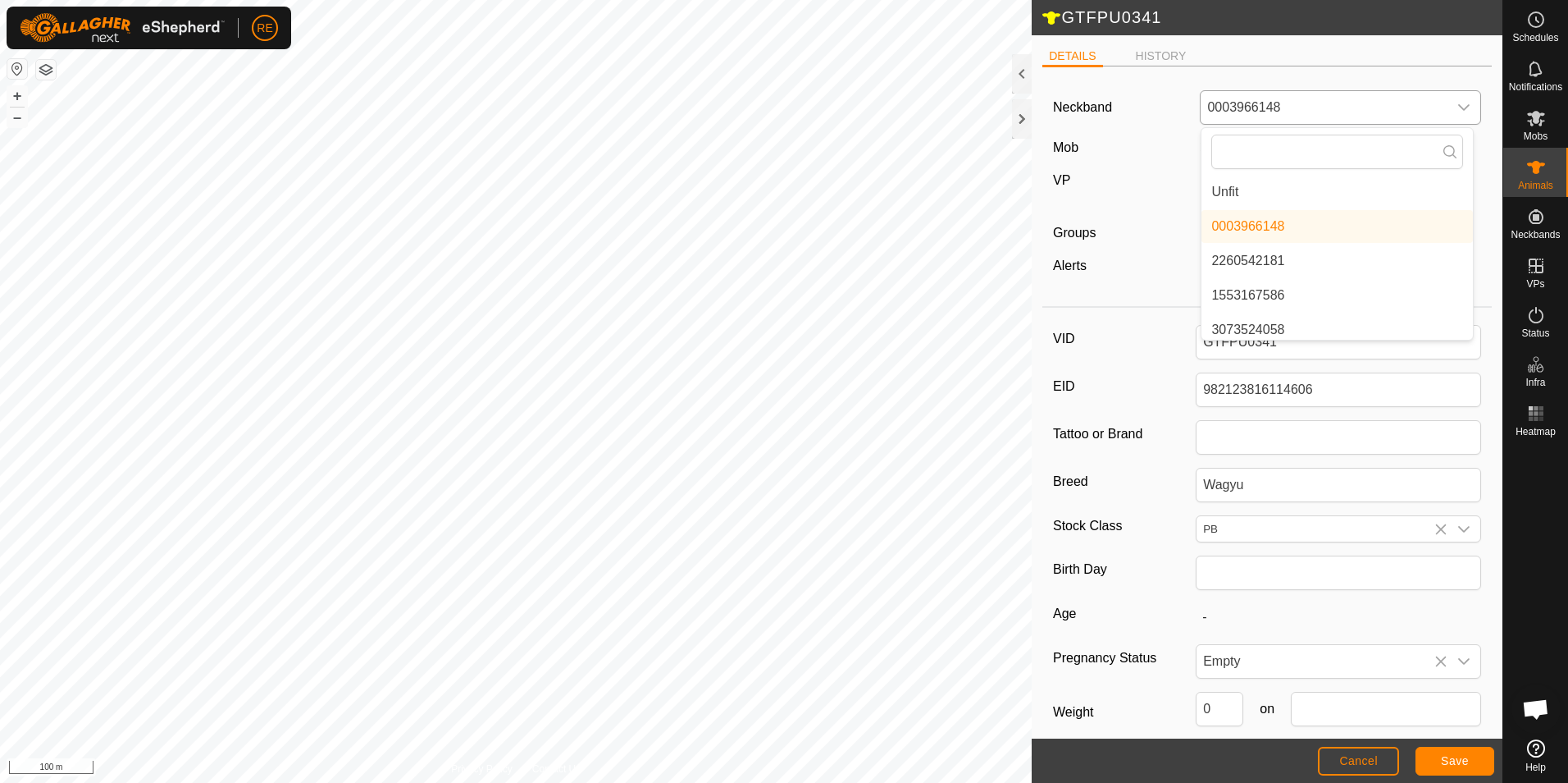
click at [1333, 195] on li "Unfit" at bounding box center [1337, 193] width 271 height 33
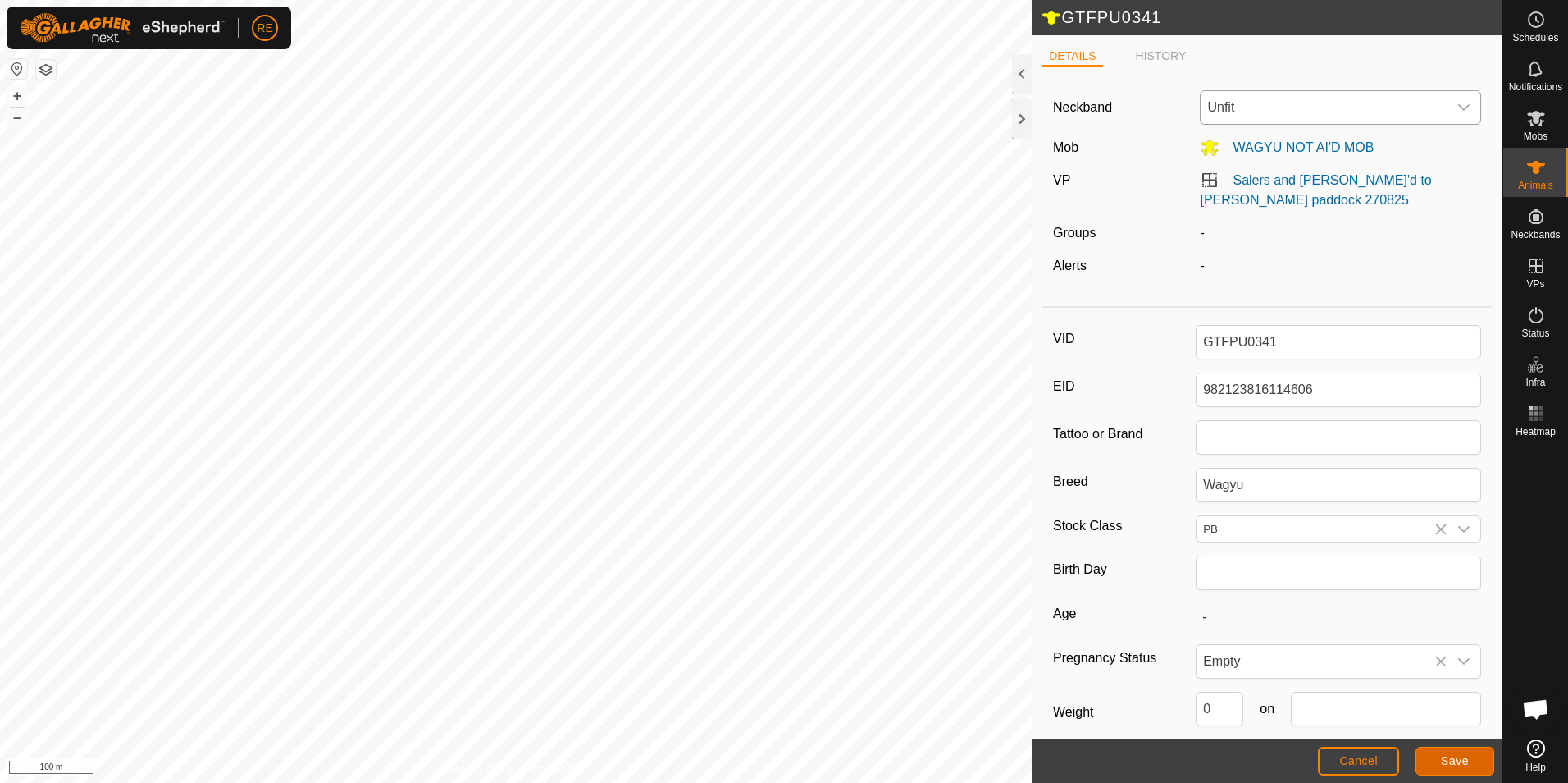
click at [1451, 770] on button "Save" at bounding box center [1455, 762] width 79 height 29
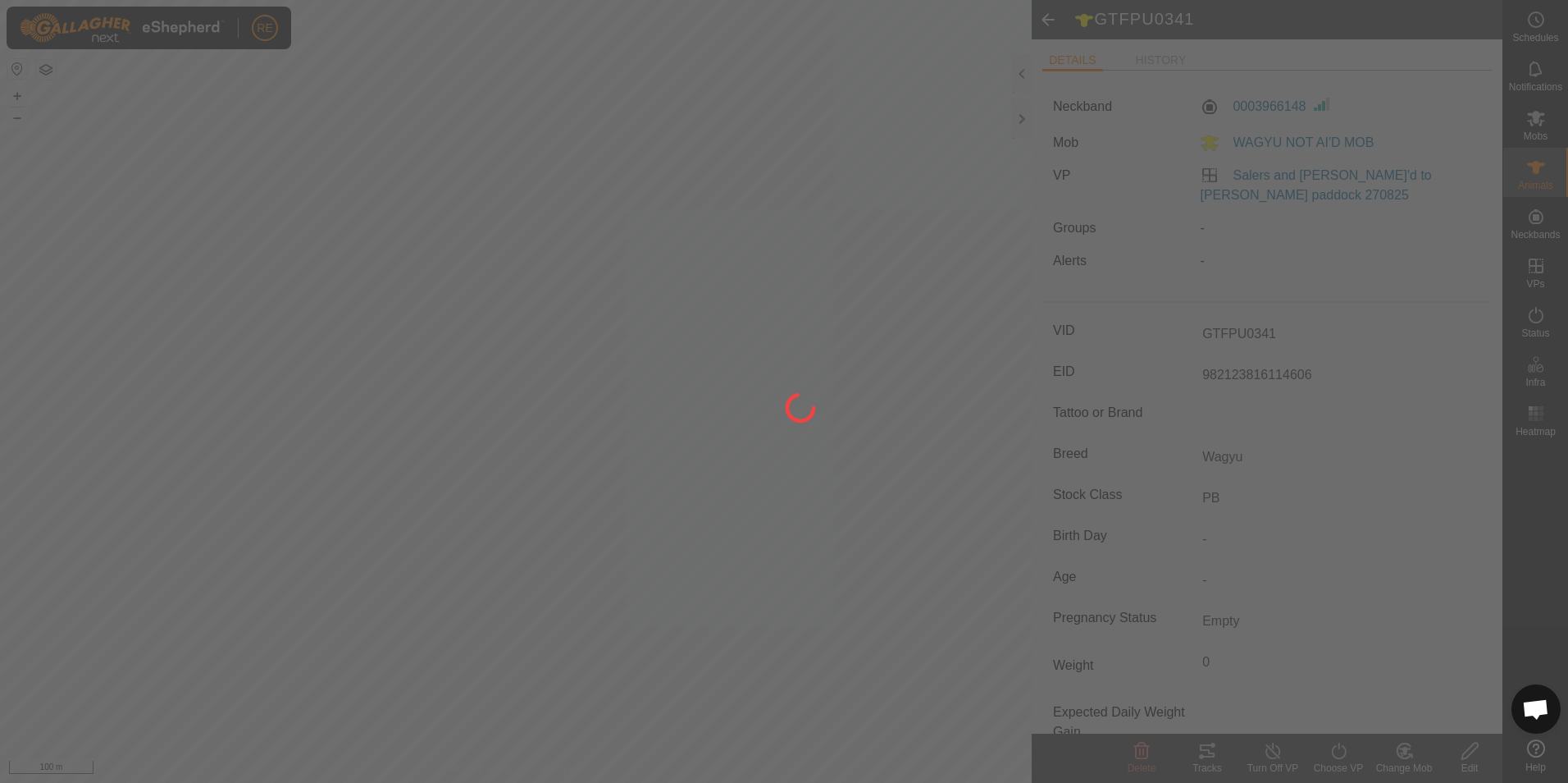
type input "-"
type input "0 kg"
type input "-"
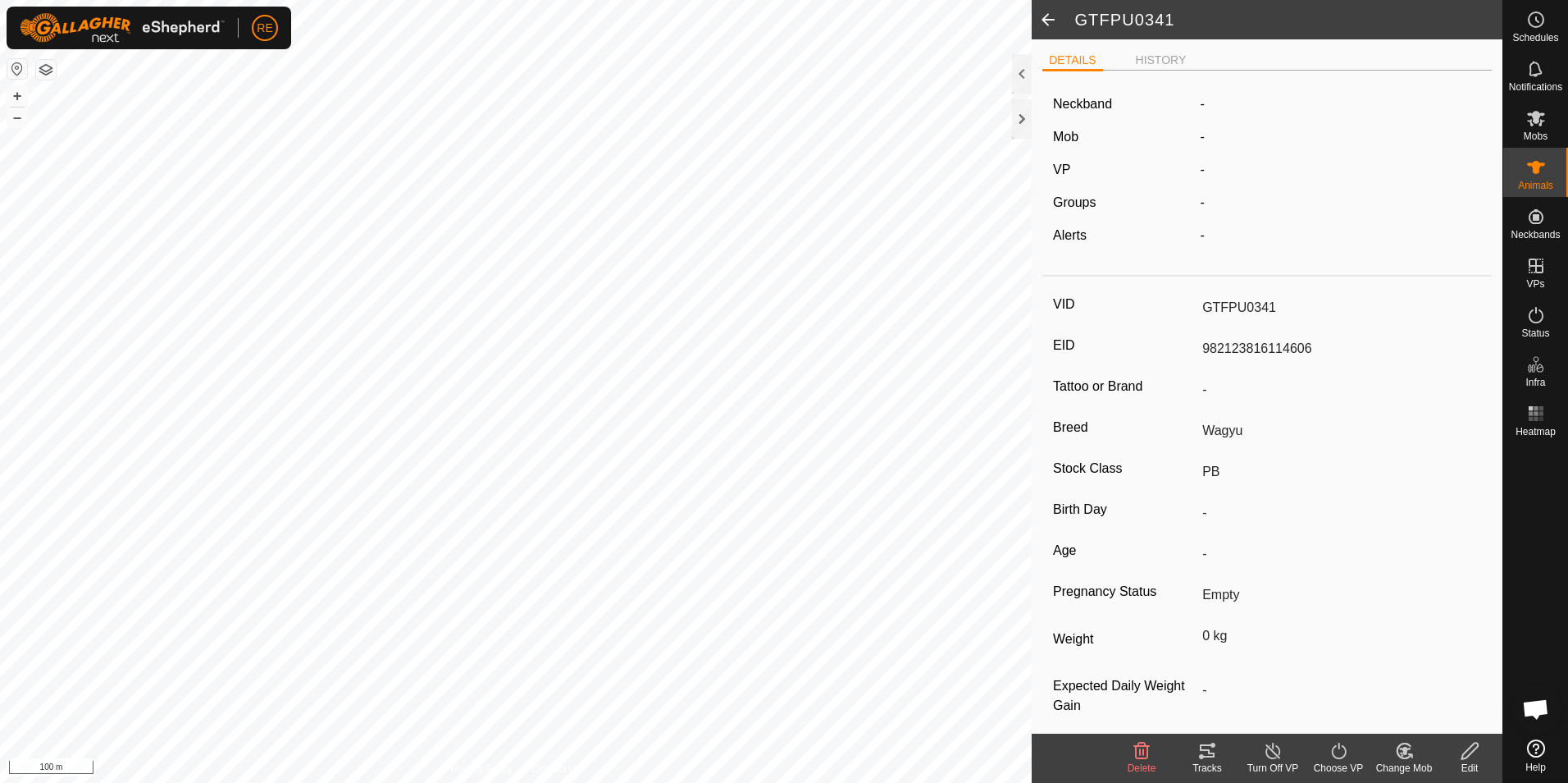
click at [1050, 18] on span at bounding box center [1049, 19] width 33 height 40
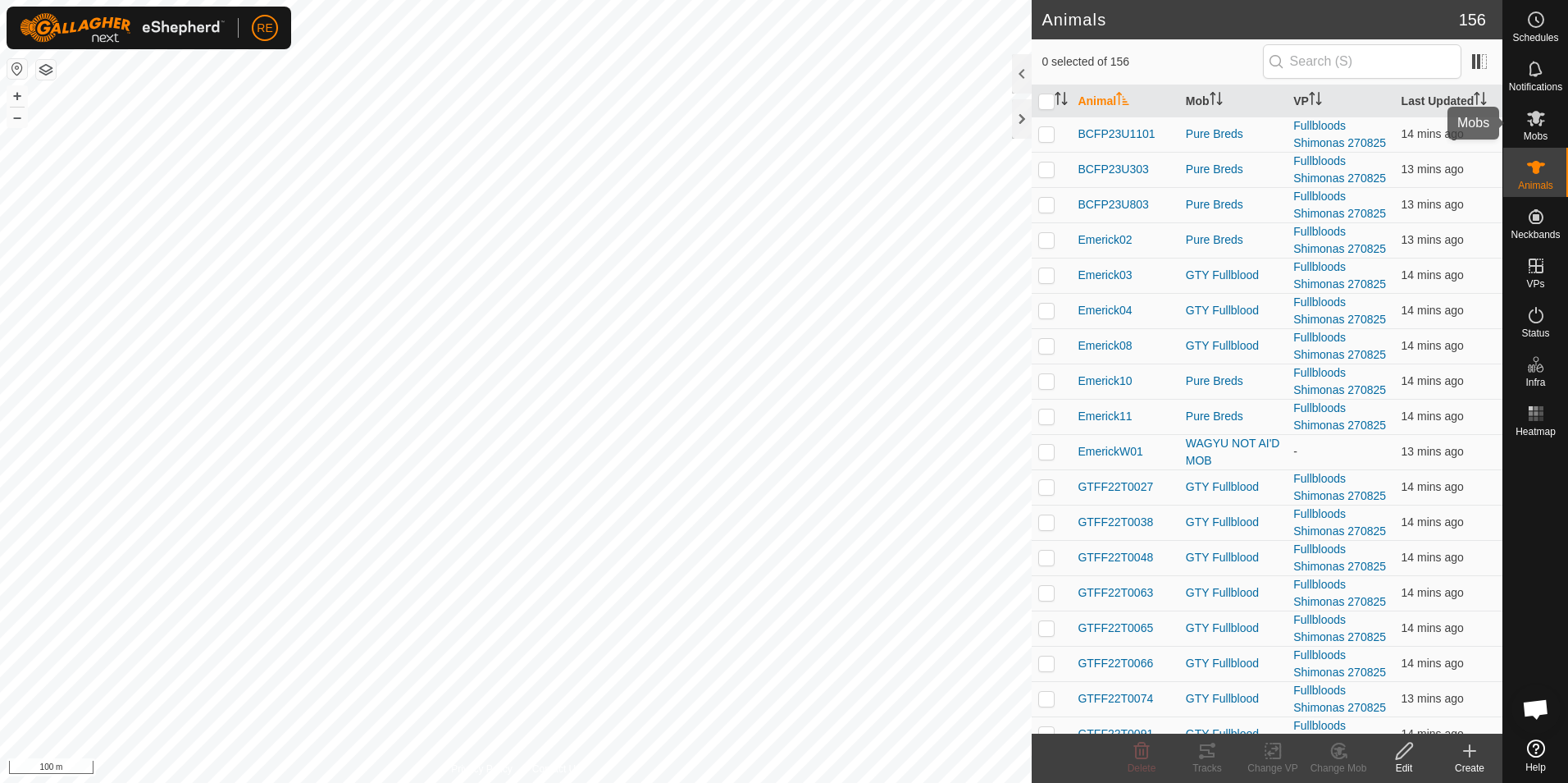
click at [1524, 128] on es-mob-svg-icon at bounding box center [1536, 118] width 29 height 26
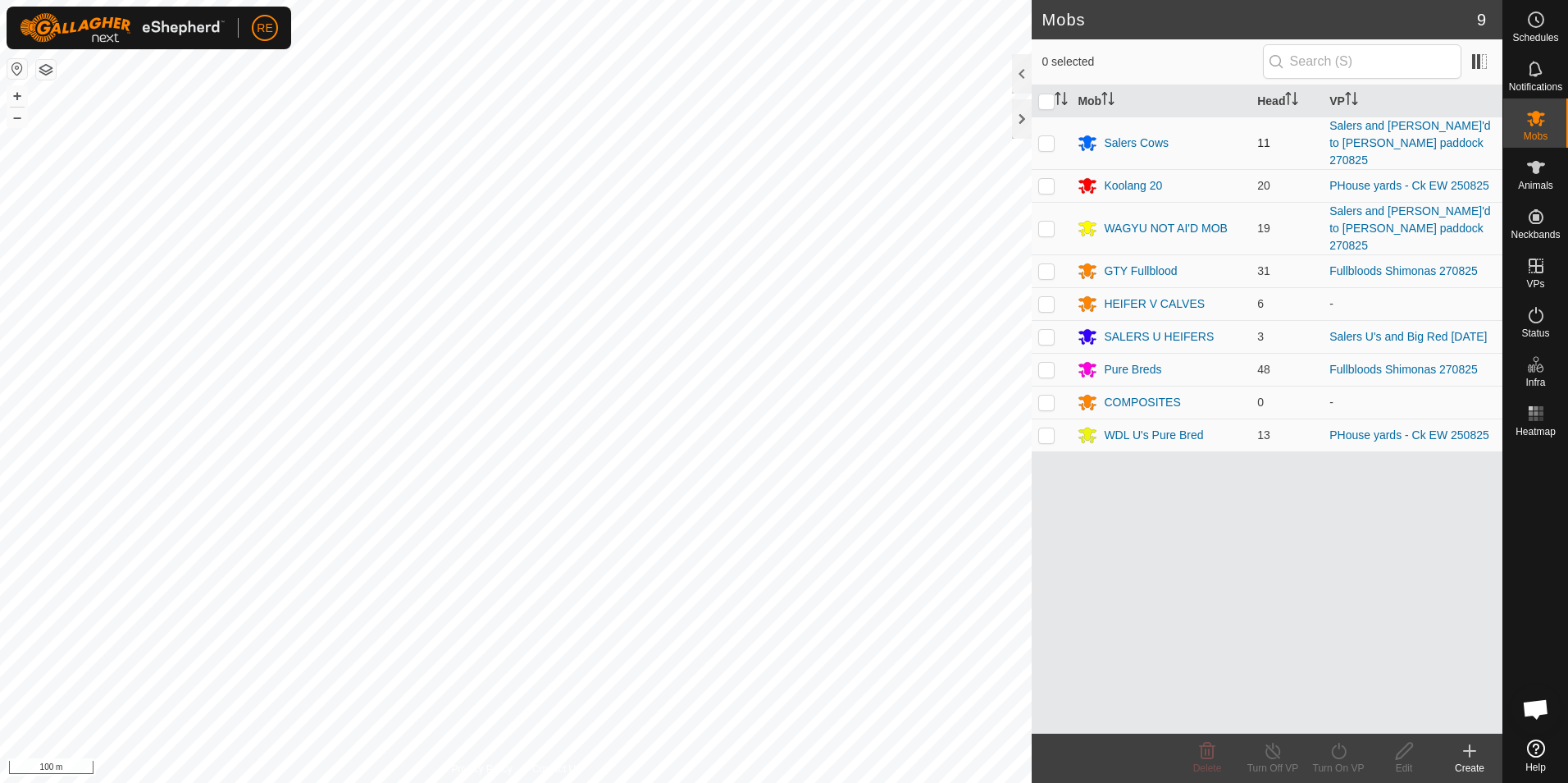
click at [1046, 136] on p-checkbox at bounding box center [1046, 143] width 17 height 14
checkbox input "true"
click at [1050, 222] on p-checkbox at bounding box center [1046, 229] width 17 height 14
checkbox input "true"
click at [1342, 757] on icon at bounding box center [1339, 751] width 20 height 19
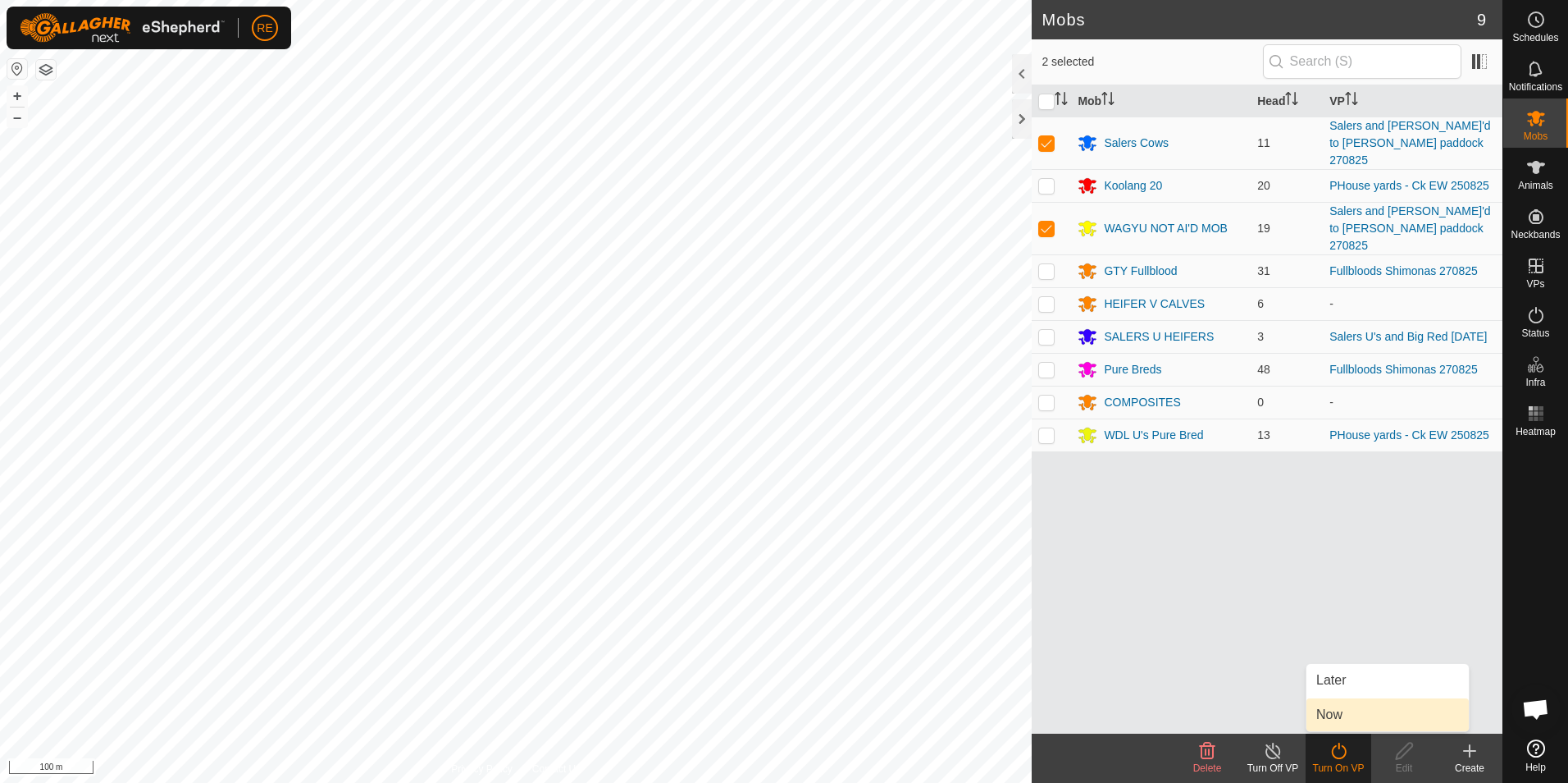
click at [1363, 716] on link "Now" at bounding box center [1387, 715] width 162 height 33
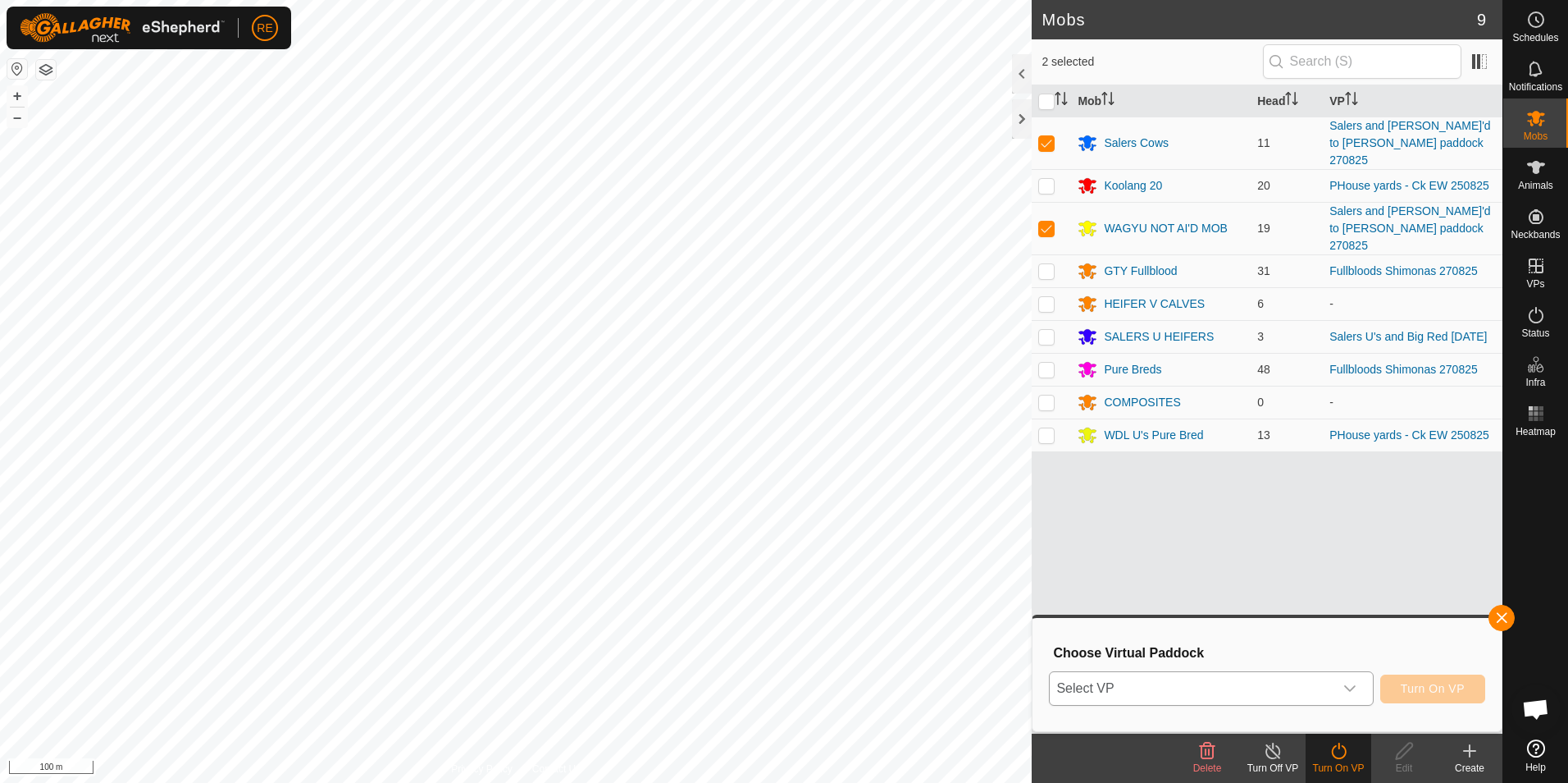
click at [1357, 688] on icon "dropdown trigger" at bounding box center [1350, 689] width 14 height 14
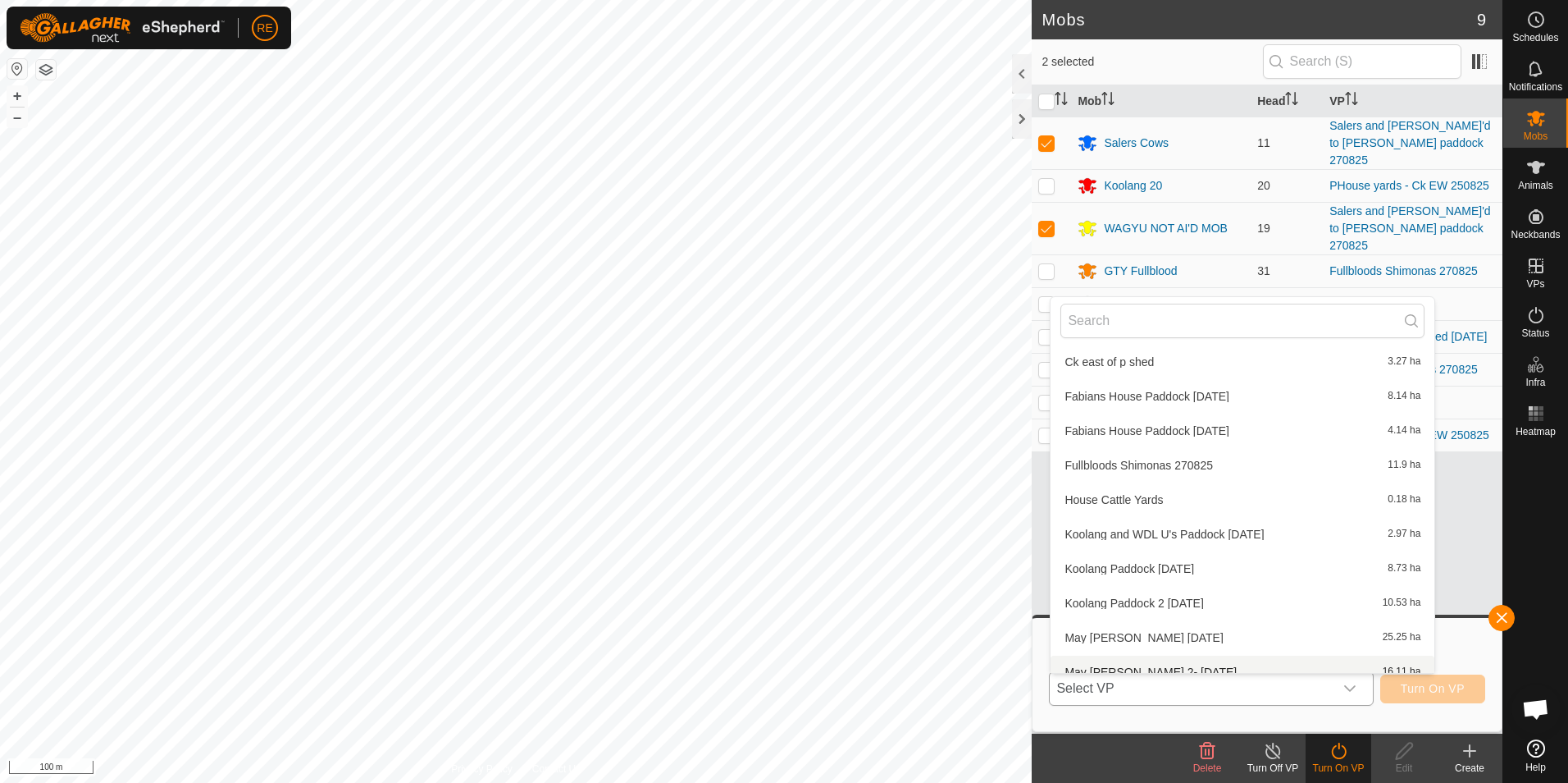
scroll to position [511, 0]
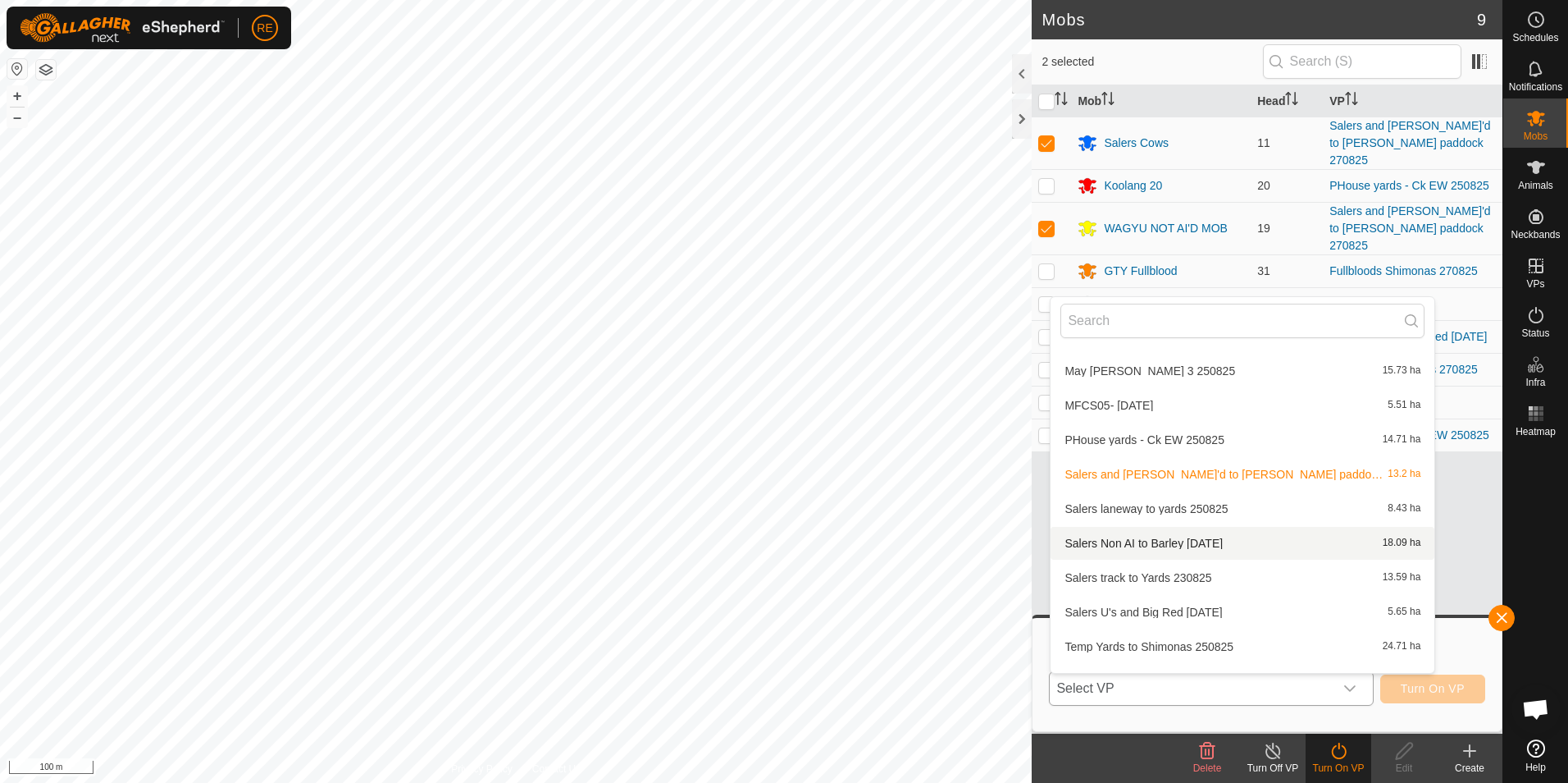
click at [1221, 535] on li "Salers Non AI to Barley [DATE] 18.09 ha" at bounding box center [1242, 544] width 384 height 33
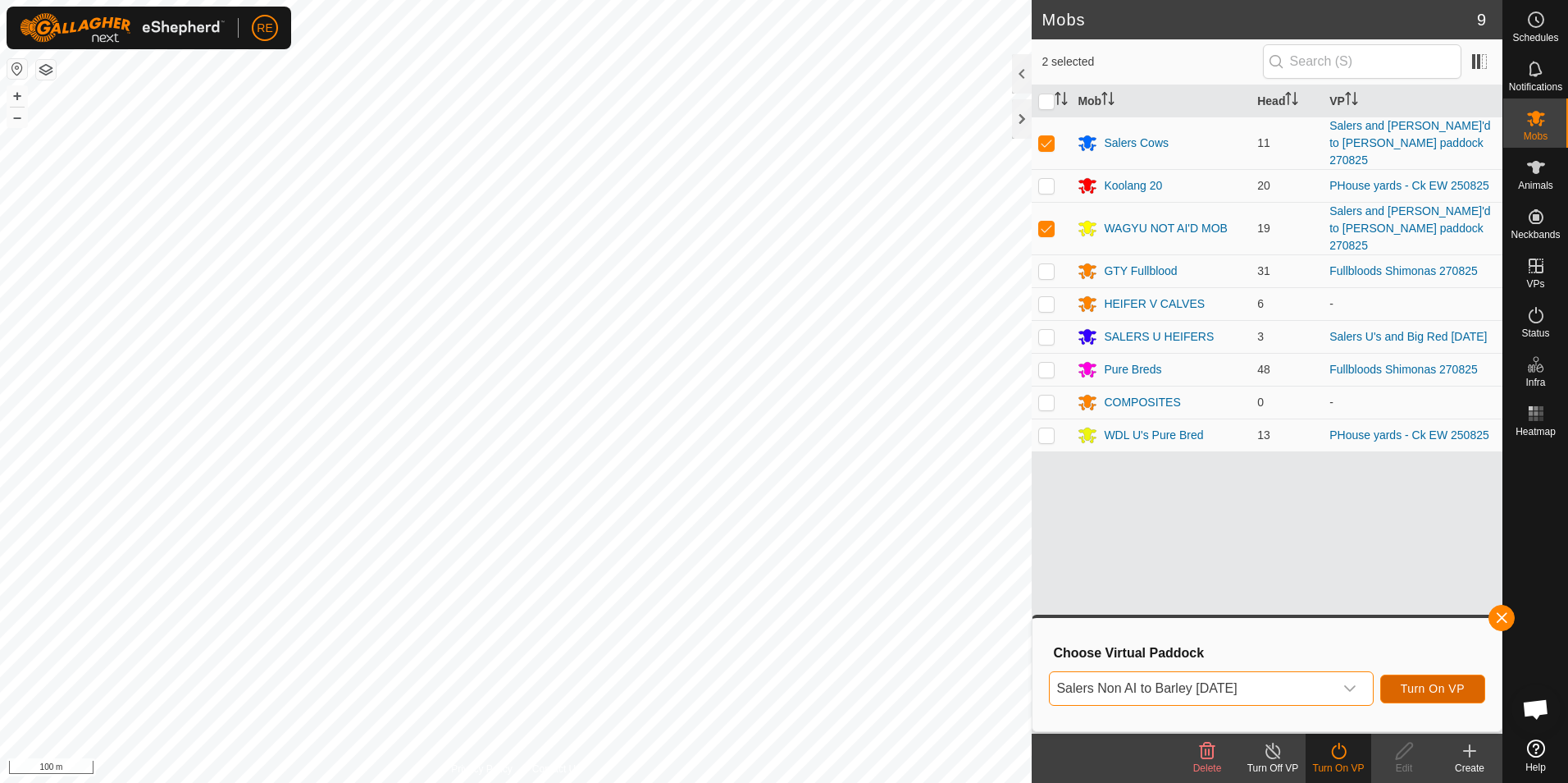
click at [1440, 691] on span "Turn On VP" at bounding box center [1433, 689] width 64 height 14
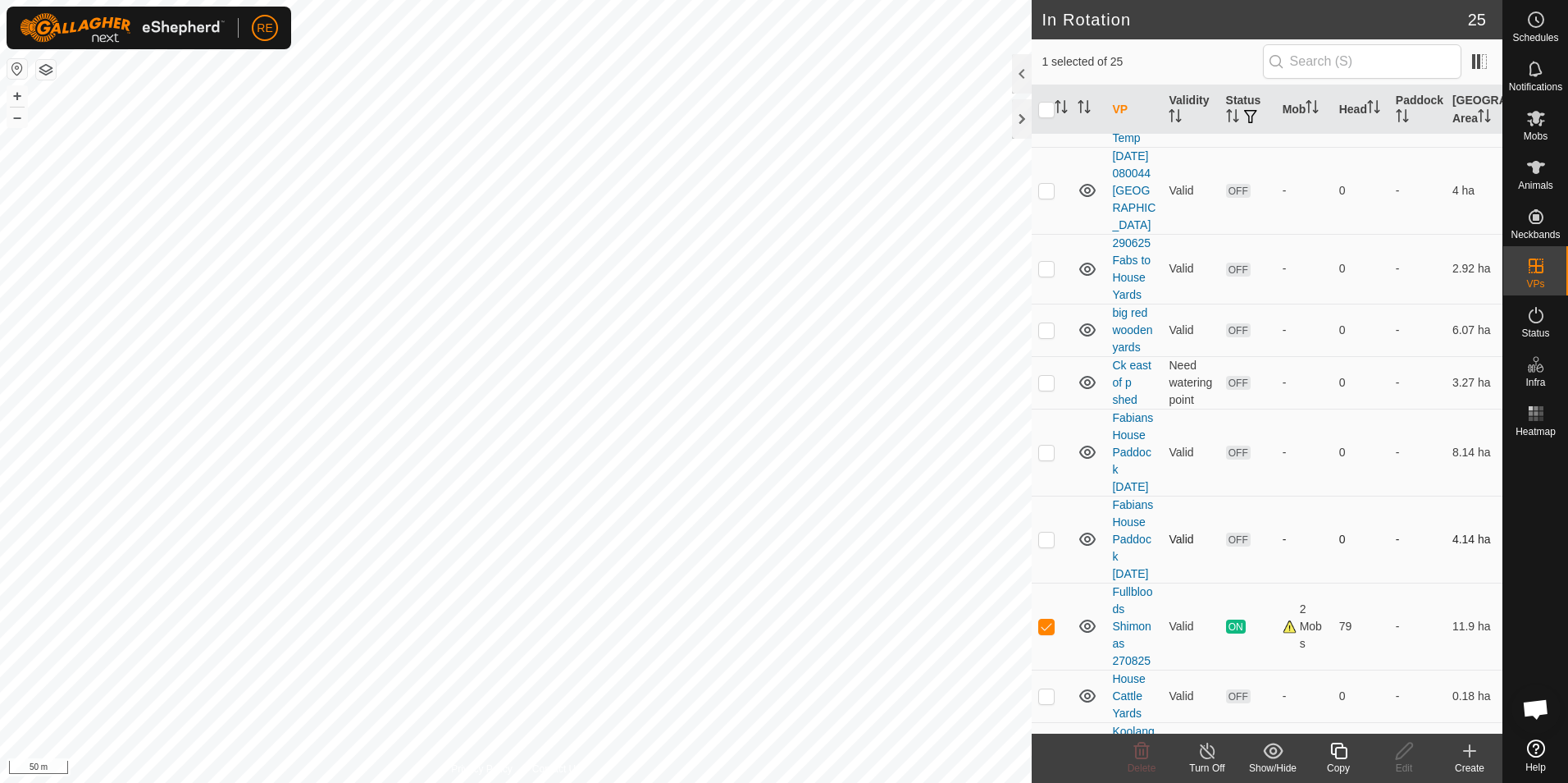
scroll to position [410, 0]
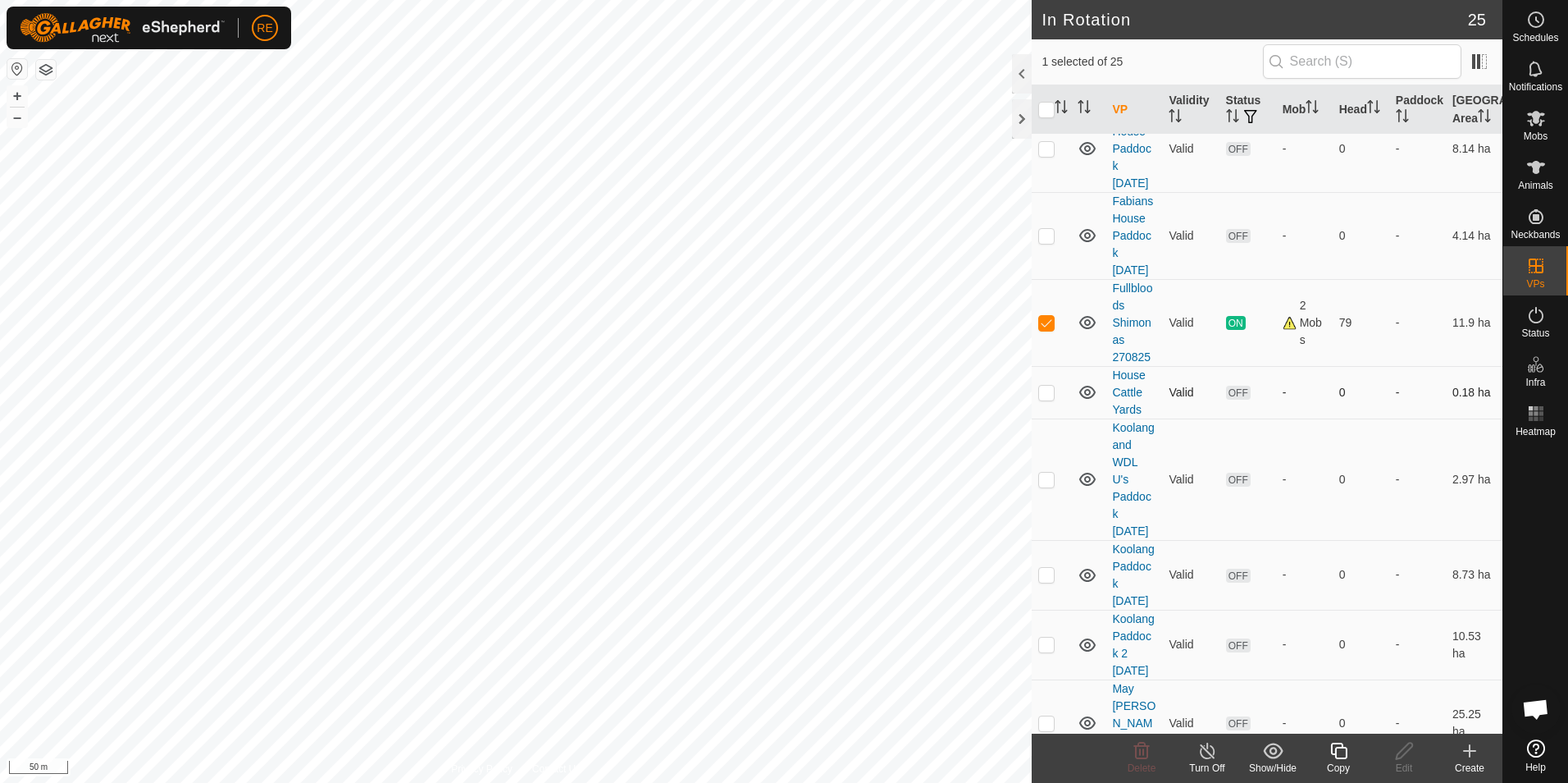
checkbox input "false"
checkbox input "true"
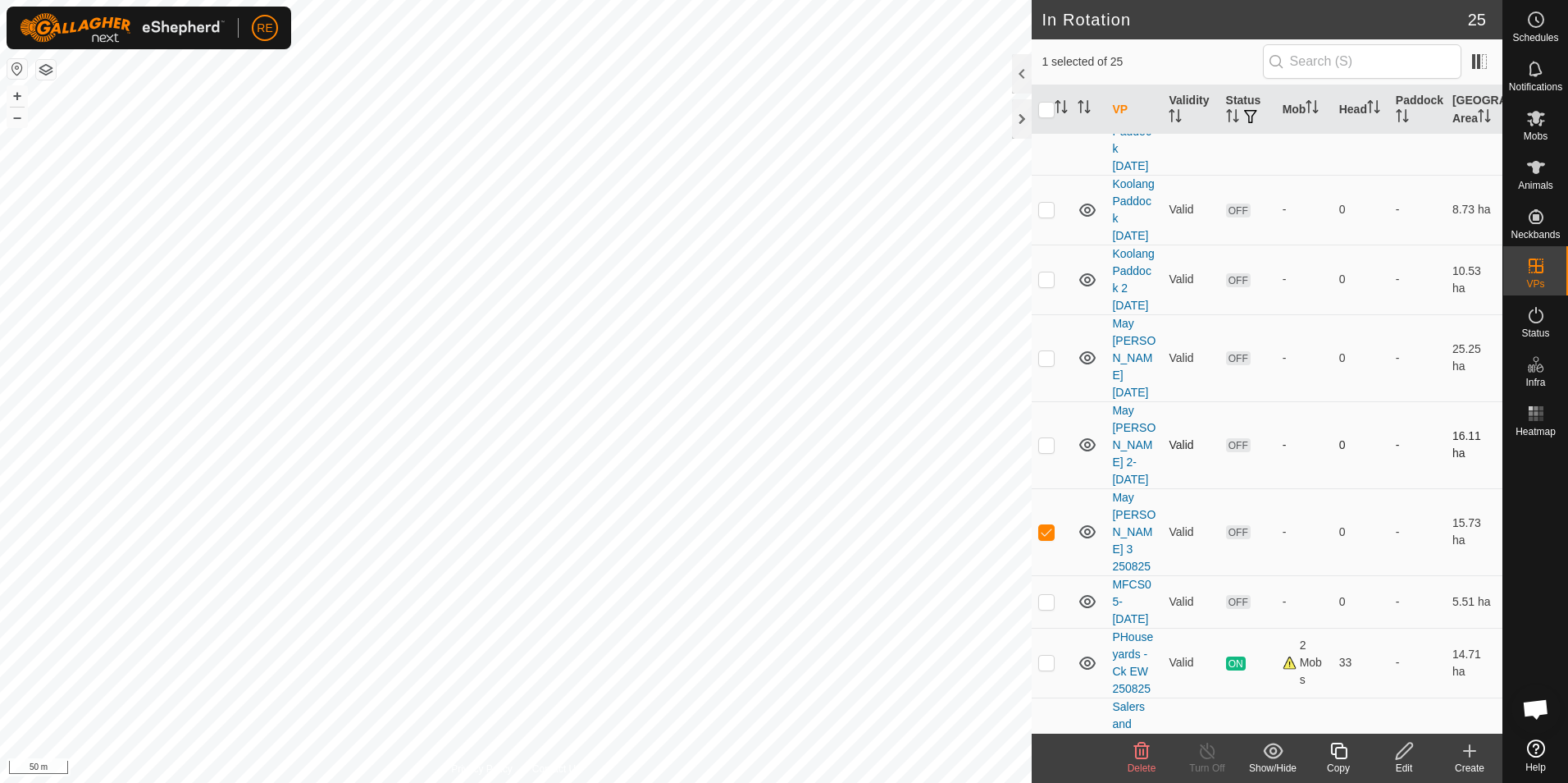
scroll to position [821, 0]
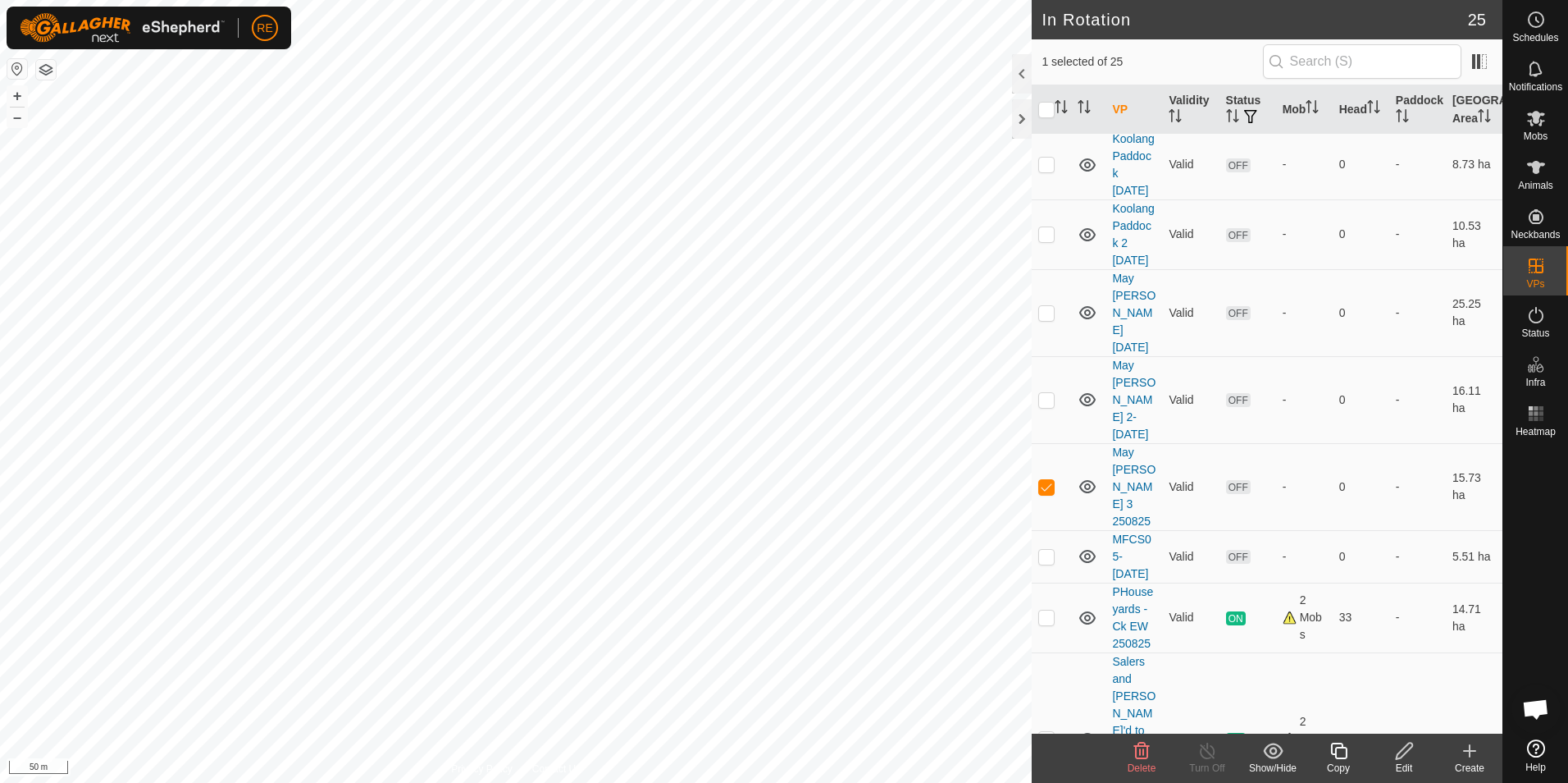
click at [1406, 765] on div "Edit" at bounding box center [1405, 767] width 66 height 15
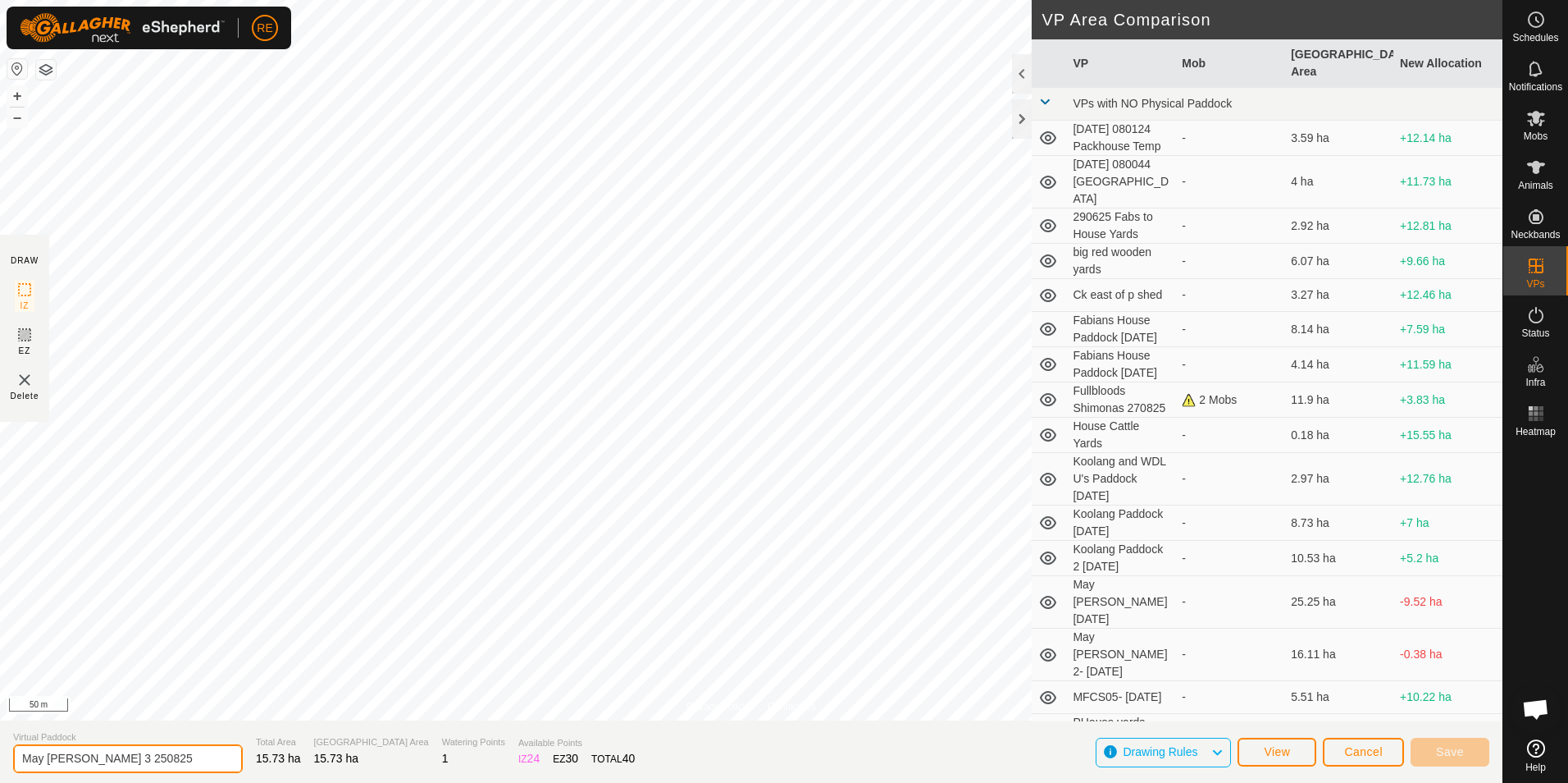
click at [126, 760] on input "May [PERSON_NAME] 3 250825" at bounding box center [128, 759] width 229 height 29
type input "May [PERSON_NAME] 3 [DATE]"
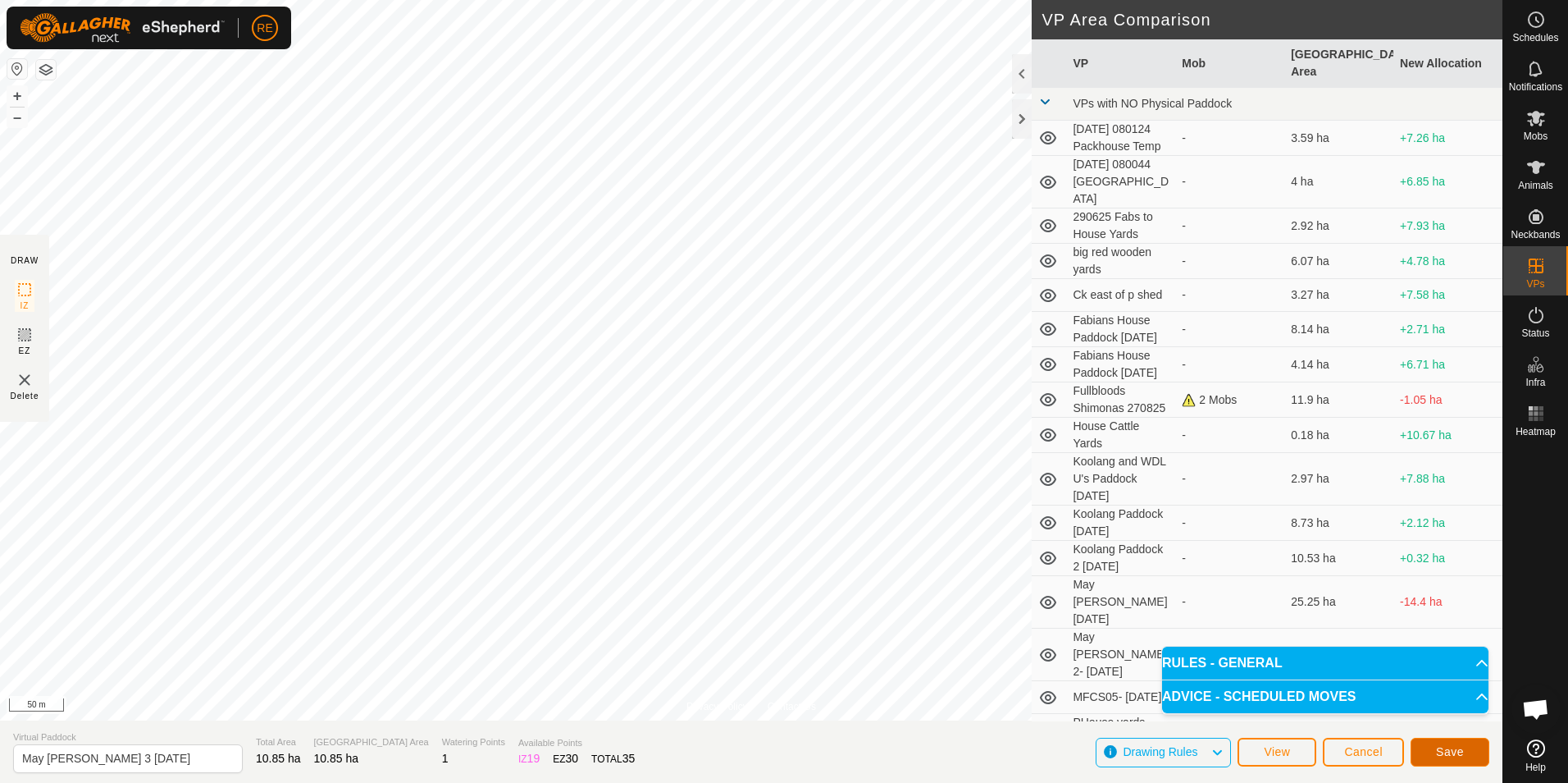
click at [1457, 755] on span "Save" at bounding box center [1450, 752] width 28 height 14
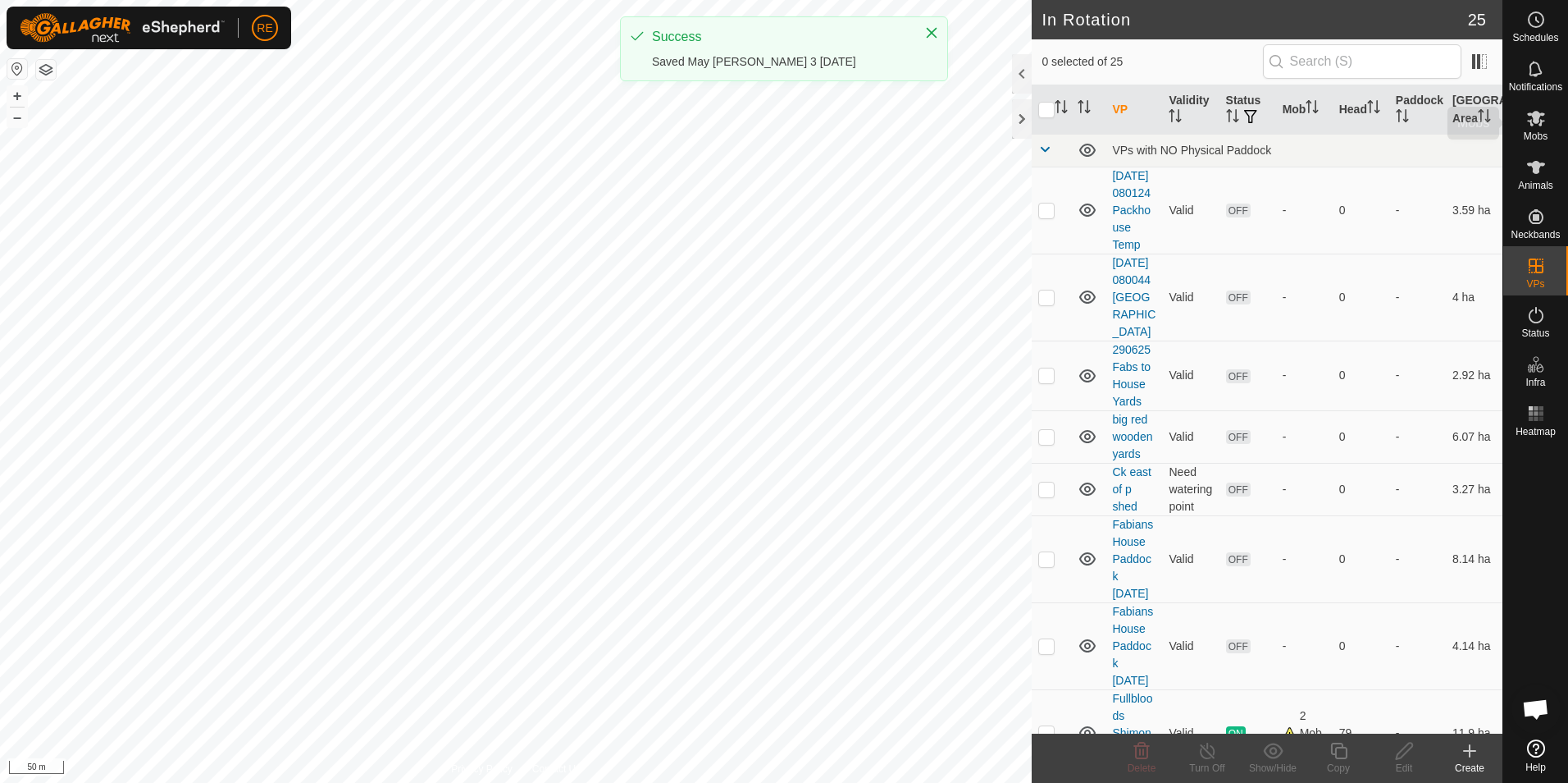
click at [1542, 125] on icon at bounding box center [1536, 118] width 19 height 19
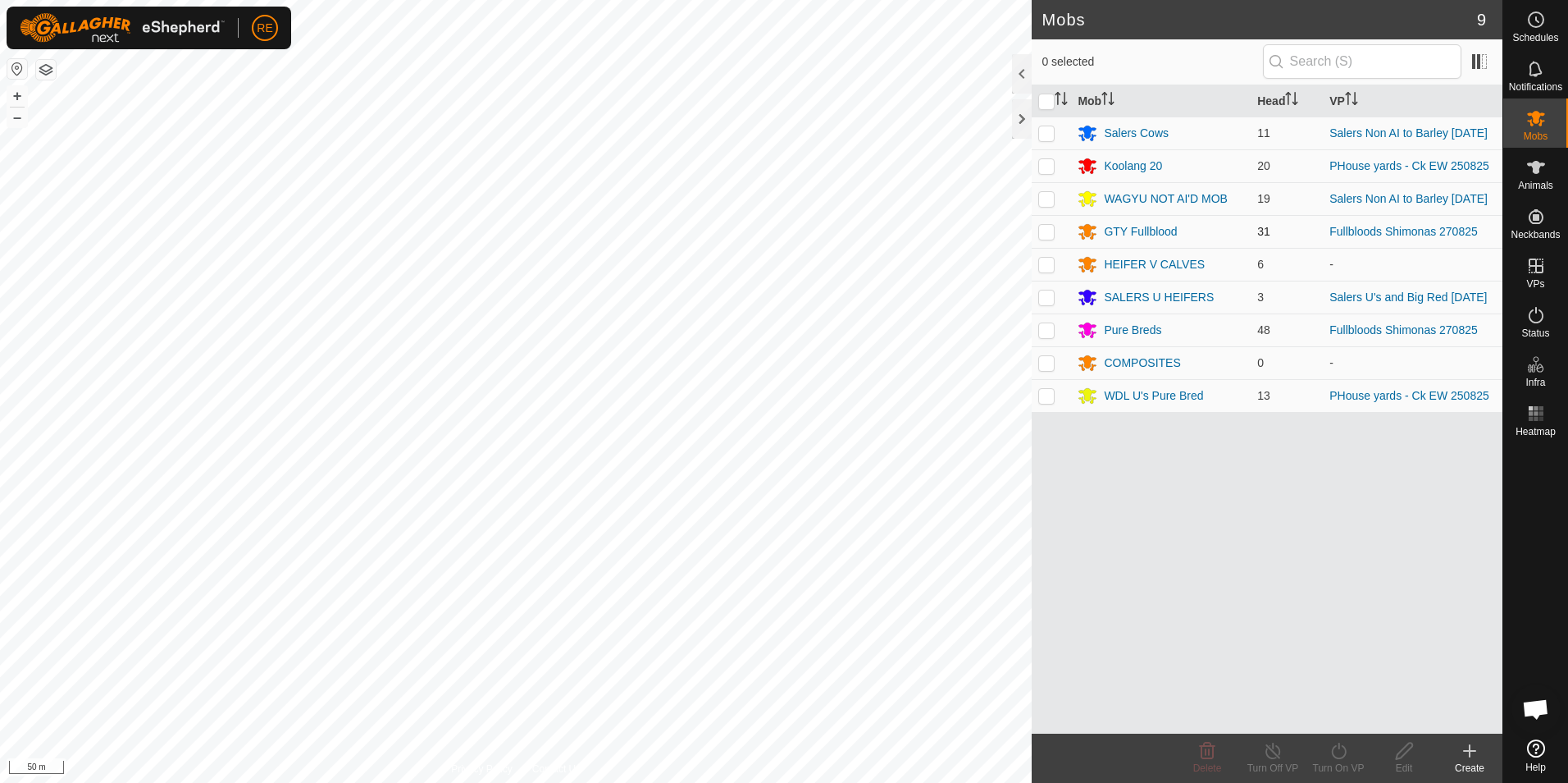
click at [1048, 233] on p-checkbox at bounding box center [1046, 231] width 17 height 14
checkbox input "true"
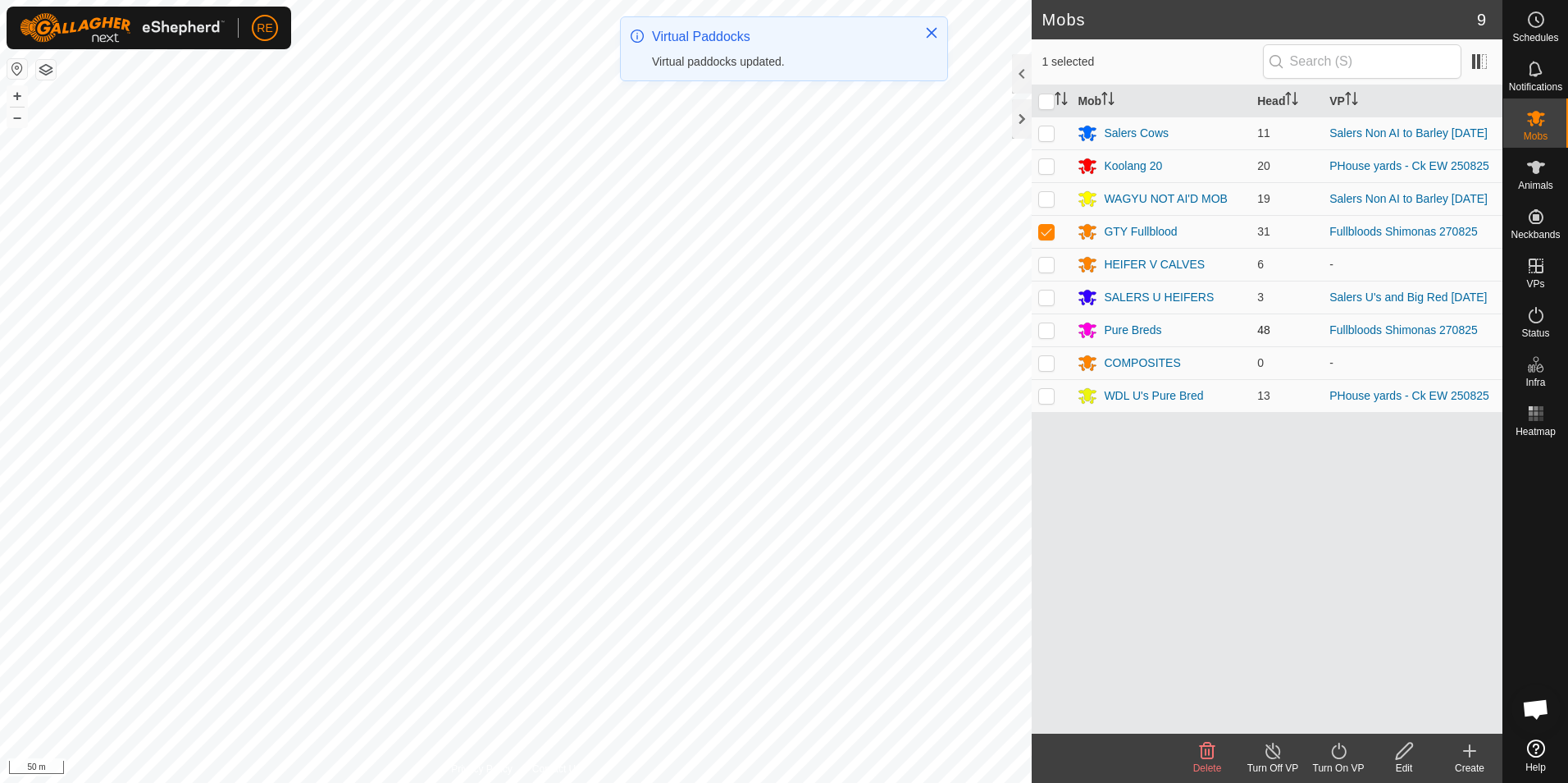
click at [1046, 337] on p-checkbox at bounding box center [1046, 330] width 17 height 14
checkbox input "true"
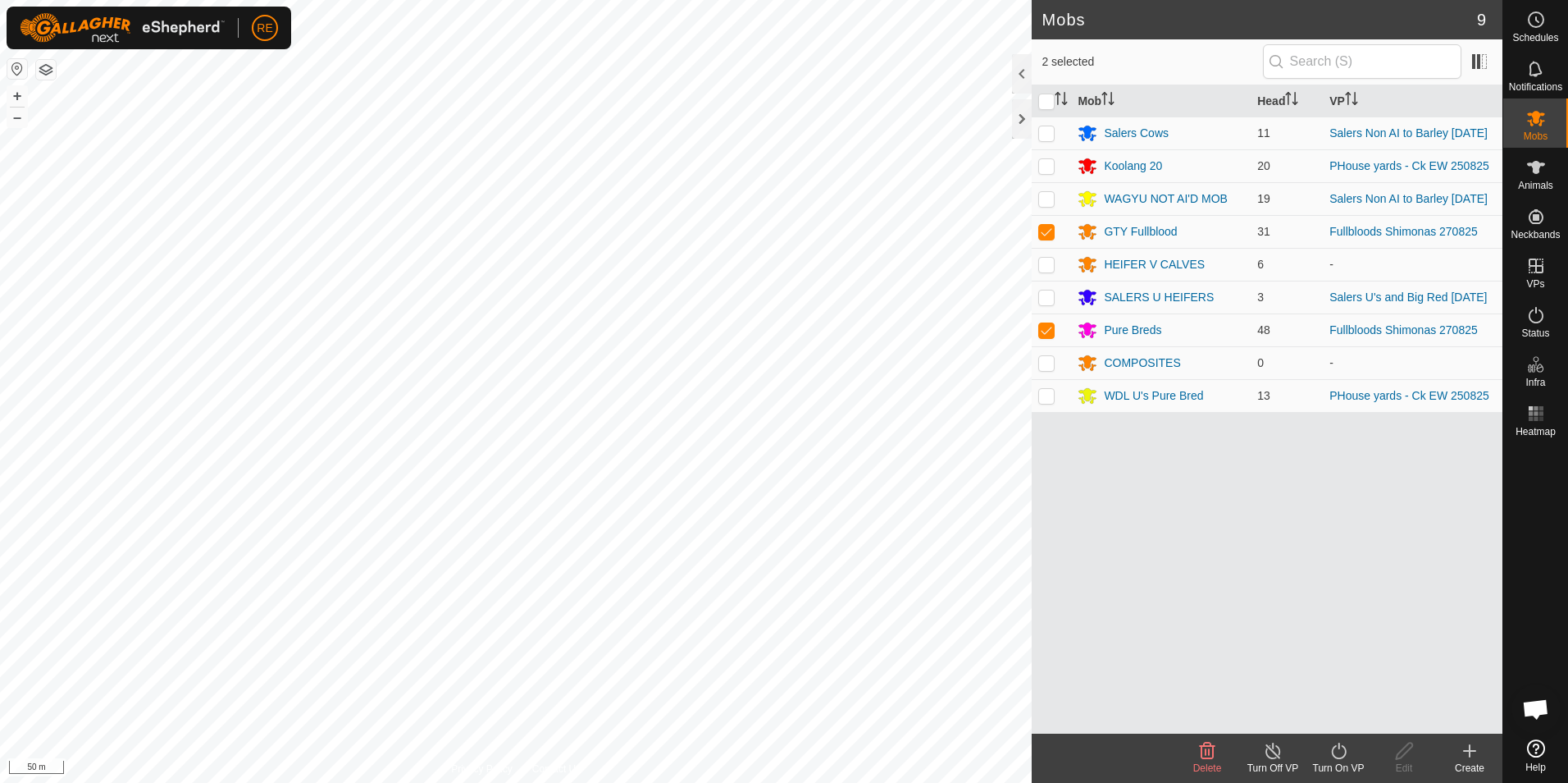
click at [1339, 756] on icon at bounding box center [1339, 751] width 20 height 19
click at [1361, 707] on link "Now" at bounding box center [1387, 715] width 162 height 33
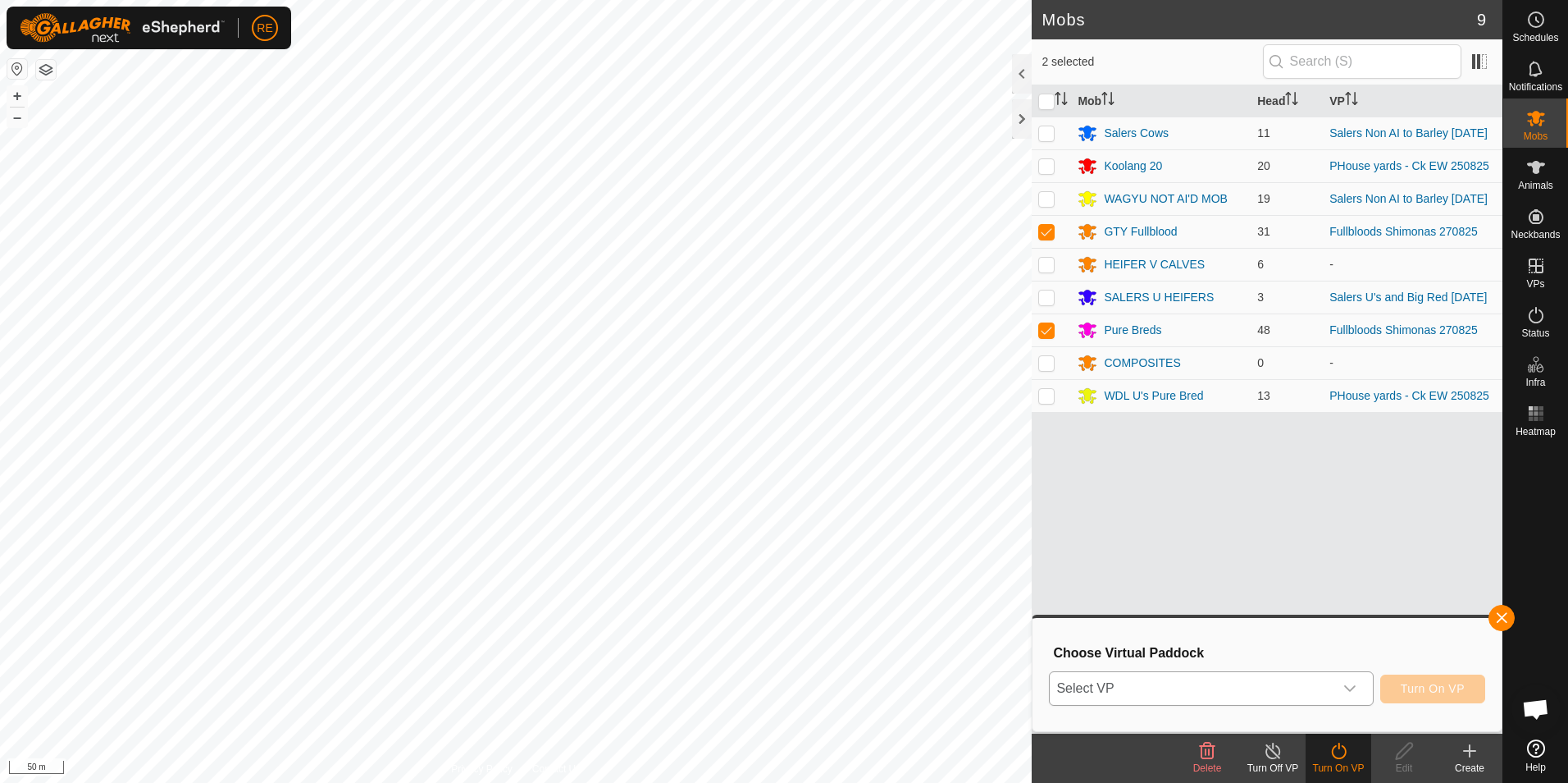
click at [1242, 686] on span "Select VP" at bounding box center [1191, 689] width 283 height 33
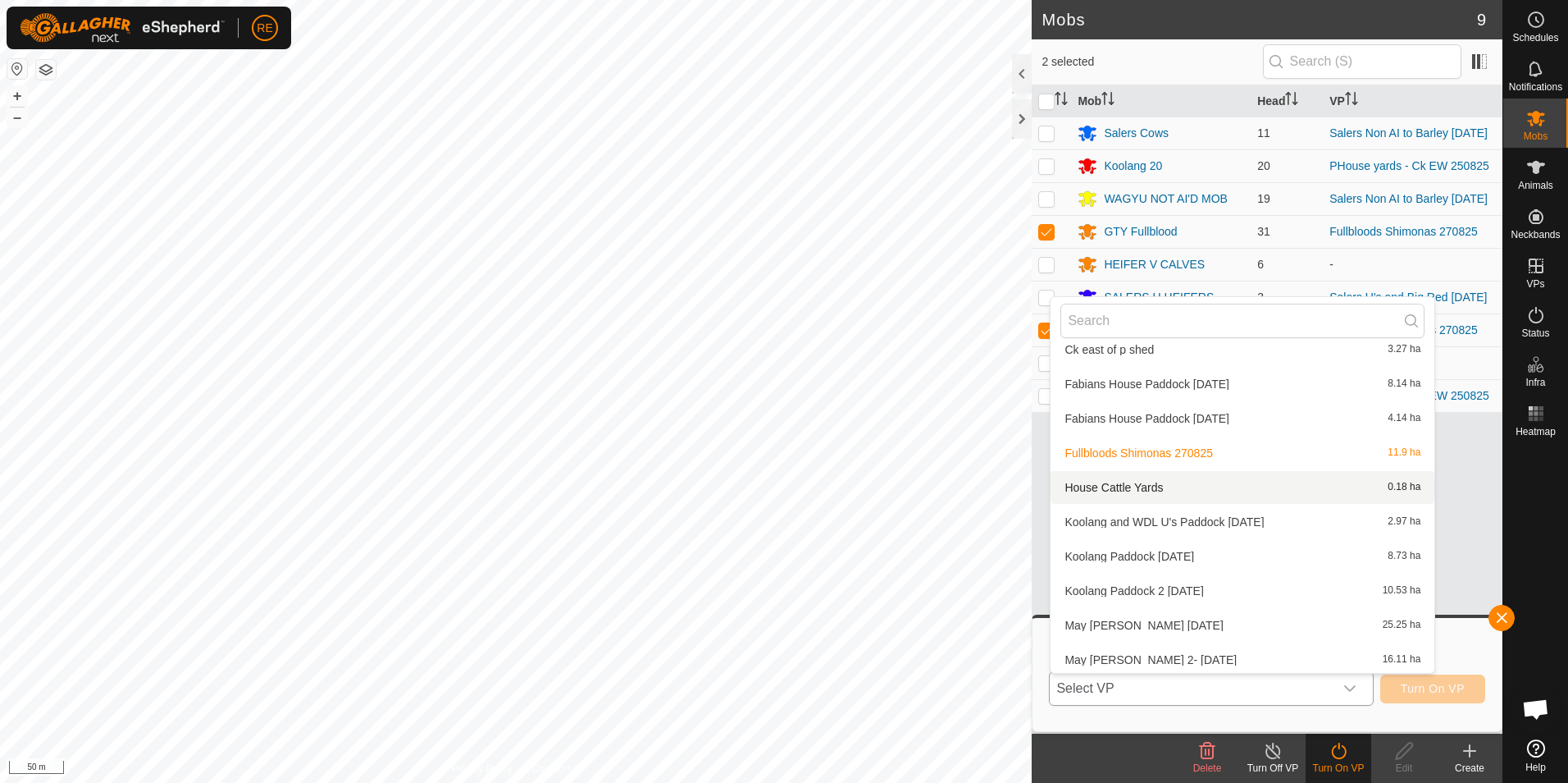
scroll to position [265, 0]
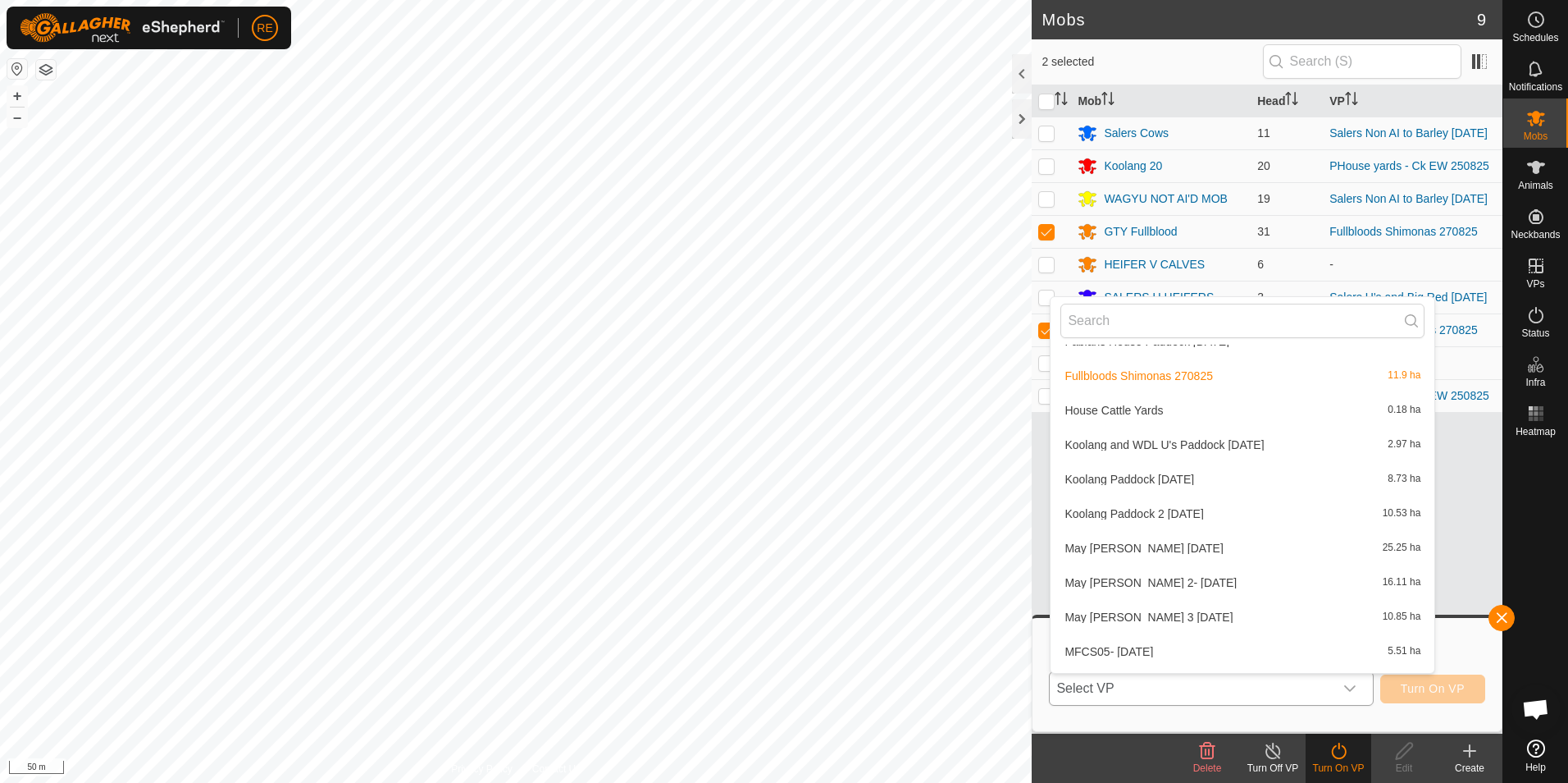
click at [1198, 619] on li "May [PERSON_NAME] 3 [DATE] 10.85 ha" at bounding box center [1242, 618] width 384 height 33
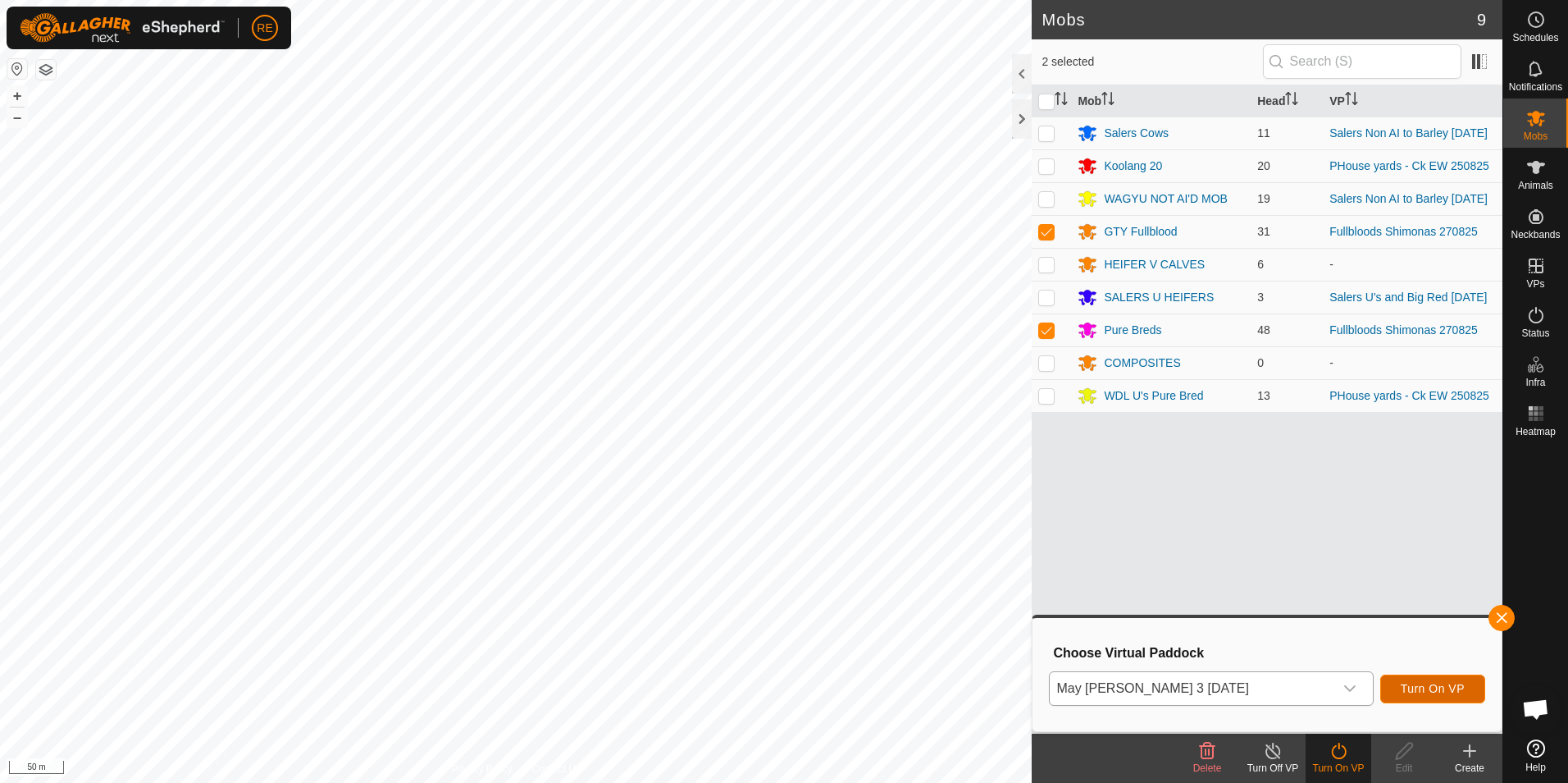
click at [1447, 695] on span "Turn On VP" at bounding box center [1433, 689] width 64 height 14
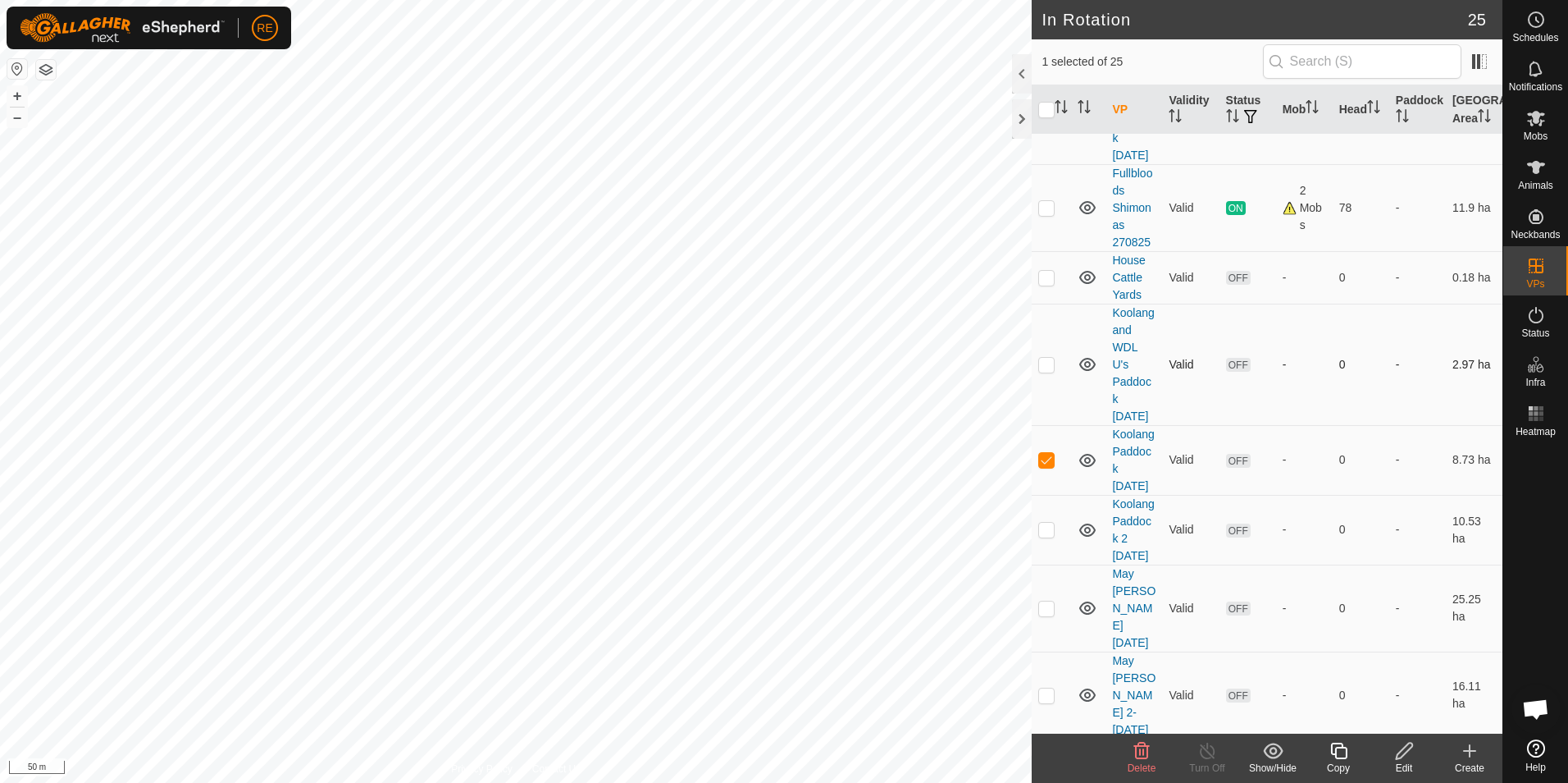
scroll to position [575, 0]
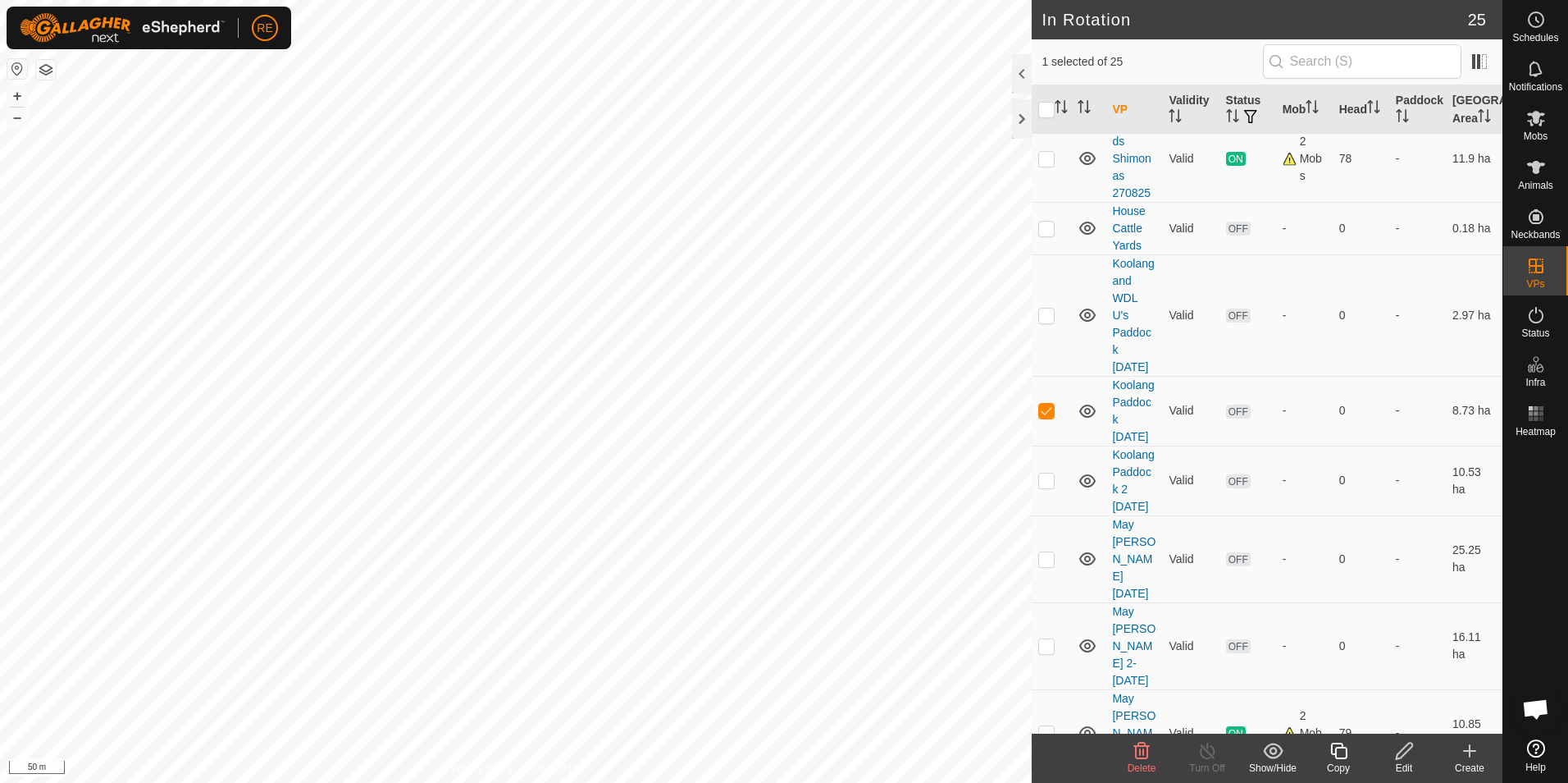
click at [1400, 753] on icon at bounding box center [1404, 751] width 17 height 17
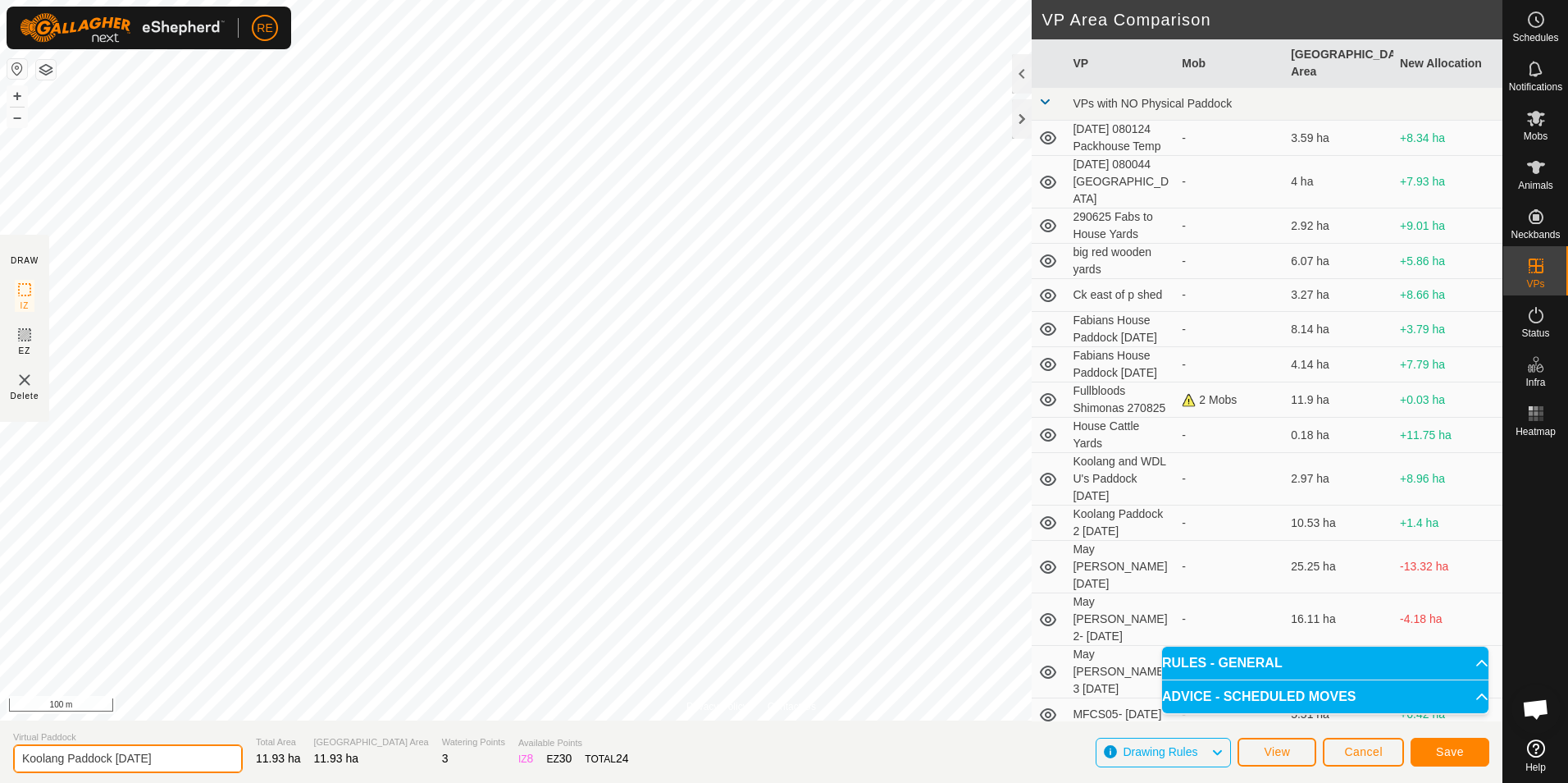
click at [117, 758] on input "Koolang Paddock [DATE]" at bounding box center [128, 759] width 229 height 29
type input "Koolang Paddock [DATE]"
click at [1444, 753] on span "Save" at bounding box center [1450, 752] width 28 height 14
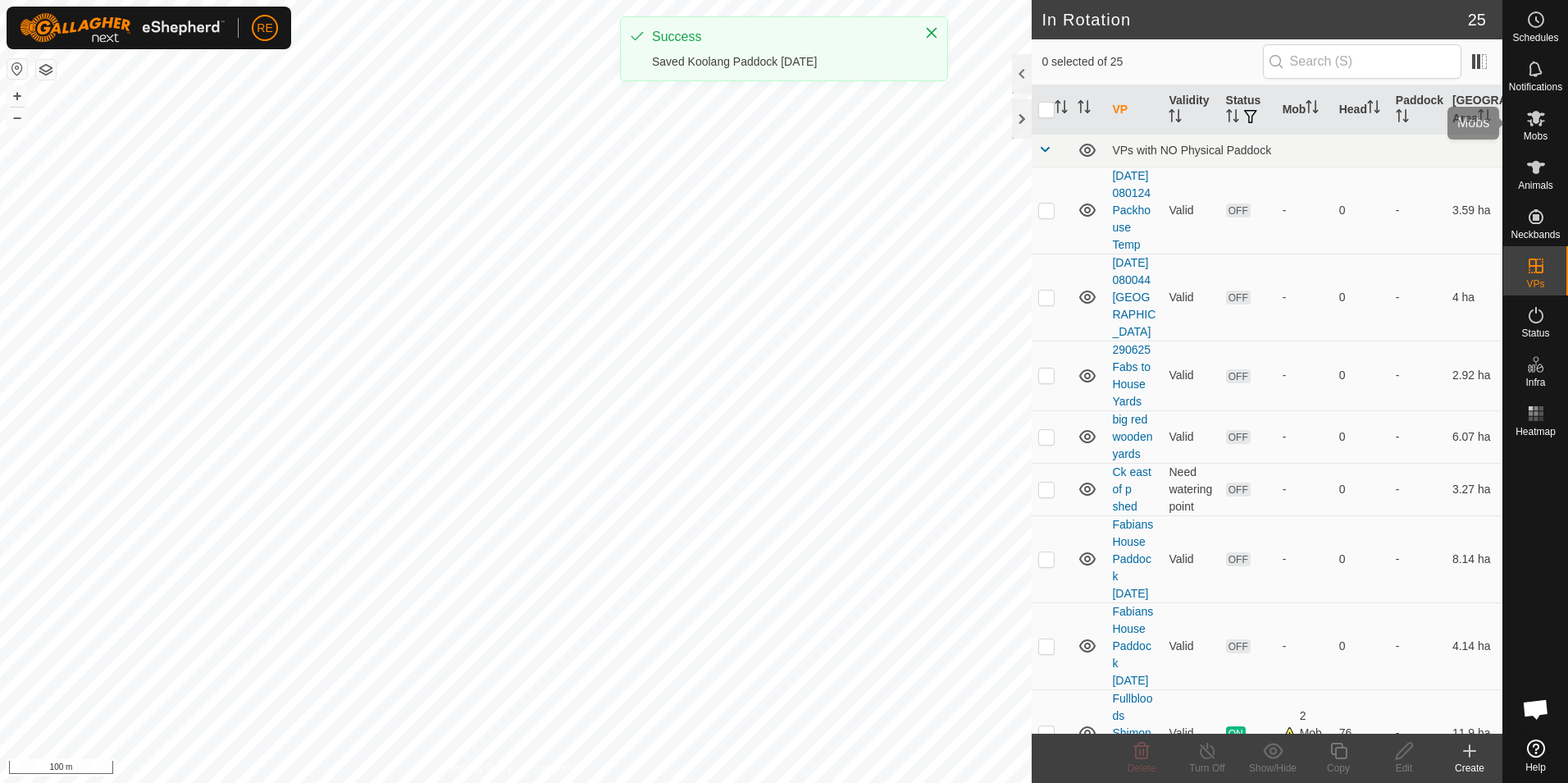
click at [1547, 125] on es-mob-svg-icon at bounding box center [1536, 118] width 29 height 26
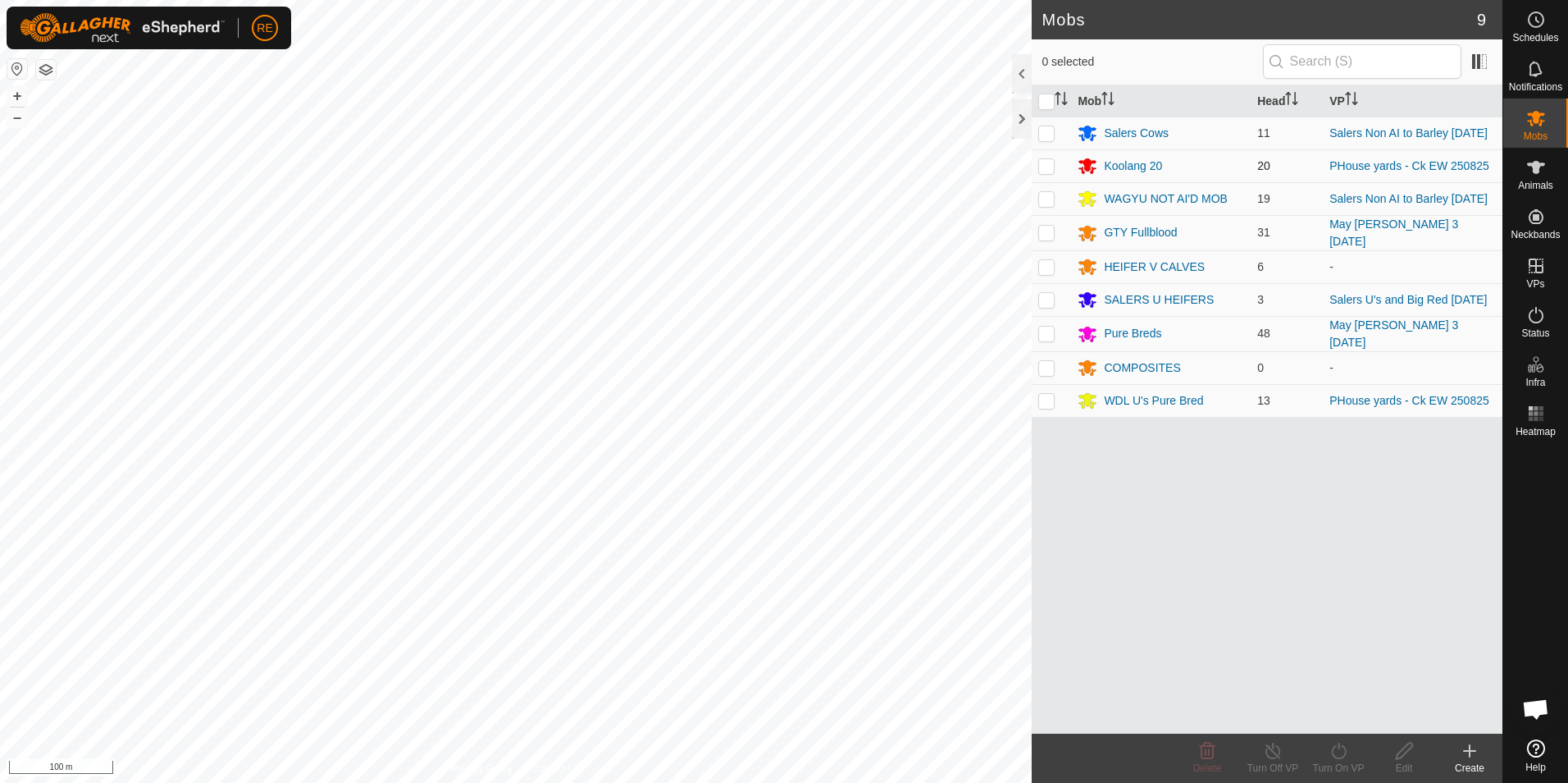
click at [1043, 164] on p-checkbox at bounding box center [1046, 166] width 17 height 14
checkbox input "true"
click at [1049, 406] on p-checkbox at bounding box center [1046, 401] width 17 height 14
checkbox input "true"
click at [1342, 762] on div "Turn On VP" at bounding box center [1339, 767] width 66 height 15
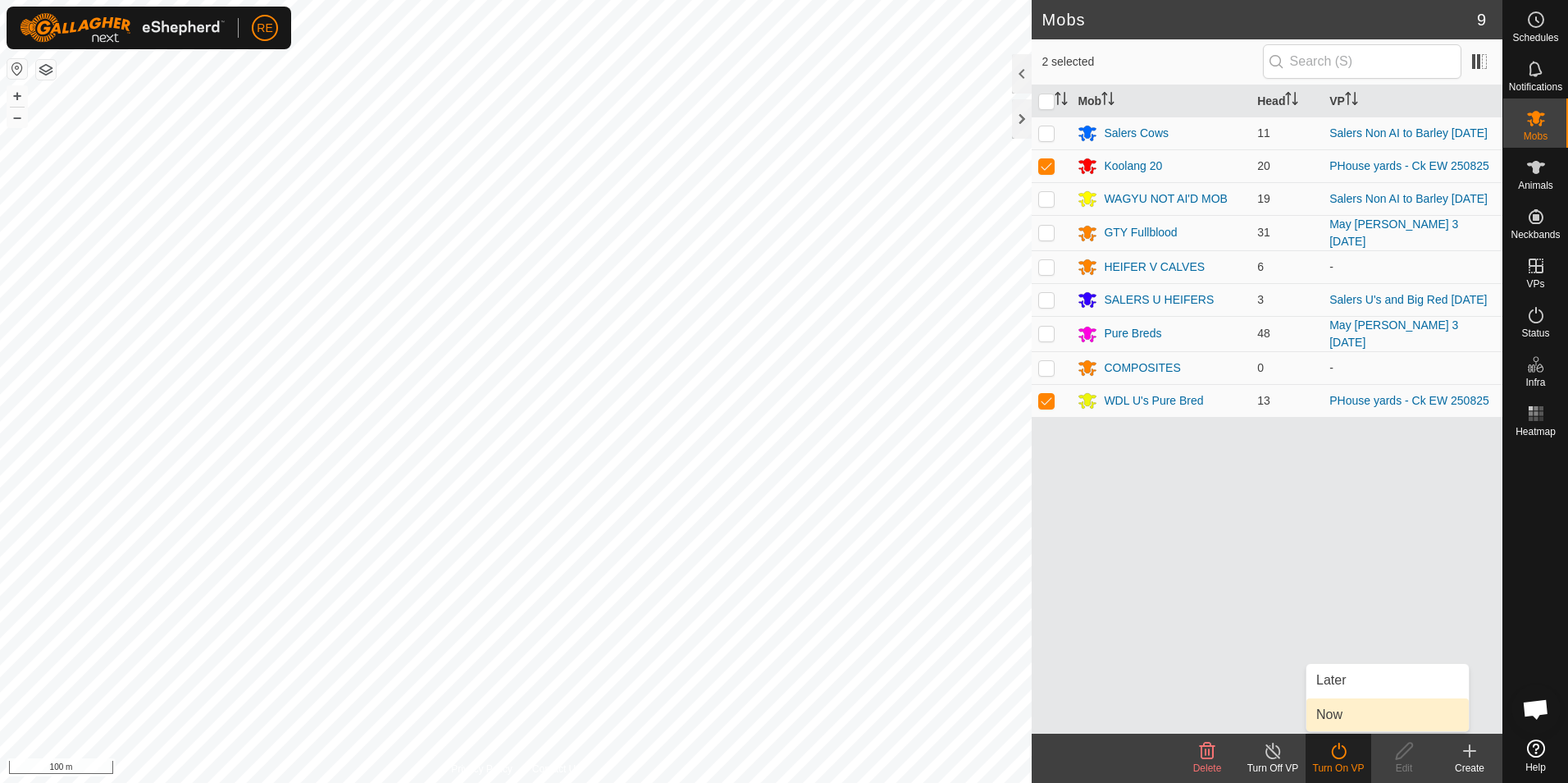
click at [1348, 711] on link "Now" at bounding box center [1387, 715] width 162 height 33
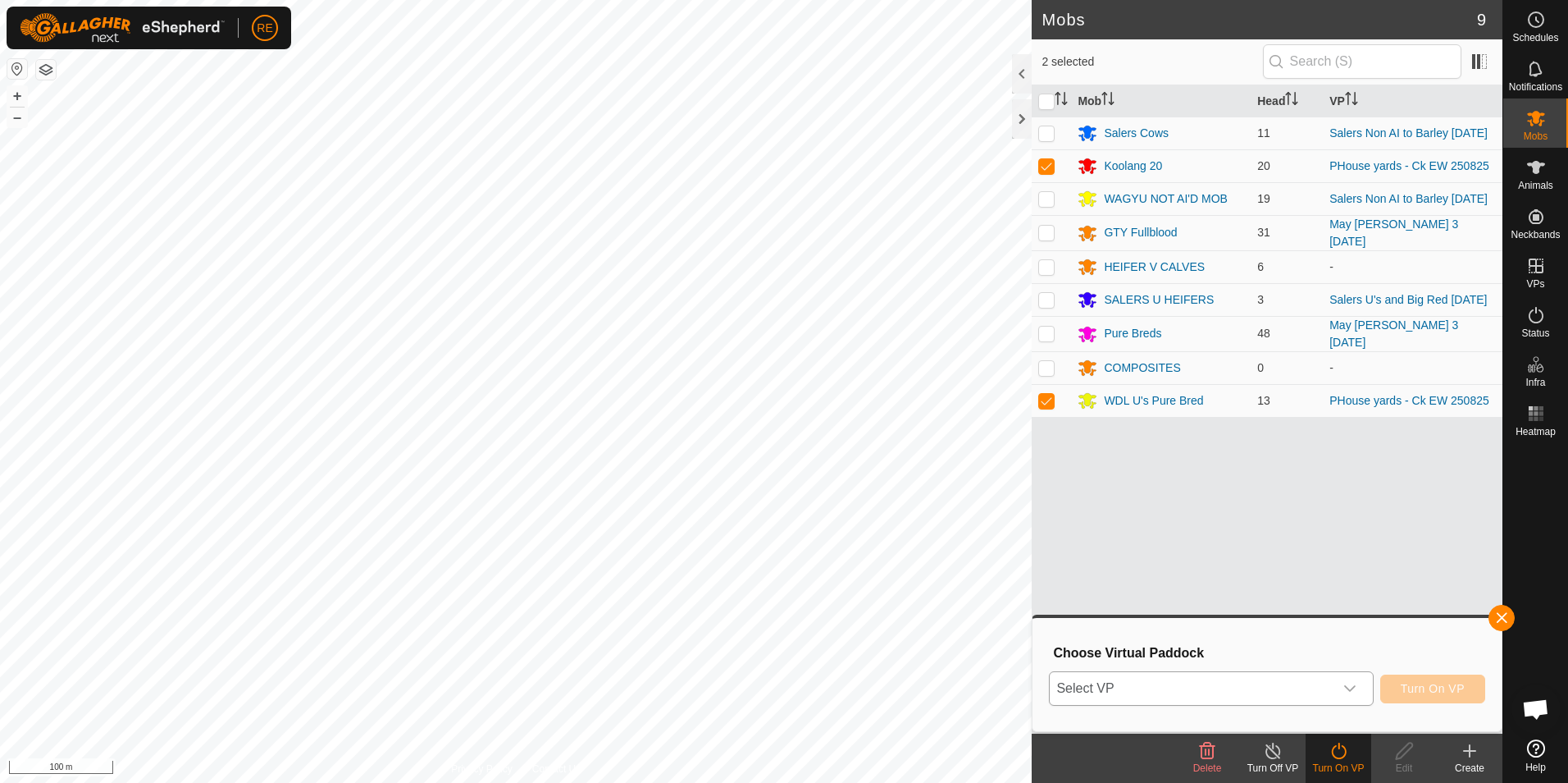
click at [1354, 694] on icon "dropdown trigger" at bounding box center [1350, 689] width 14 height 14
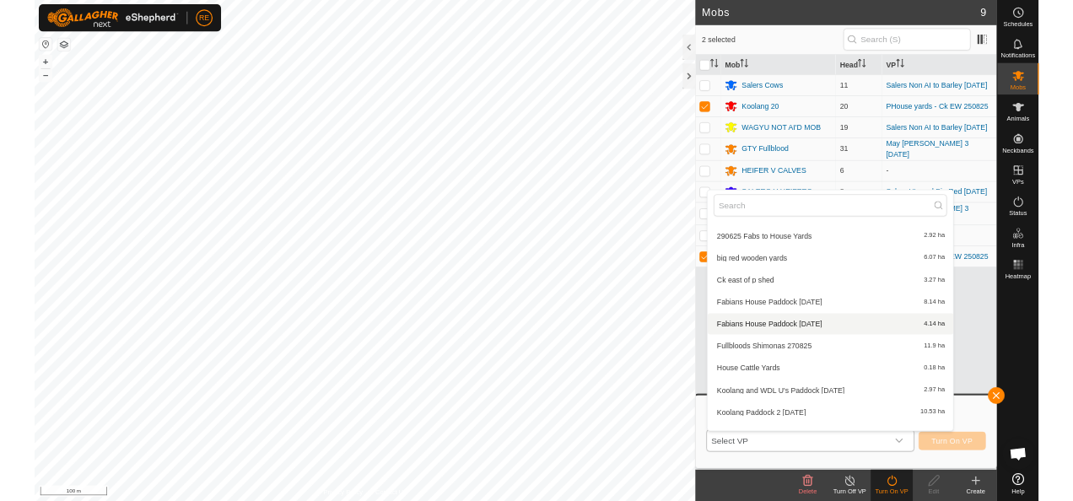
scroll to position [187, 0]
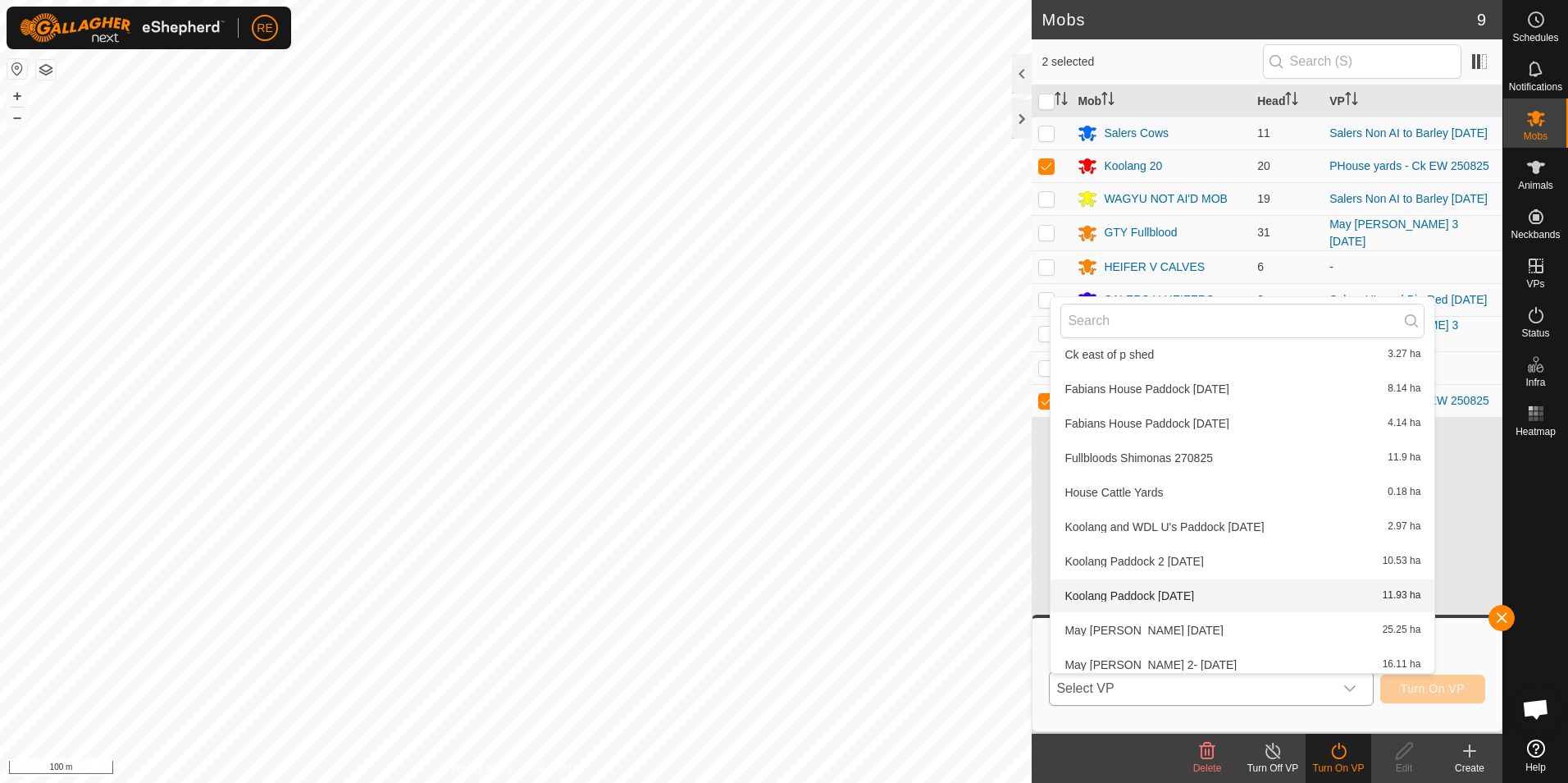
click at [1219, 594] on li "Koolang Paddock [DATE] 11.93 ha" at bounding box center [1242, 596] width 384 height 33
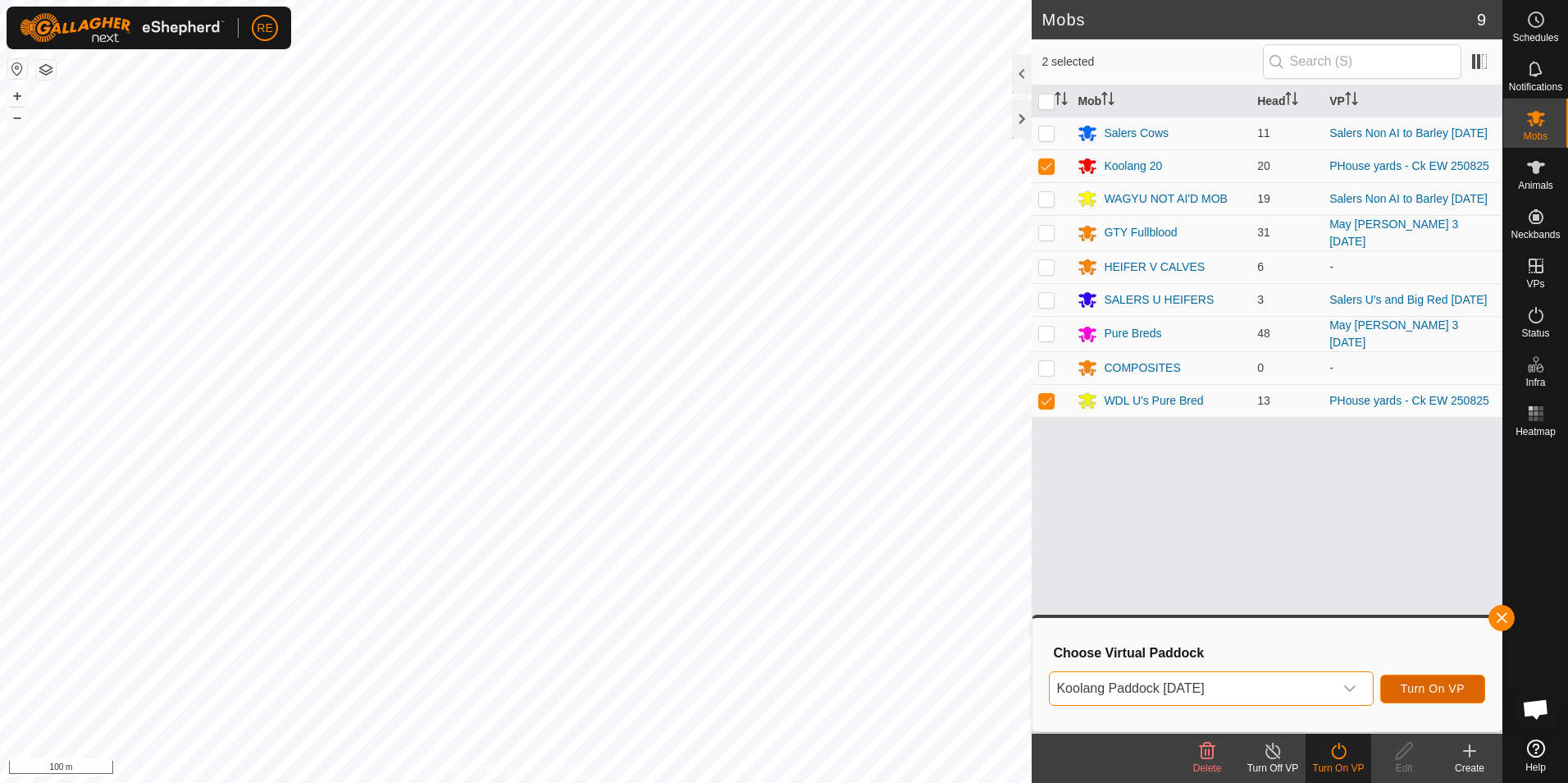
click at [1447, 692] on span "Turn On VP" at bounding box center [1433, 689] width 64 height 14
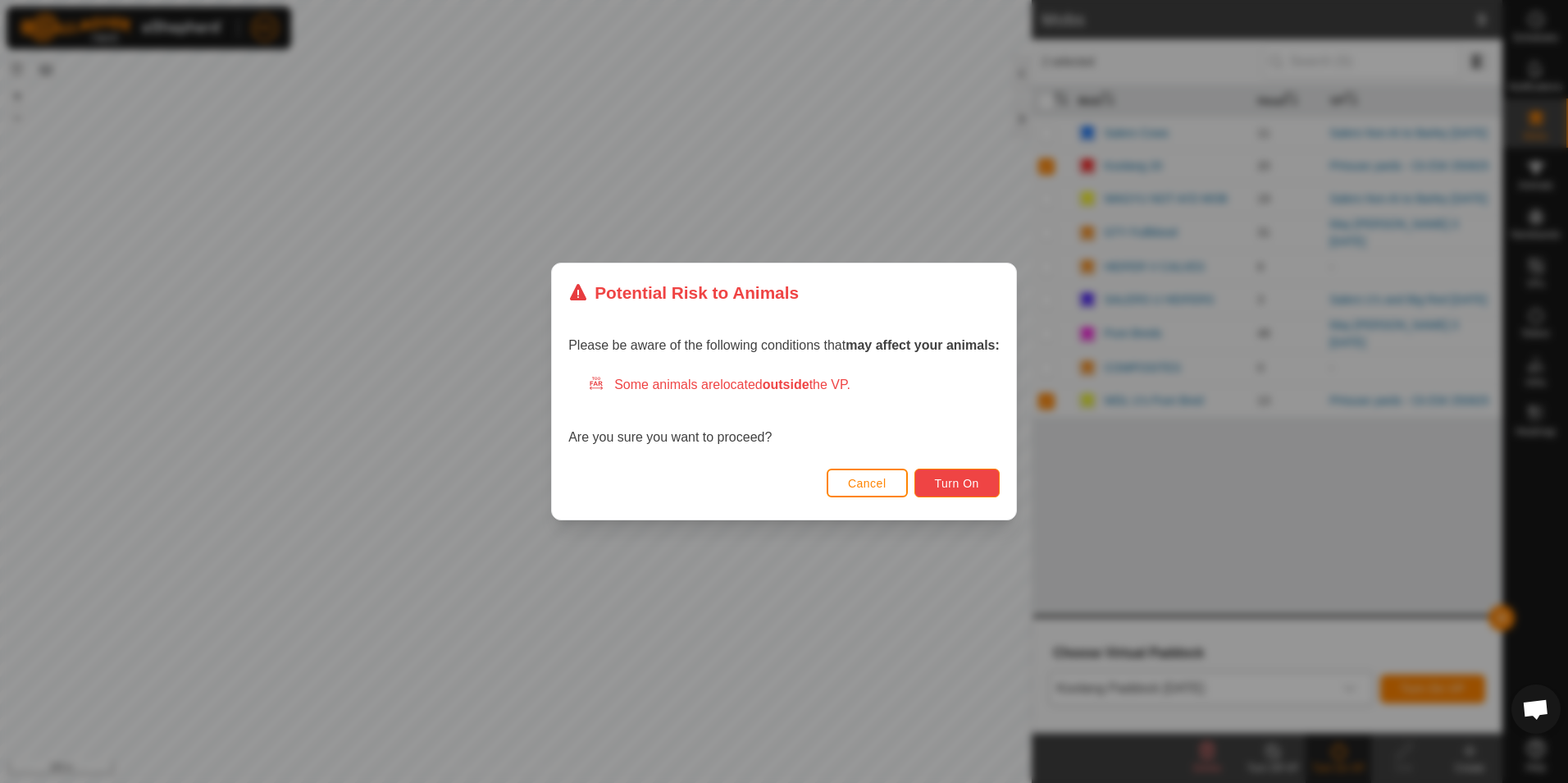
click at [967, 486] on span "Turn On" at bounding box center [958, 483] width 45 height 14
